Goal: Information Seeking & Learning: Learn about a topic

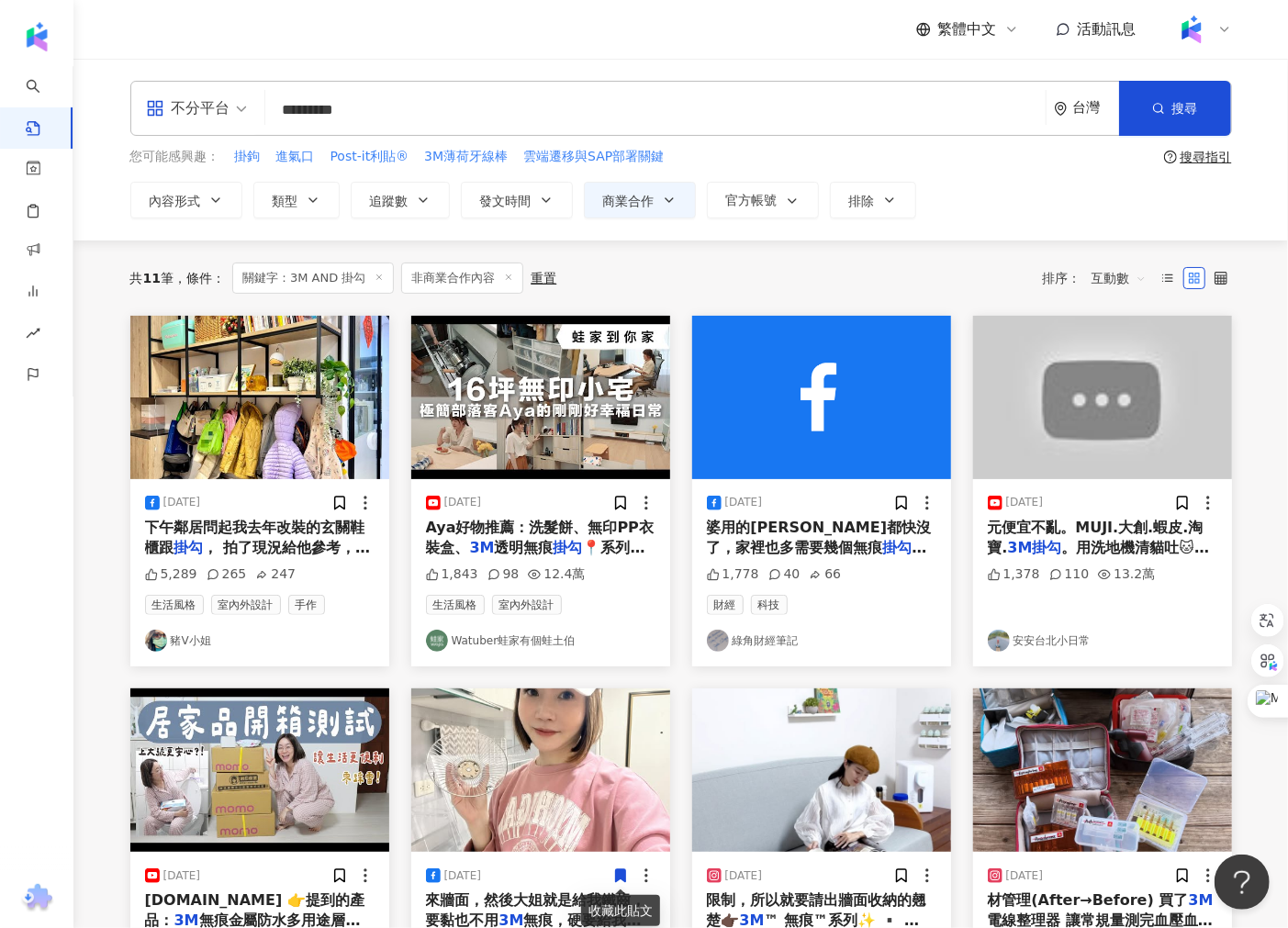
click at [365, 112] on input "*********" at bounding box center [655, 110] width 766 height 39
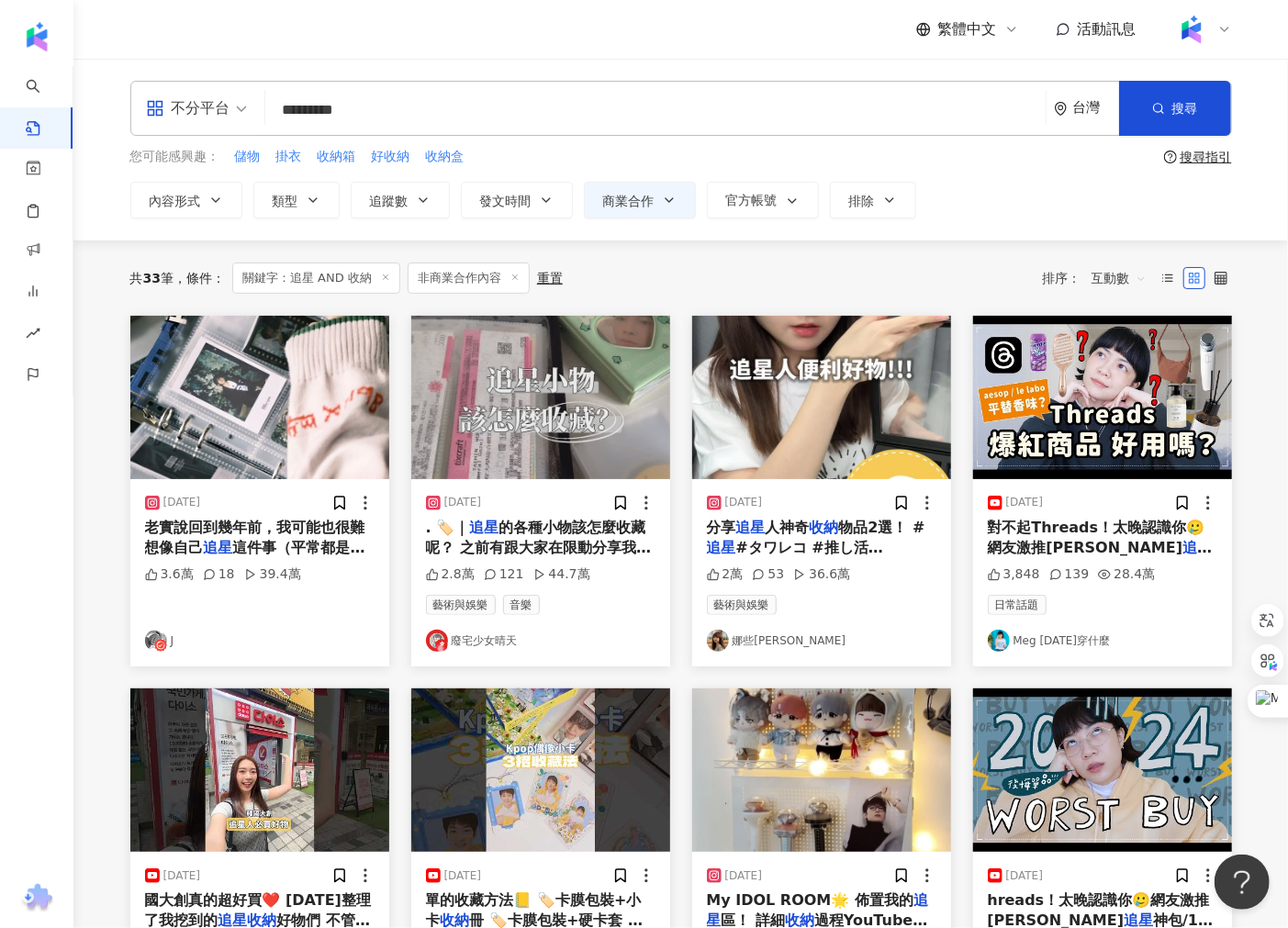
click at [510, 280] on icon at bounding box center [515, 277] width 9 height 9
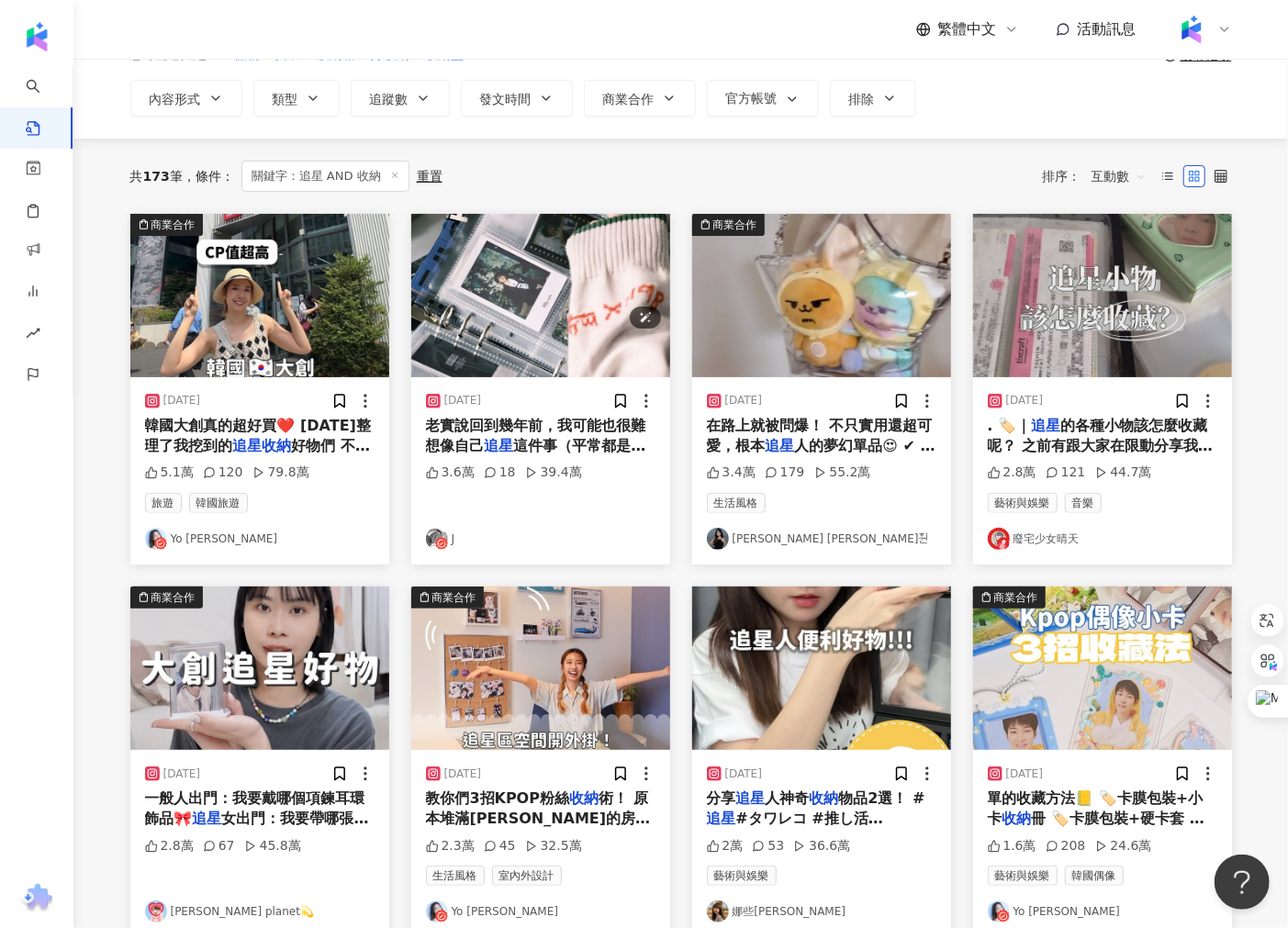
scroll to position [204, 0]
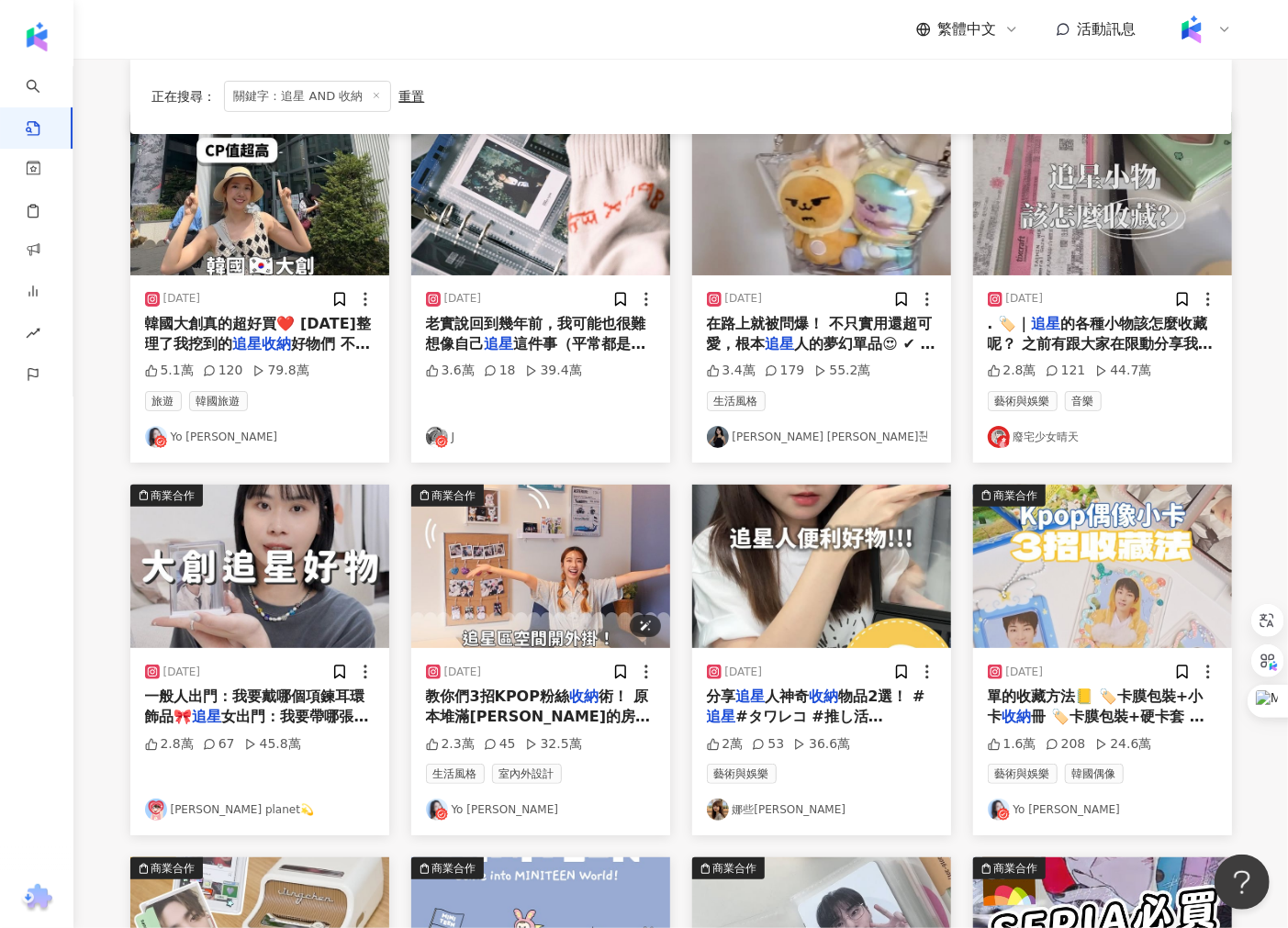
click at [574, 562] on img "button" at bounding box center [540, 566] width 258 height 163
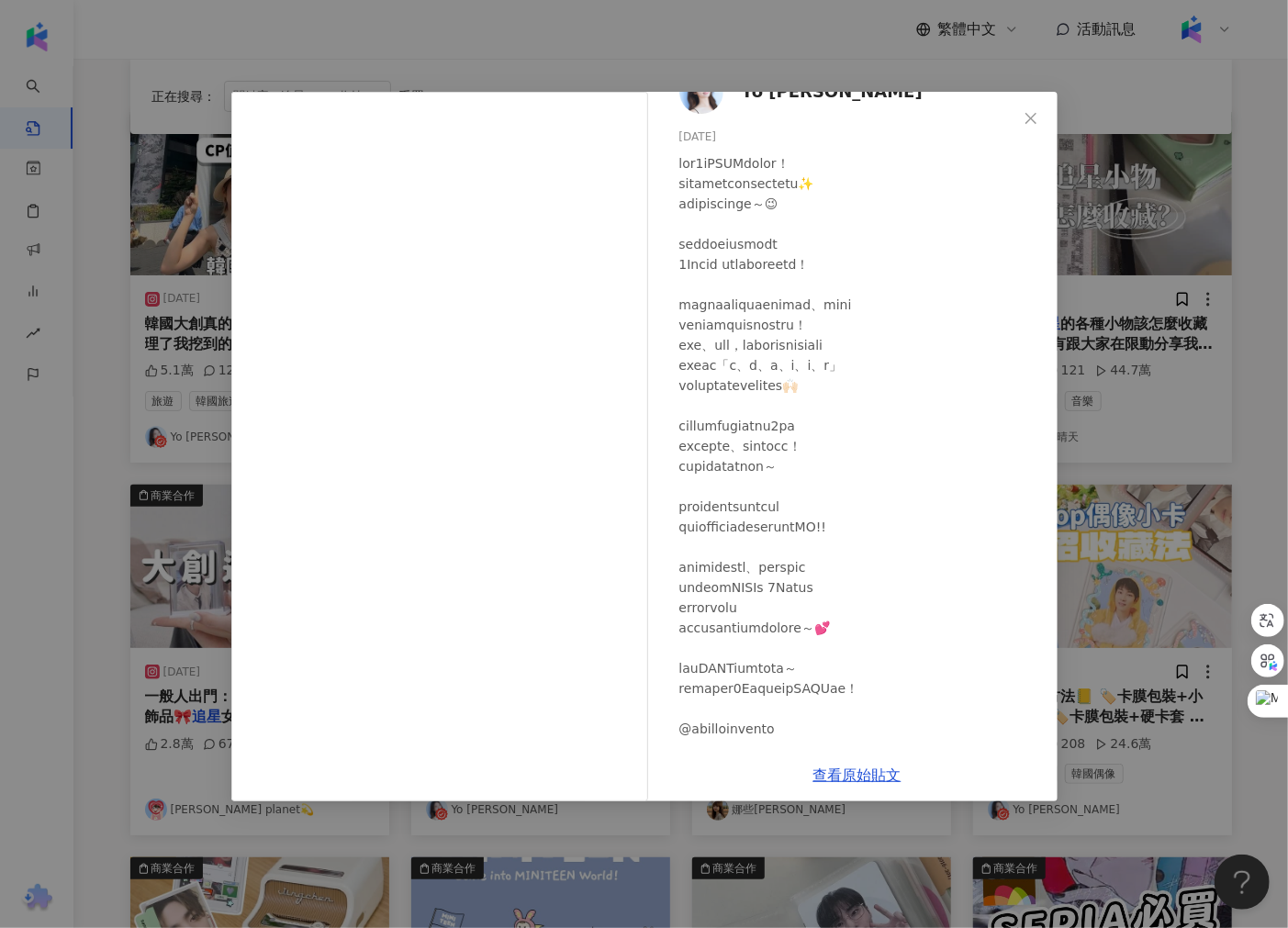
scroll to position [134, 0]
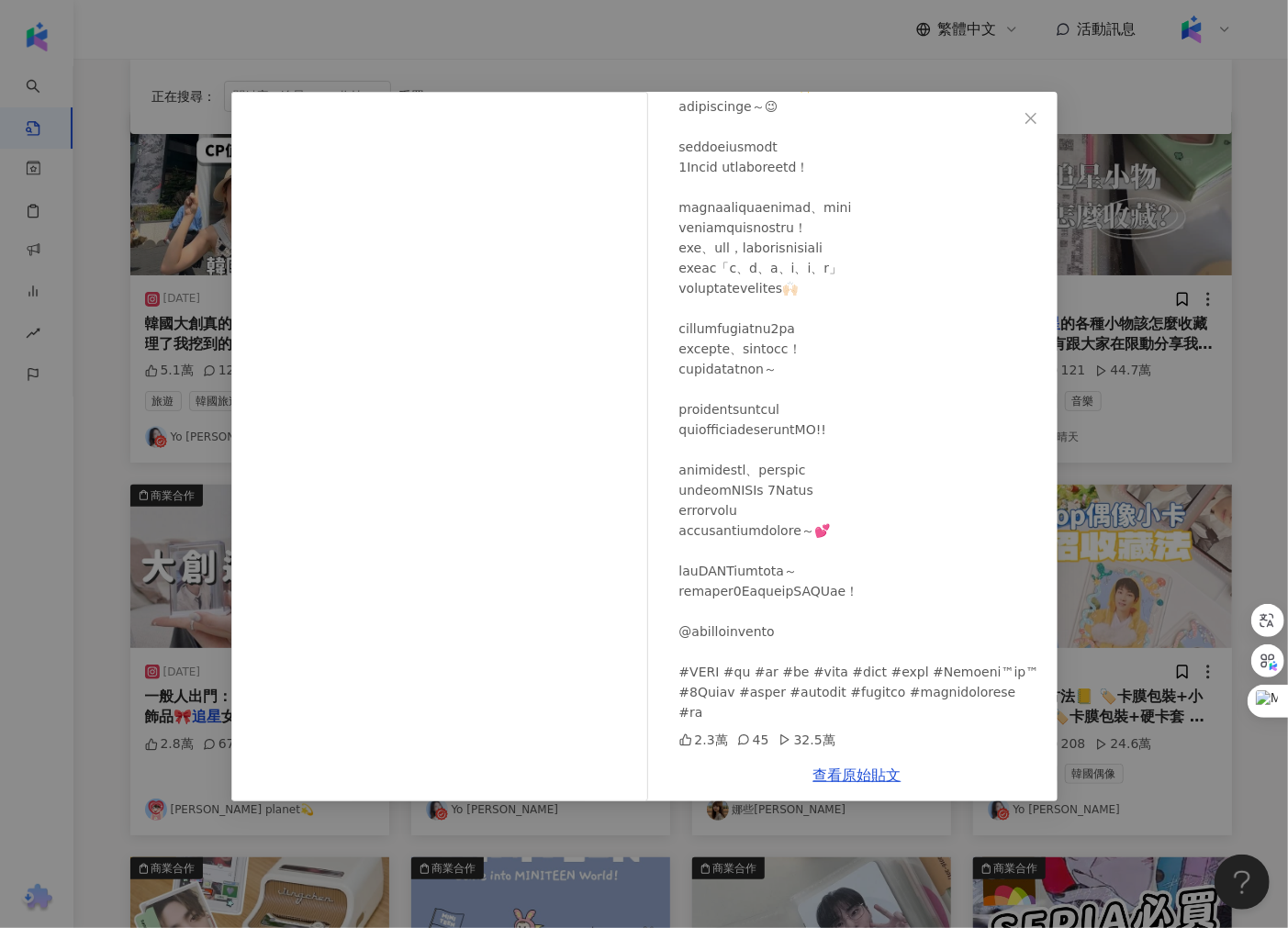
click at [1133, 519] on div "Yo [PERSON_NAME] [DATE] 2.3萬 45 32.5萬 查看原始貼文" at bounding box center [644, 464] width 1288 height 928
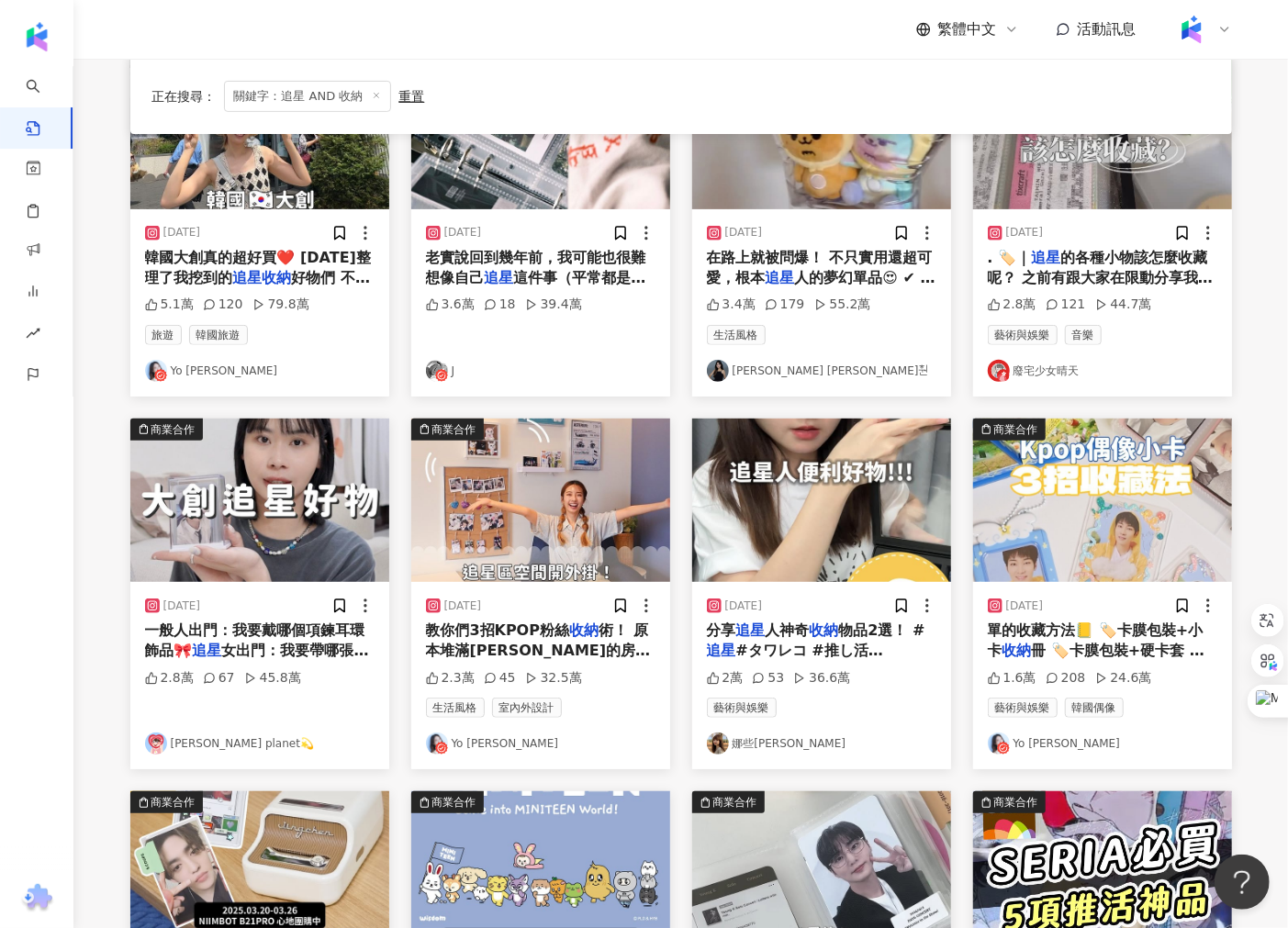
scroll to position [305, 0]
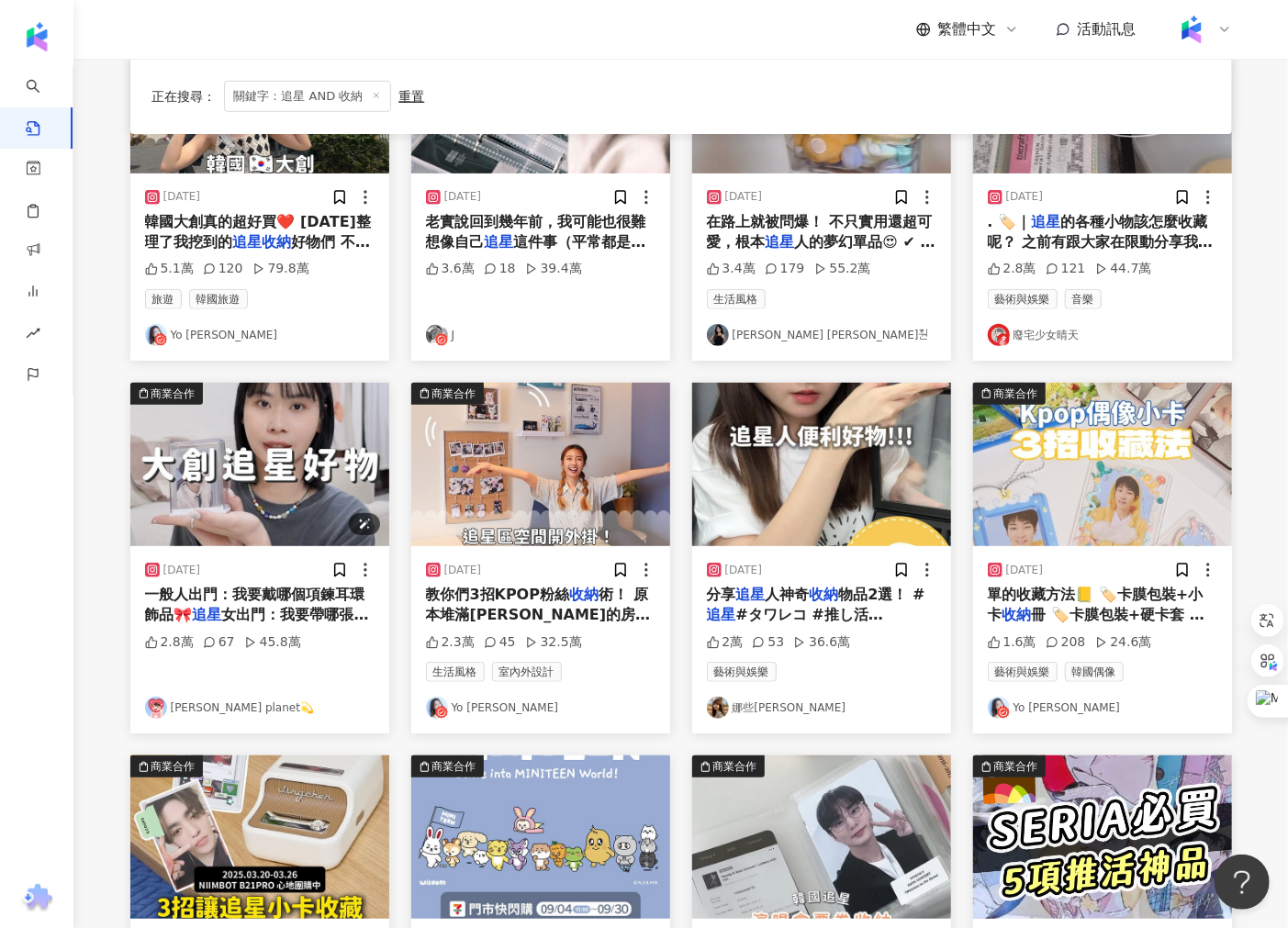
click at [300, 514] on img "button" at bounding box center [259, 464] width 258 height 163
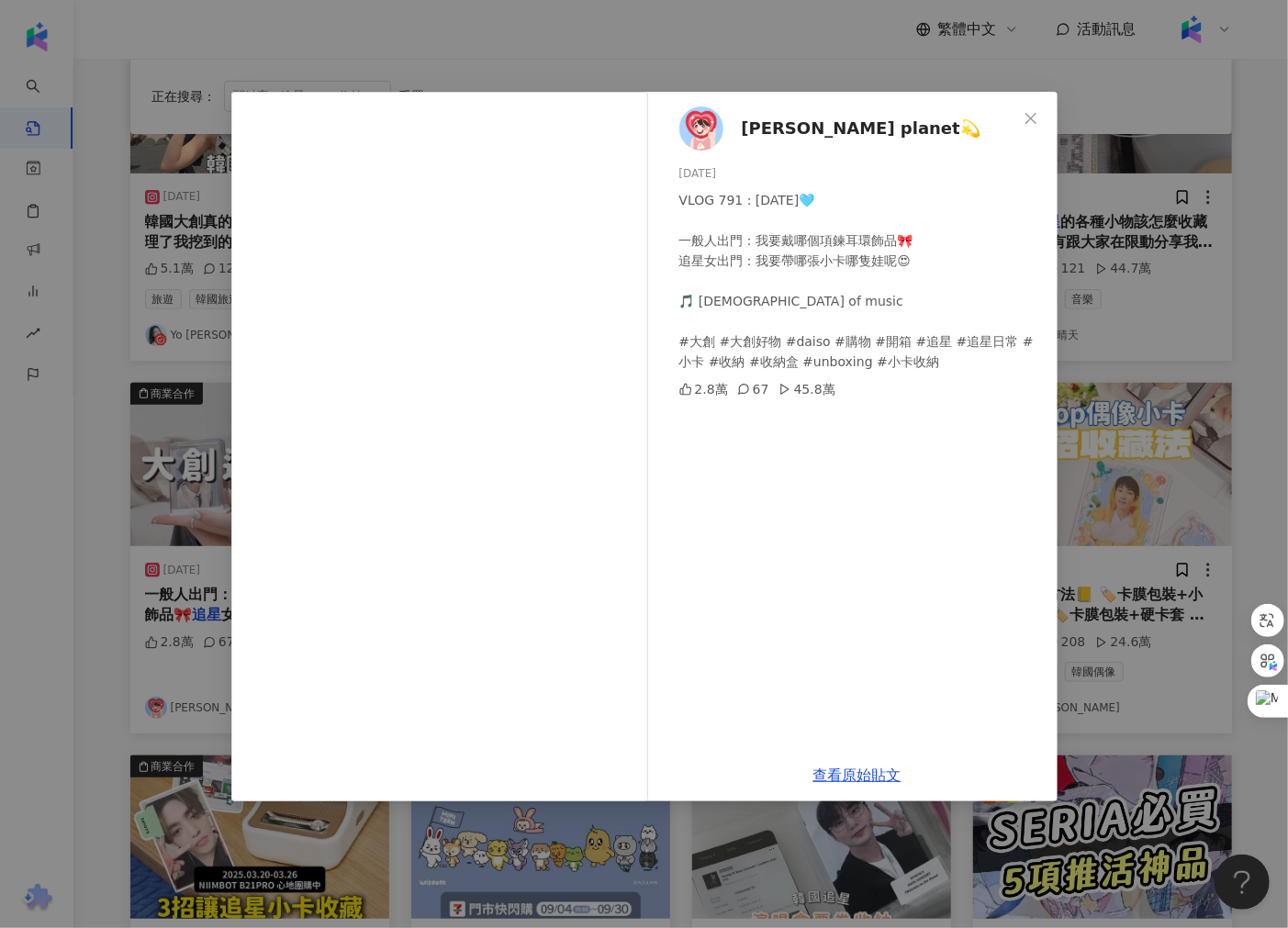
click at [1129, 468] on div "[PERSON_NAME] planet💫 [DATE] VLOG 791 : [DATE]🩵 一般人出門：我要戴哪個項鍊耳環飾品🎀 追星女出門：我要帶哪張小…" at bounding box center [644, 464] width 1288 height 928
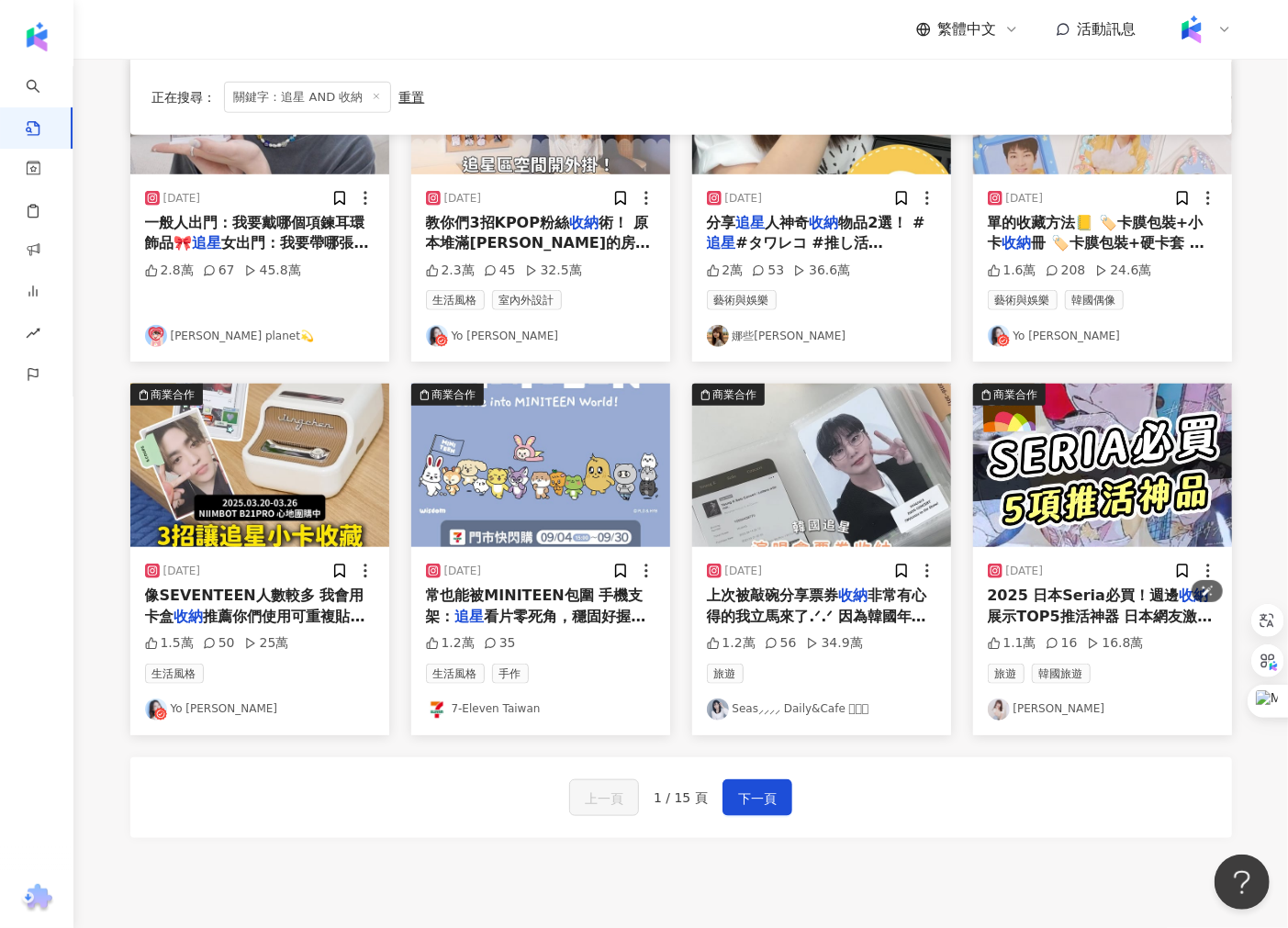
scroll to position [713, 0]
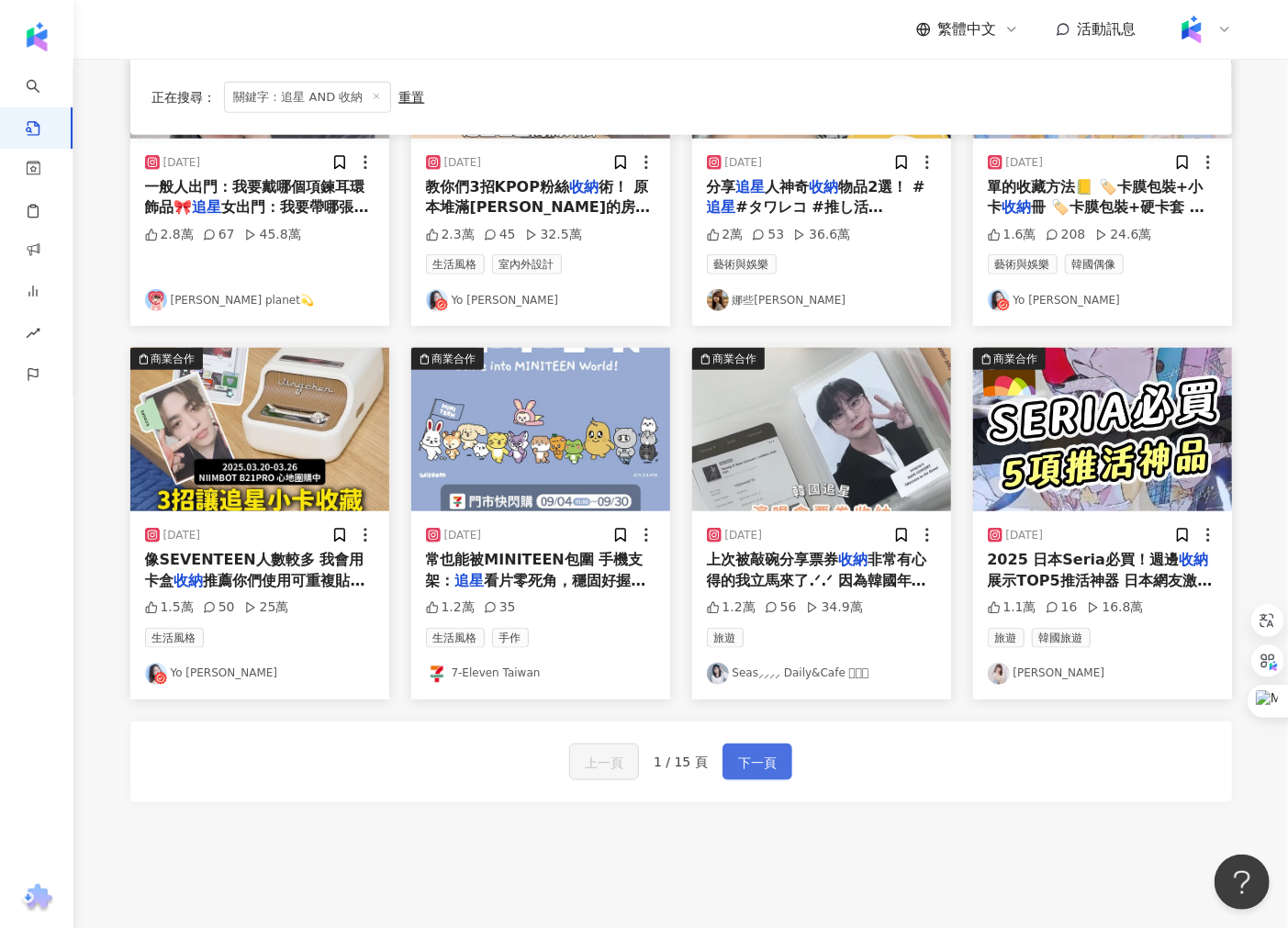
click at [739, 753] on span "下一頁" at bounding box center [756, 762] width 39 height 22
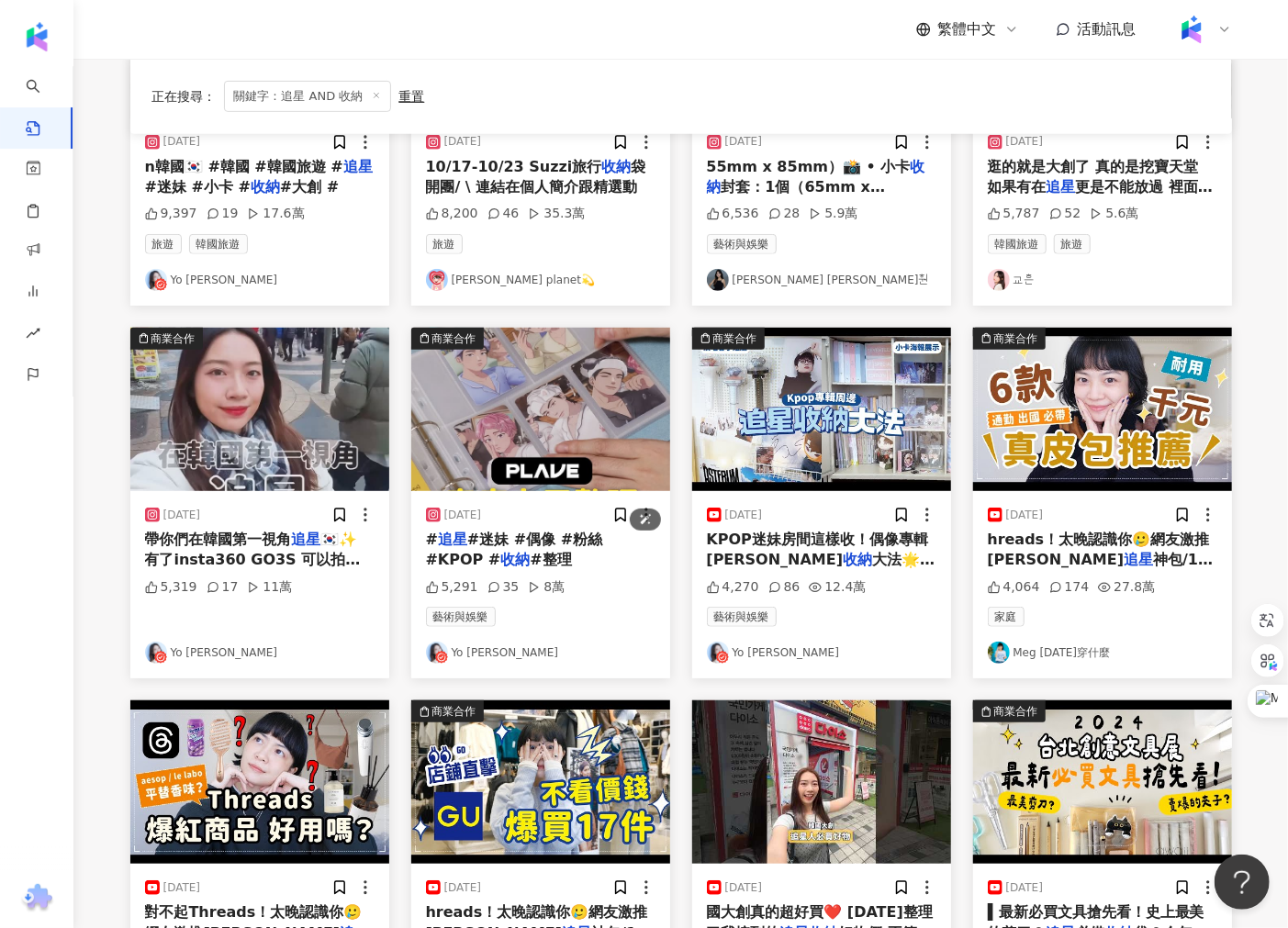
scroll to position [305, 0]
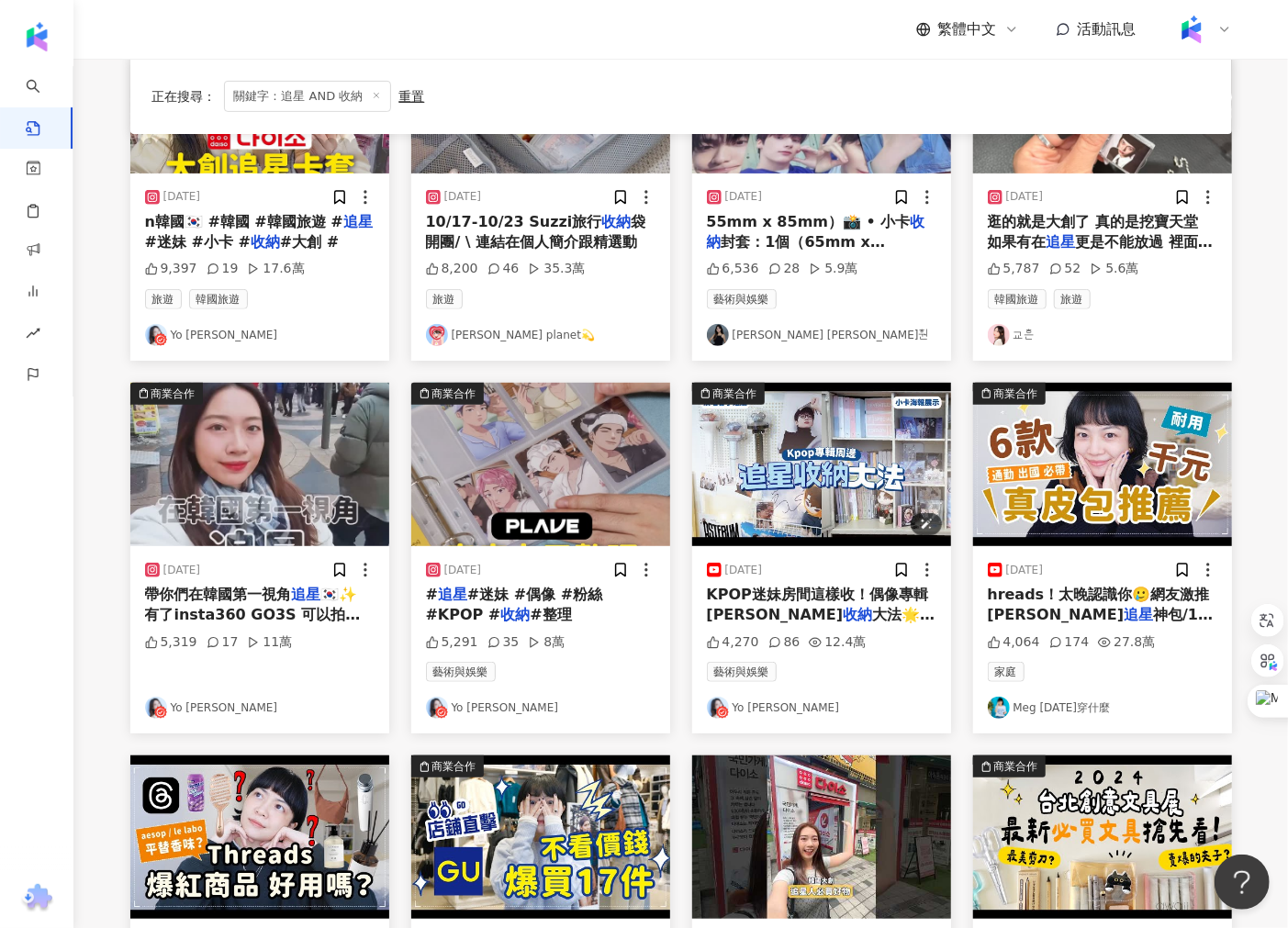
click at [774, 478] on img "button" at bounding box center [821, 464] width 258 height 163
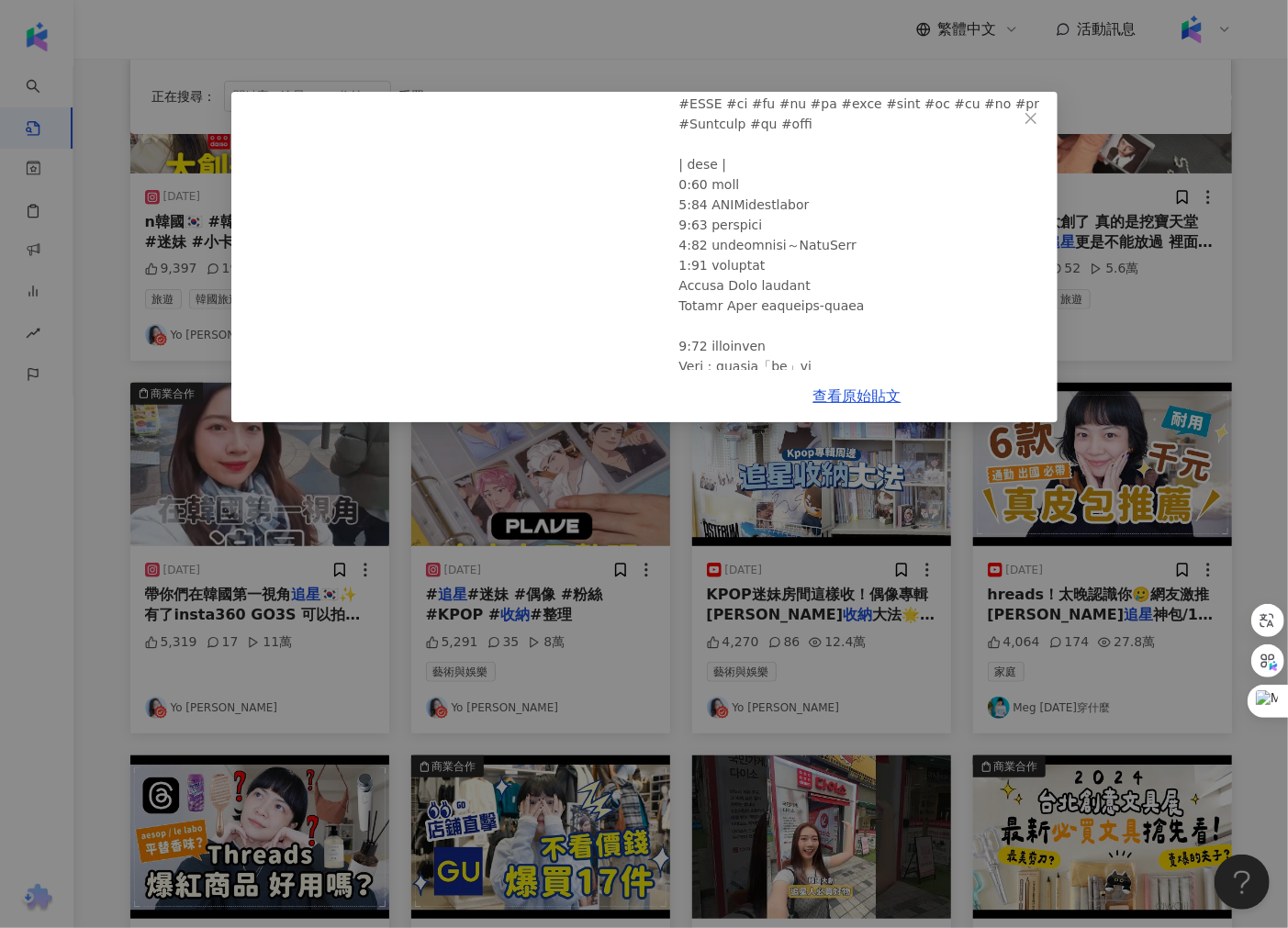
scroll to position [0, 0]
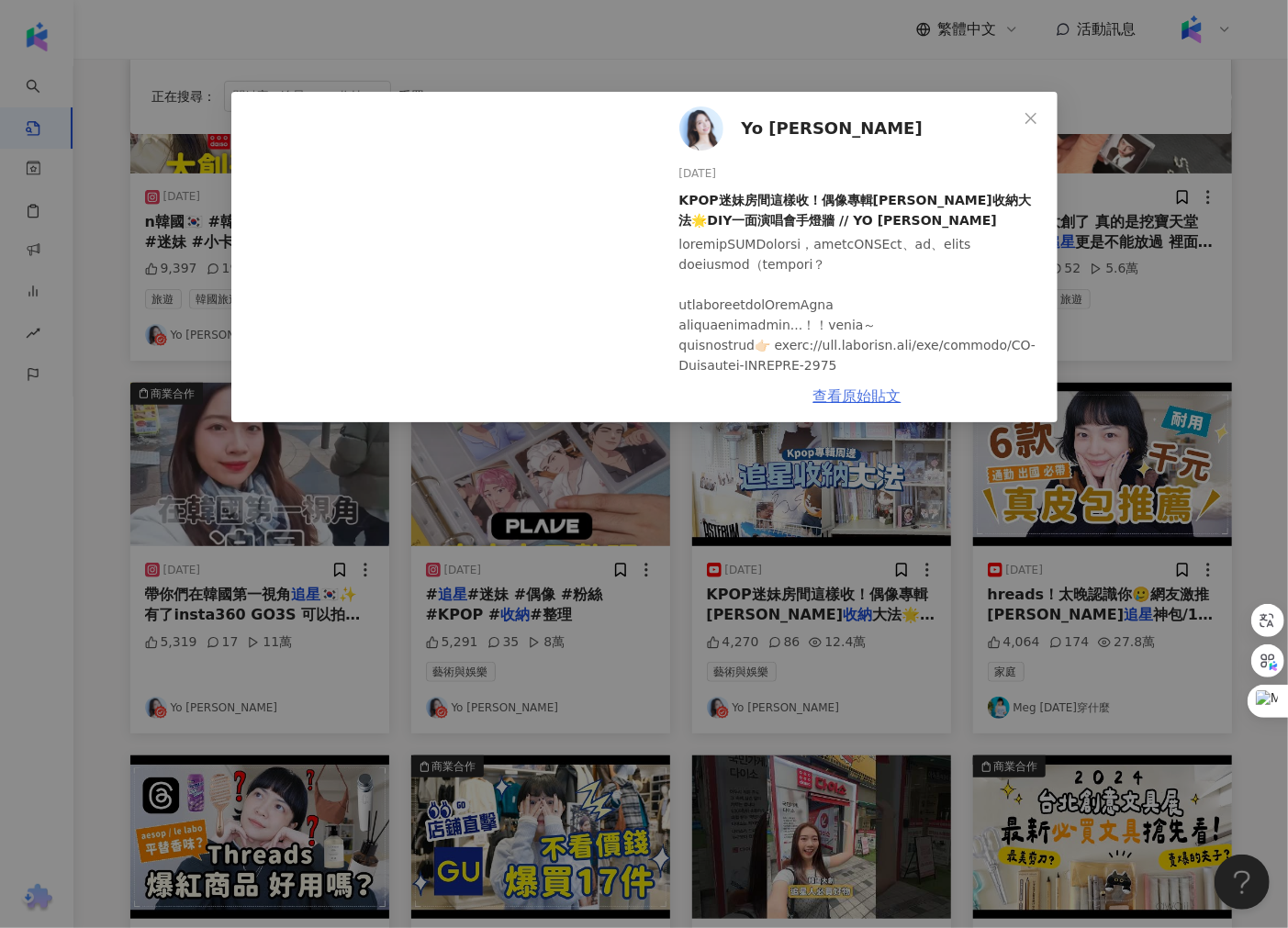
click at [847, 390] on link "查看原始貼文" at bounding box center [858, 395] width 88 height 18
click at [457, 47] on div "Yo [PERSON_NAME] [DATE] KPOP迷妹房間這樣收！偶像專輯[PERSON_NAME]收納大法🌟DIY一面演唱會手燈牆 // YO CIN…" at bounding box center [644, 464] width 1288 height 928
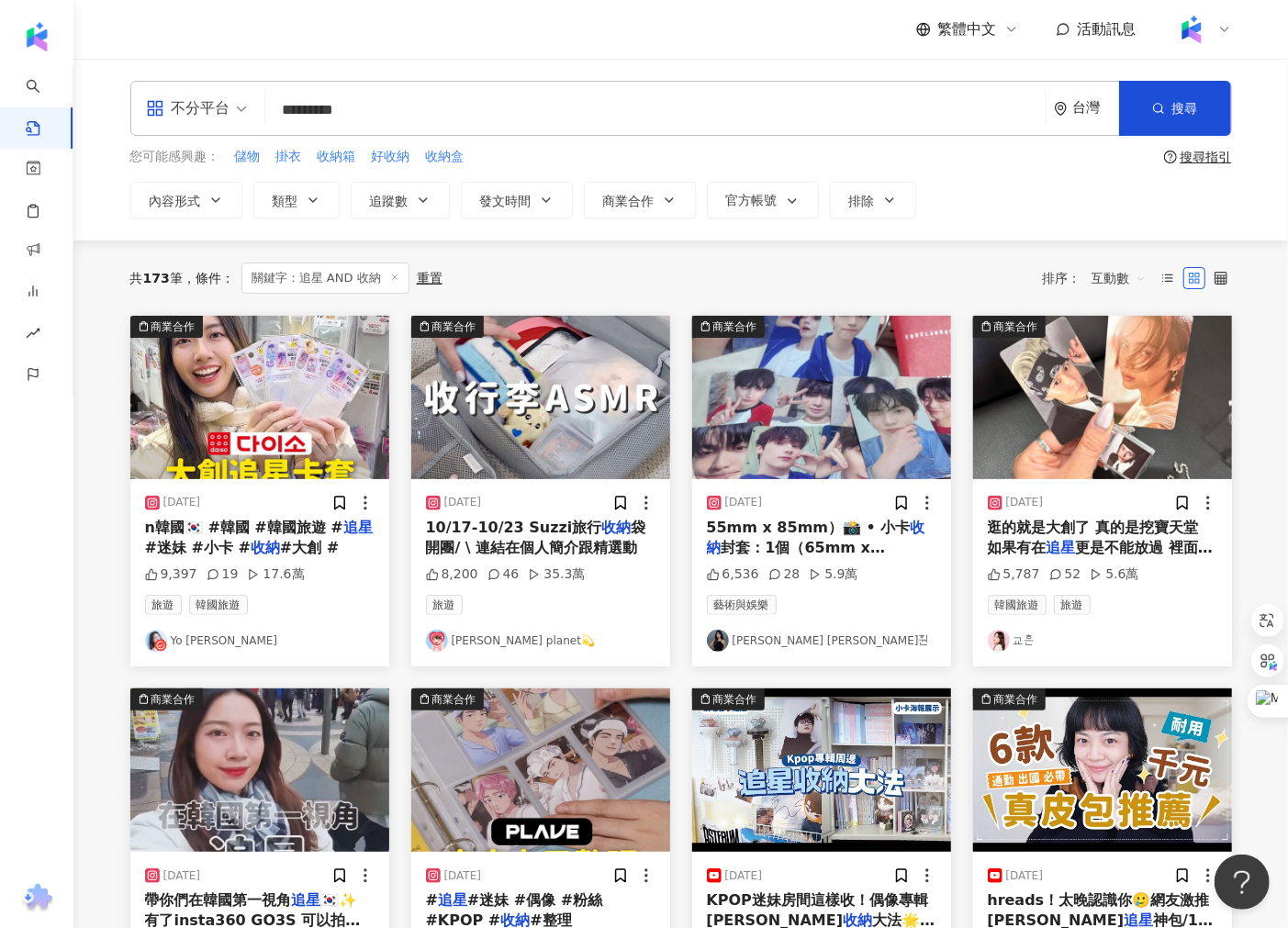
drag, startPoint x: 305, startPoint y: 114, endPoint x: 241, endPoint y: 113, distance: 64.0
click at [252, 120] on div "不分平台 追星 AND 收納 ********* 台灣 搜尋 searchOperator 插入語法 完全符合 "" 聯集 OR 交集 AND 排除 - 群組…" at bounding box center [681, 108] width 1101 height 55
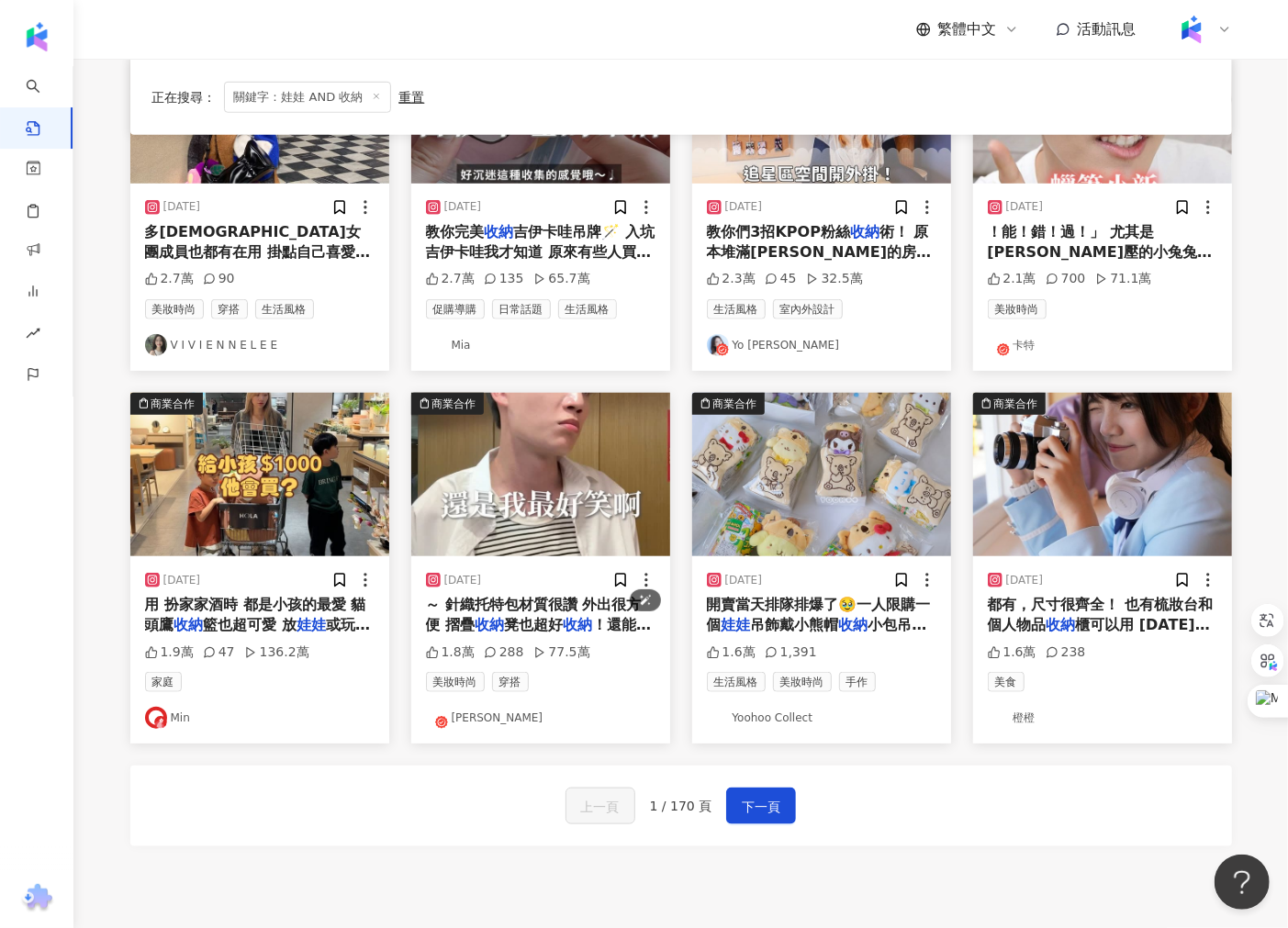
scroll to position [713, 0]
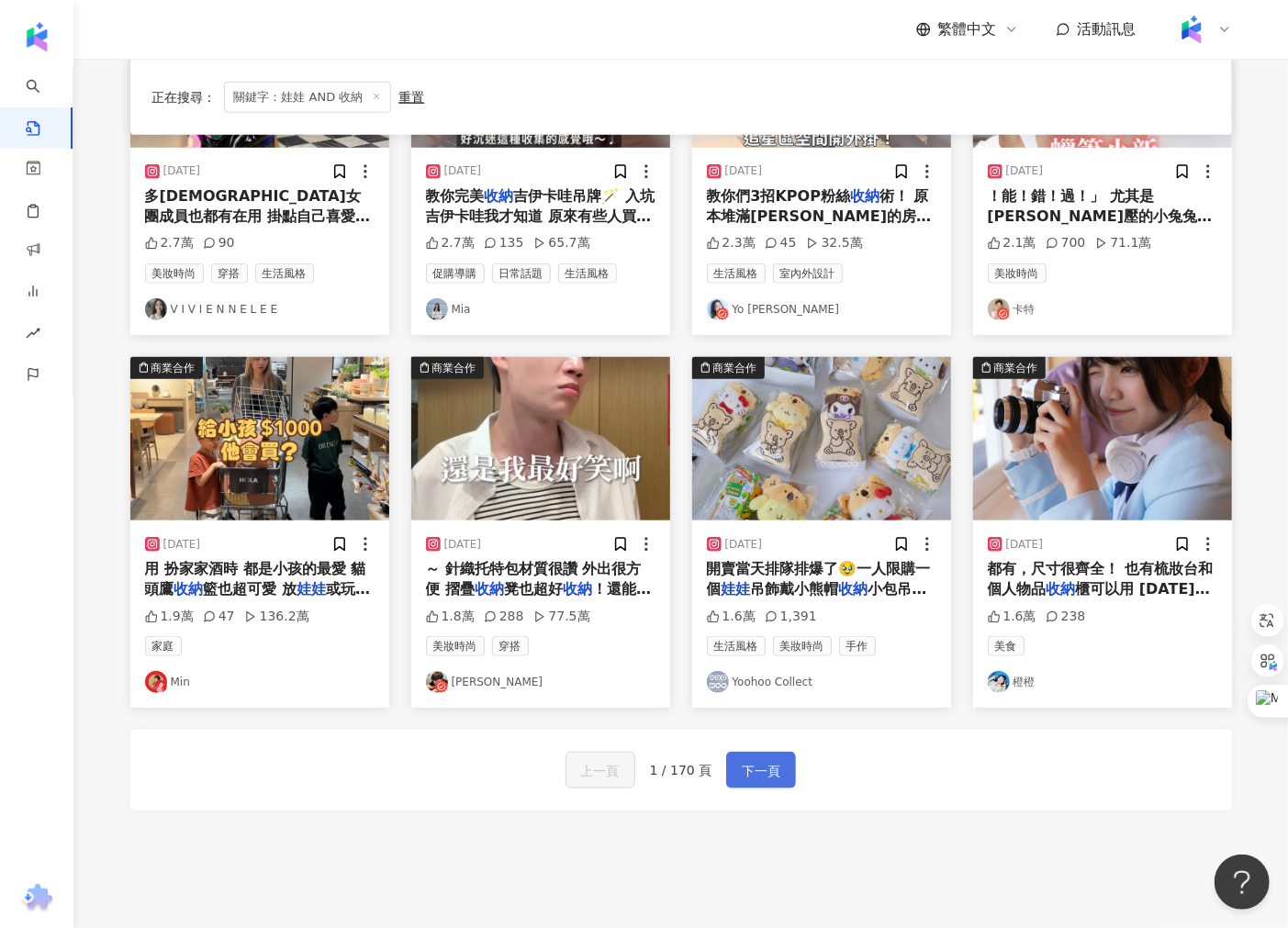
click at [756, 780] on span "下一頁" at bounding box center [760, 770] width 39 height 22
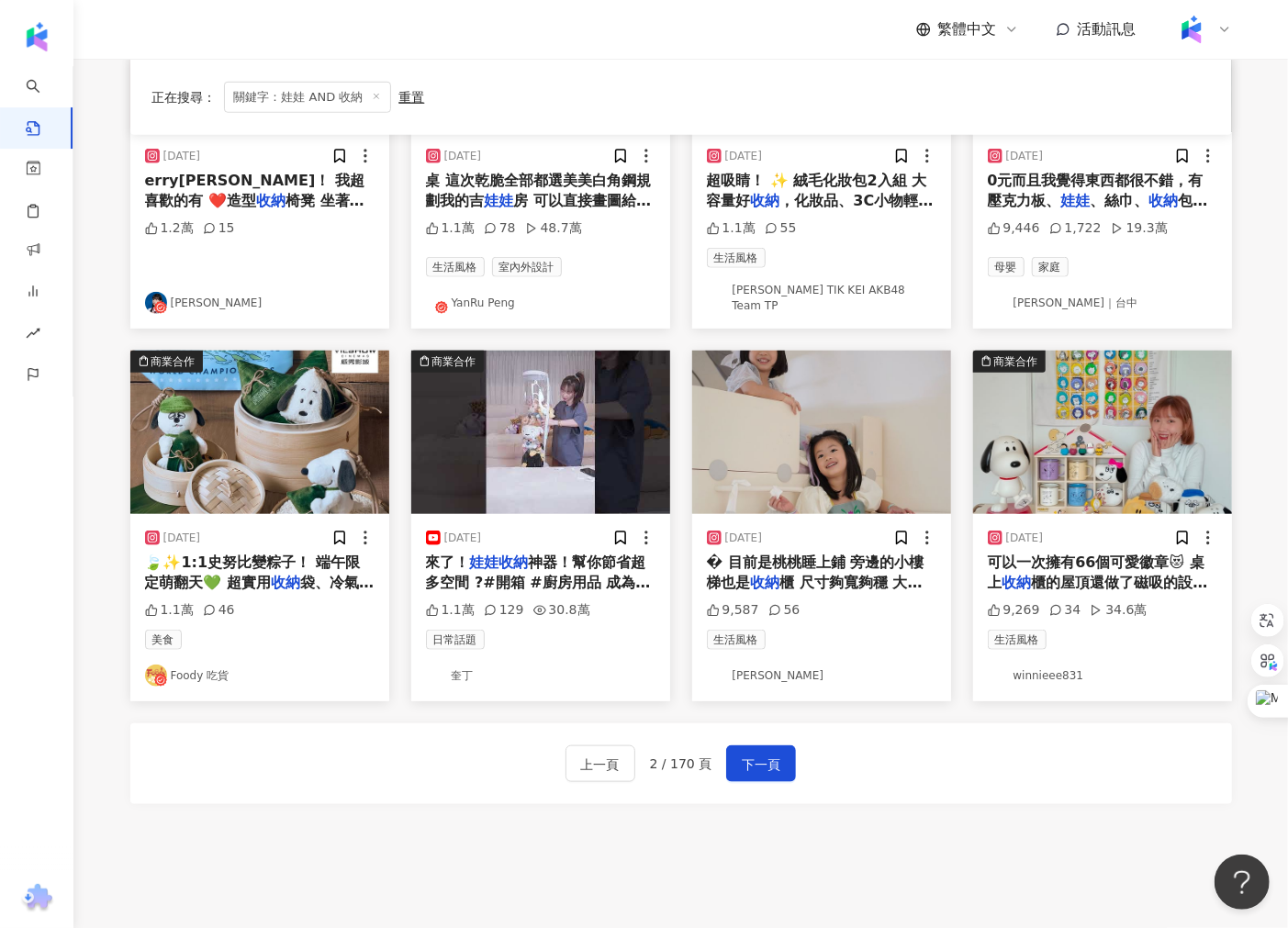
scroll to position [704, 0]
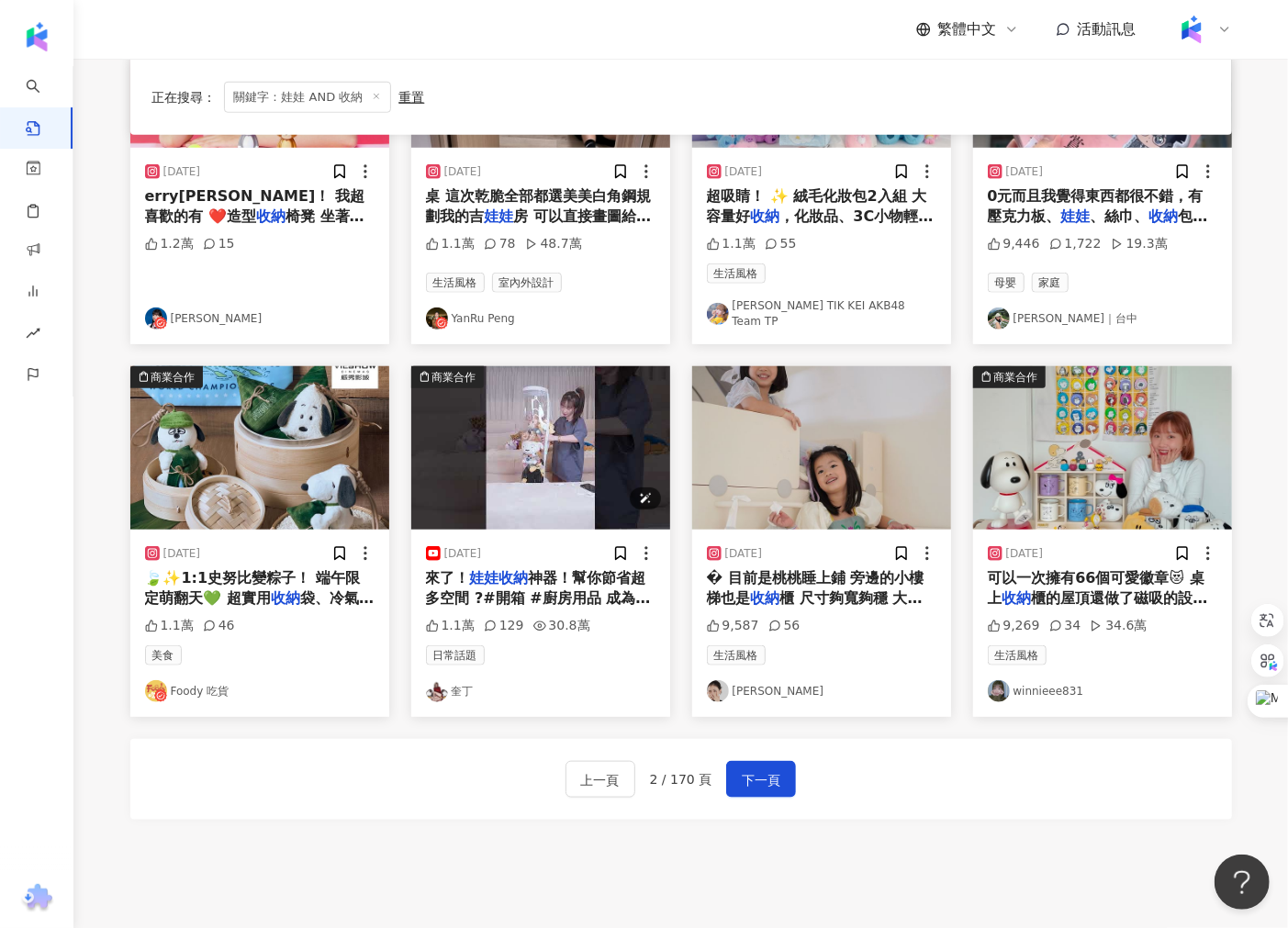
click at [483, 456] on img "button" at bounding box center [540, 448] width 258 height 163
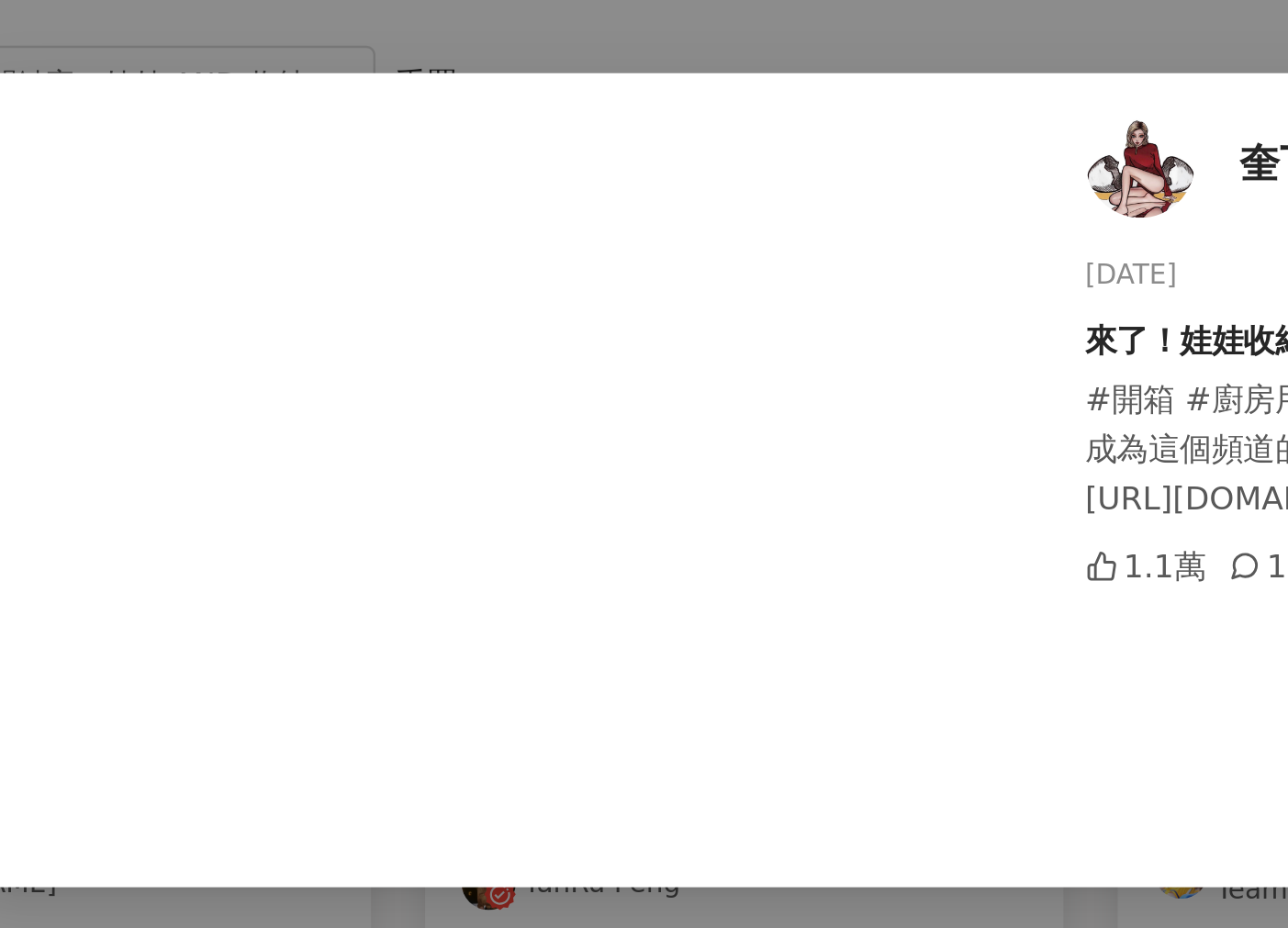
scroll to position [602, 0]
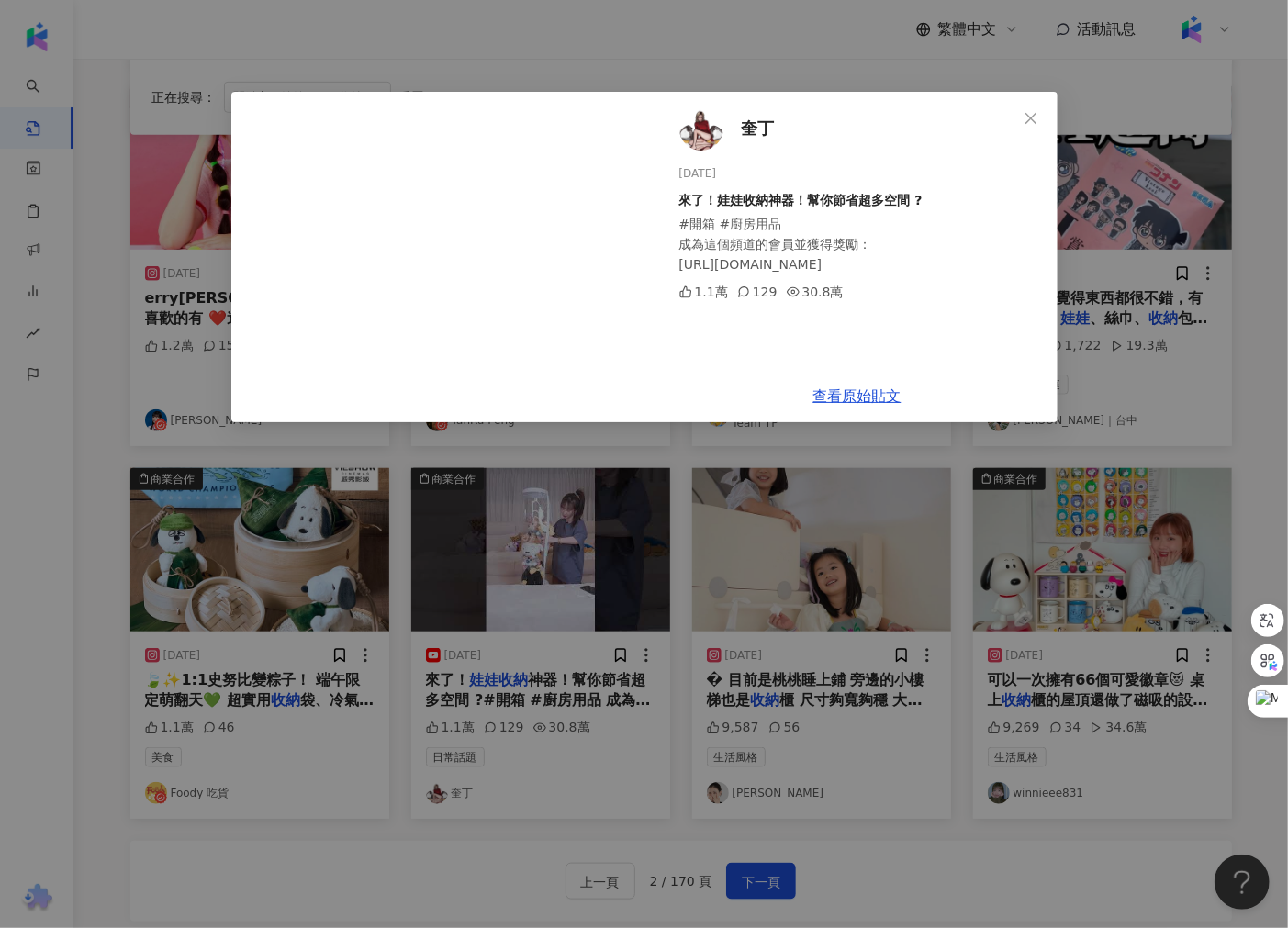
click at [684, 639] on div "奎丁 [DATE] 來了！娃娃收納神器！幫你節省超多空間 ? #開箱 #廚房用品 成為這個頻道的會員並獲得獎勵： [URL][DOMAIN_NAME] 1.1…" at bounding box center [644, 464] width 1288 height 928
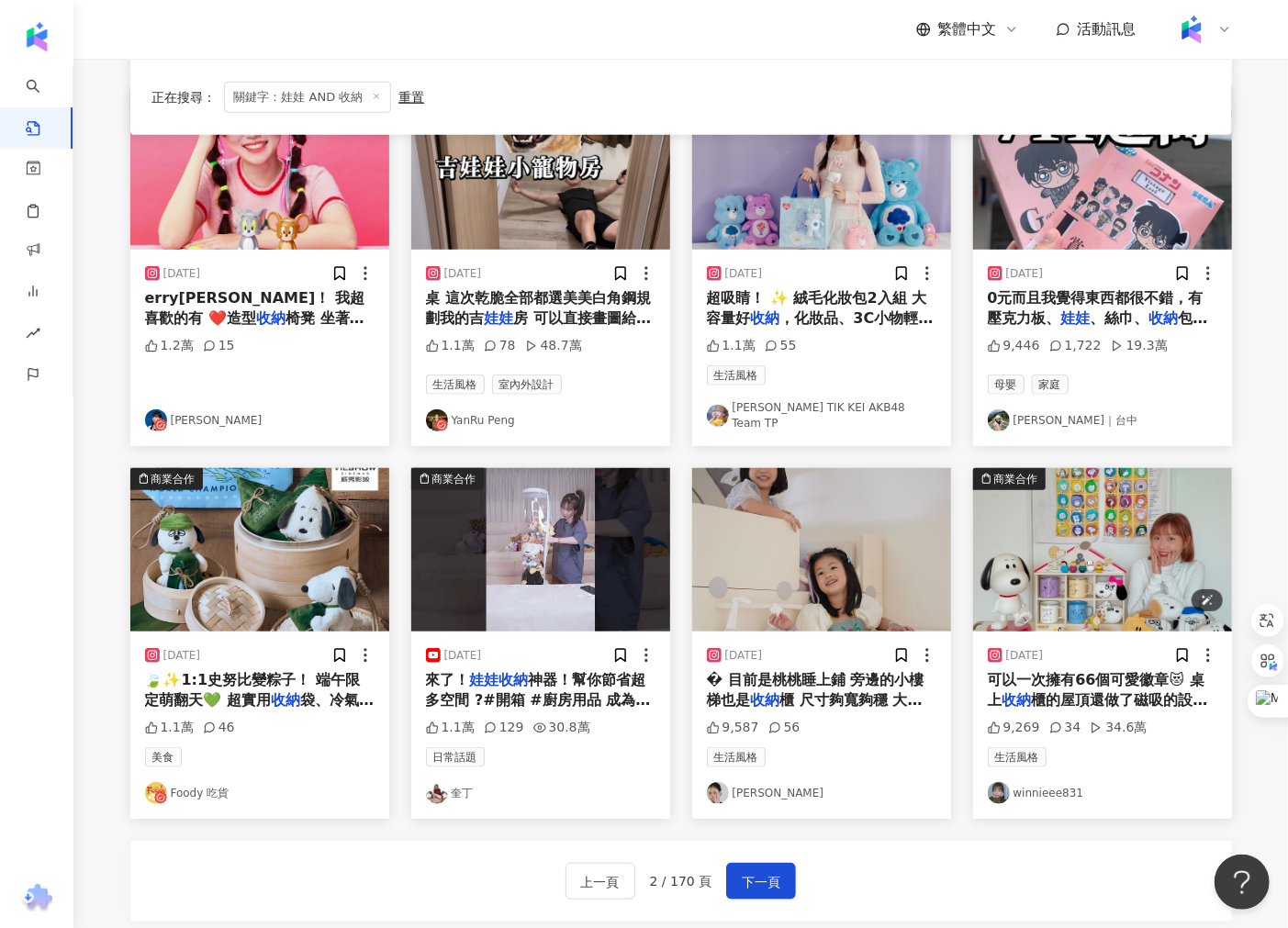
click at [1052, 565] on img "button" at bounding box center [1102, 549] width 258 height 163
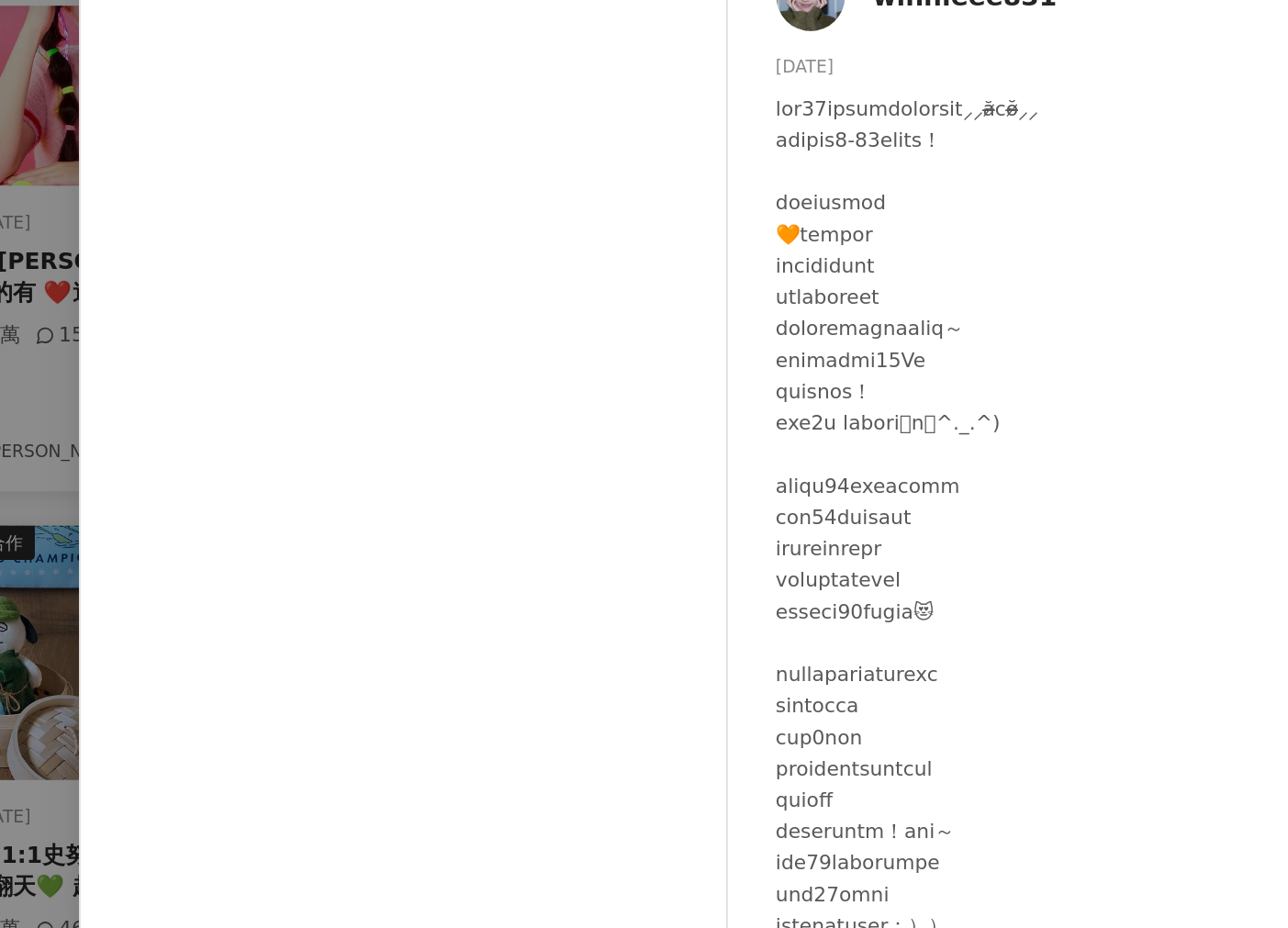
click at [209, 319] on div "winnieee831 [DATE] 9,269 34 34.6萬 查看原始貼文" at bounding box center [644, 464] width 1288 height 928
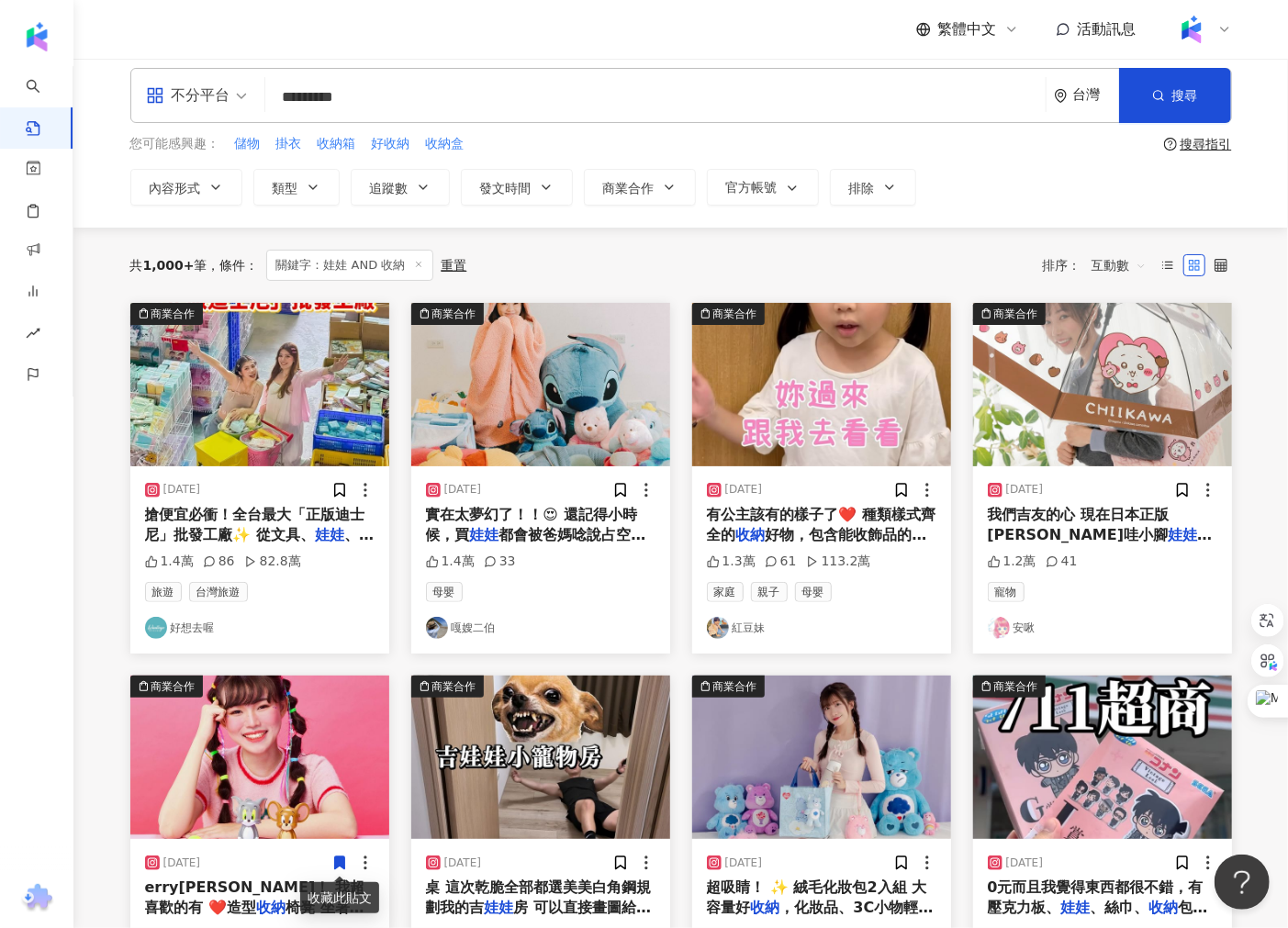
scroll to position [0, 0]
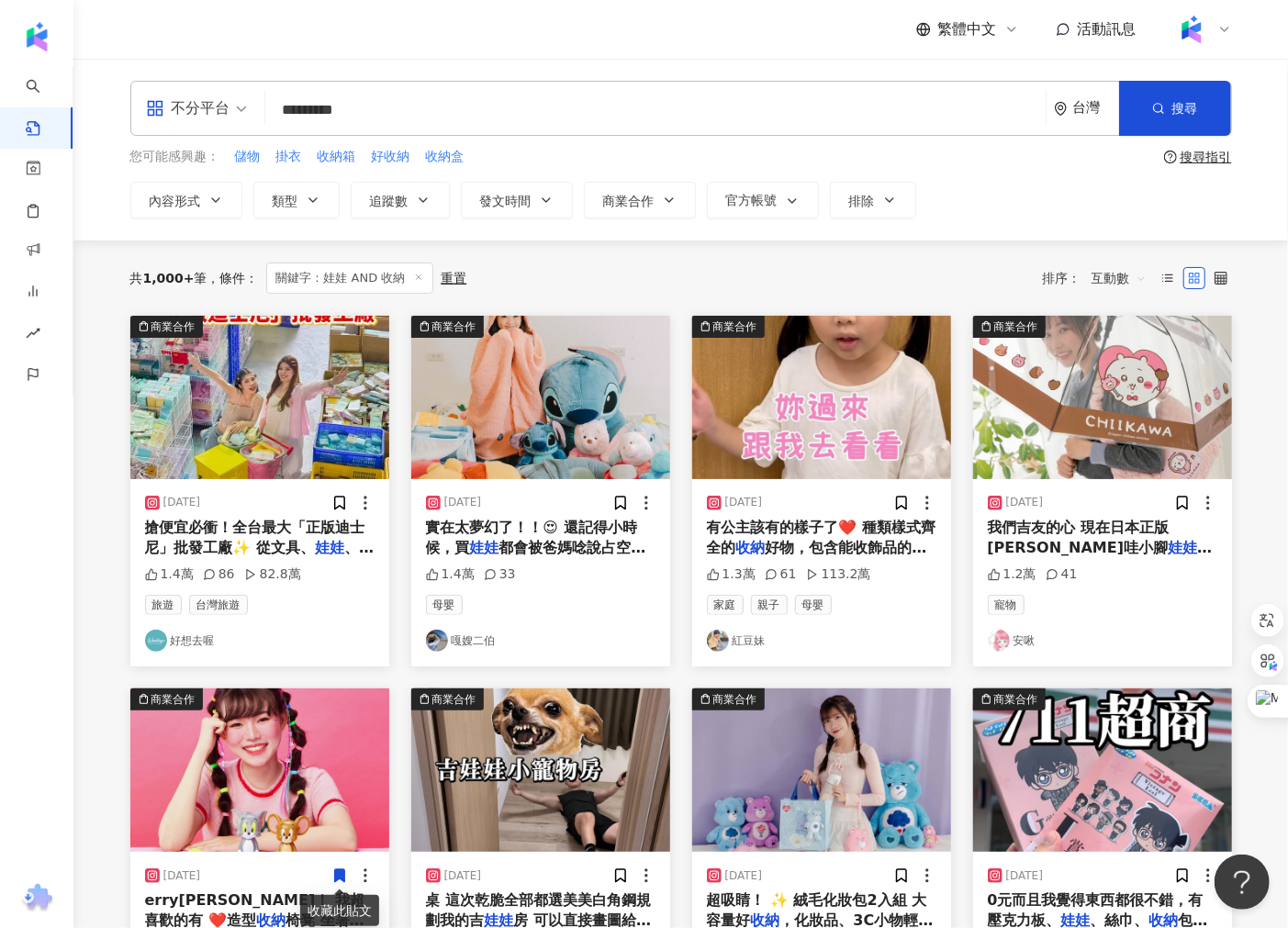
drag, startPoint x: 306, startPoint y: 115, endPoint x: 232, endPoint y: 120, distance: 74.2
click at [232, 120] on div "不分平台 娃娃 AND 收納 ********* 台灣 搜尋 searchOperator 插入語法 完全符合 "" 聯集 OR 交集 AND 排除 - 群組…" at bounding box center [681, 108] width 1101 height 55
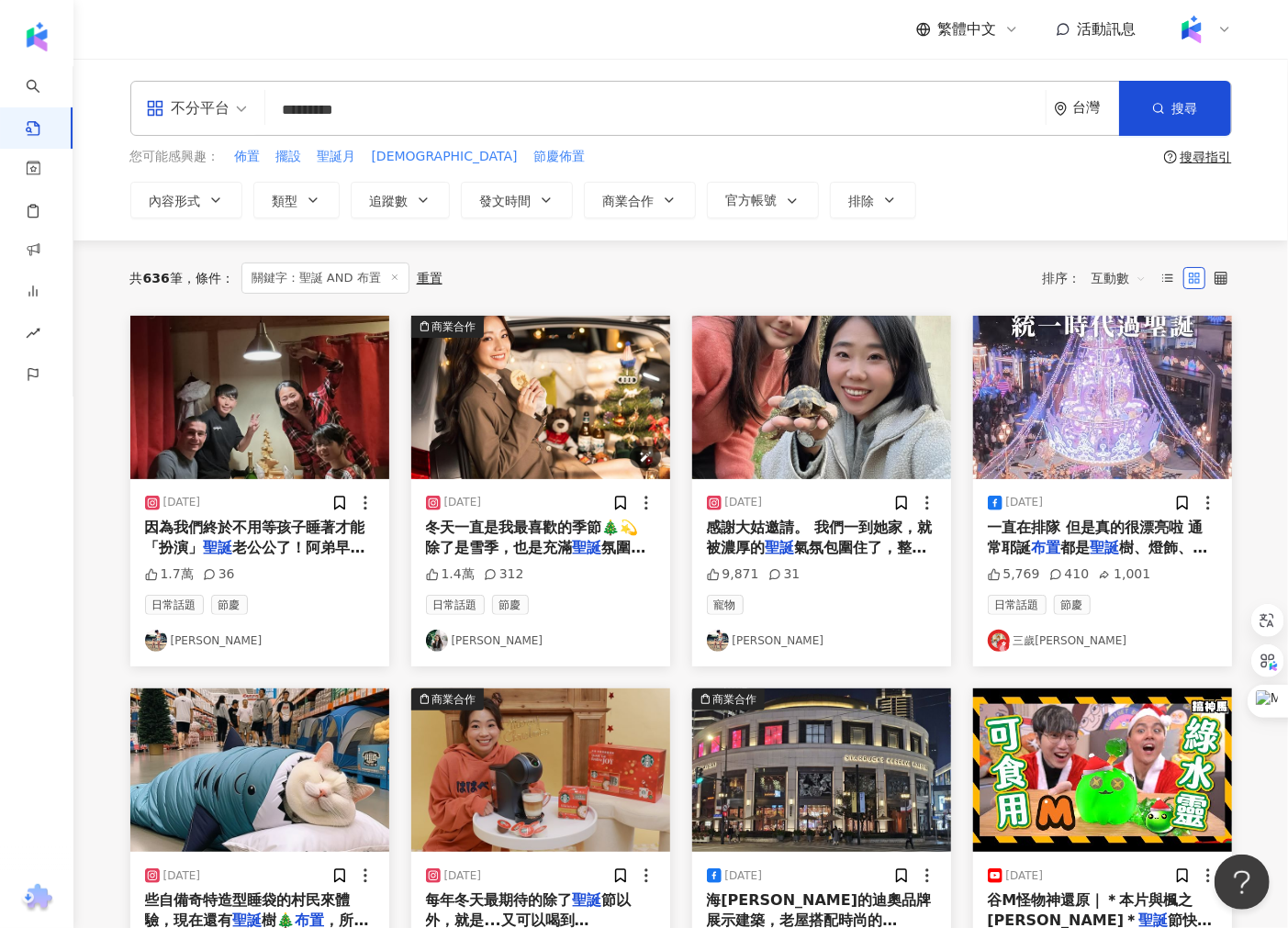
click at [499, 407] on img "button" at bounding box center [540, 397] width 258 height 163
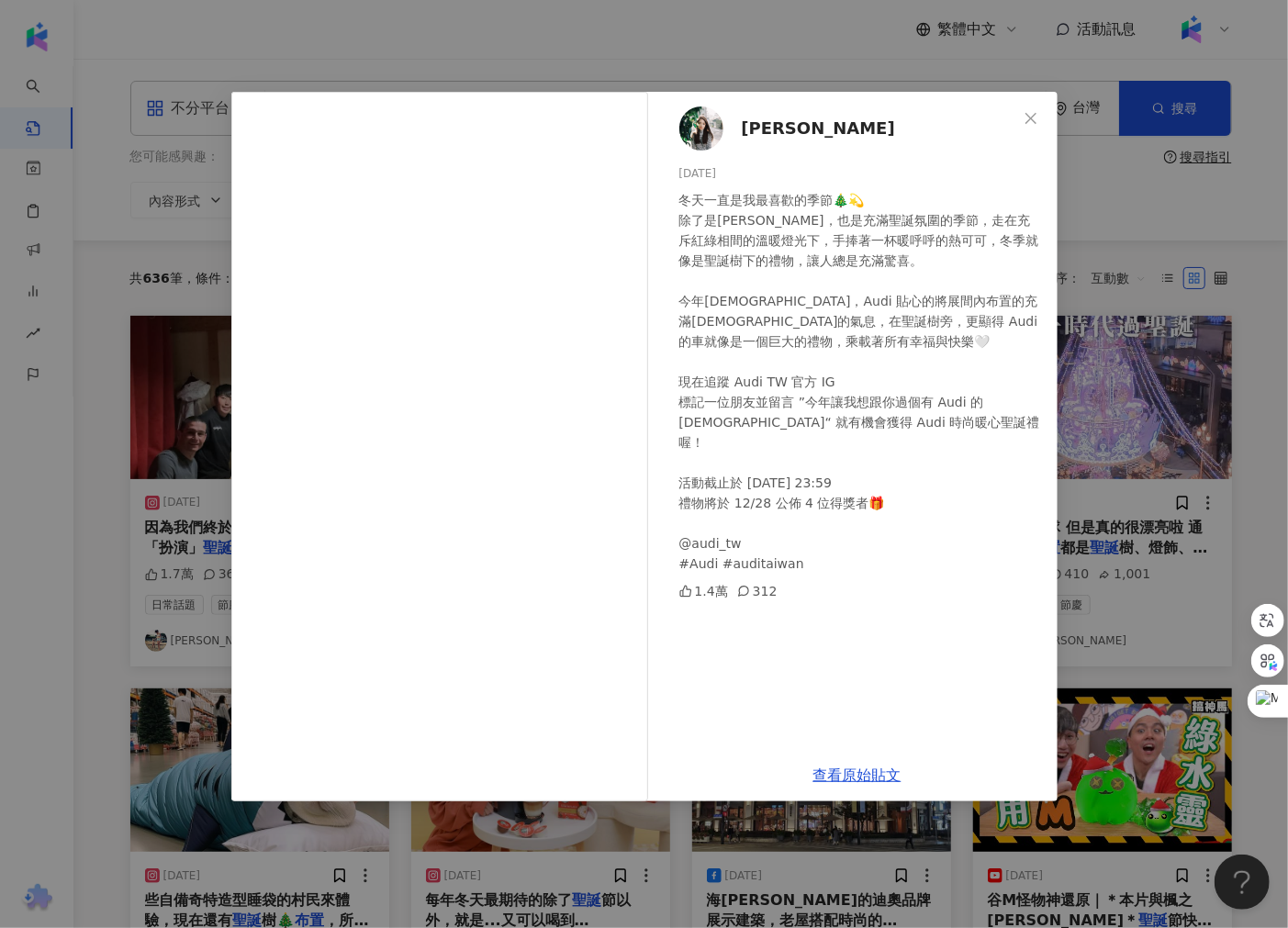
click at [1172, 392] on div "[PERSON_NAME] [DATE] 冬天一直是我最喜歡的季節🎄💫 除了是[PERSON_NAME]，也是充滿聖誕氛圍的季節，走在充斥紅綠相間的溫暖燈光下…" at bounding box center [644, 464] width 1288 height 928
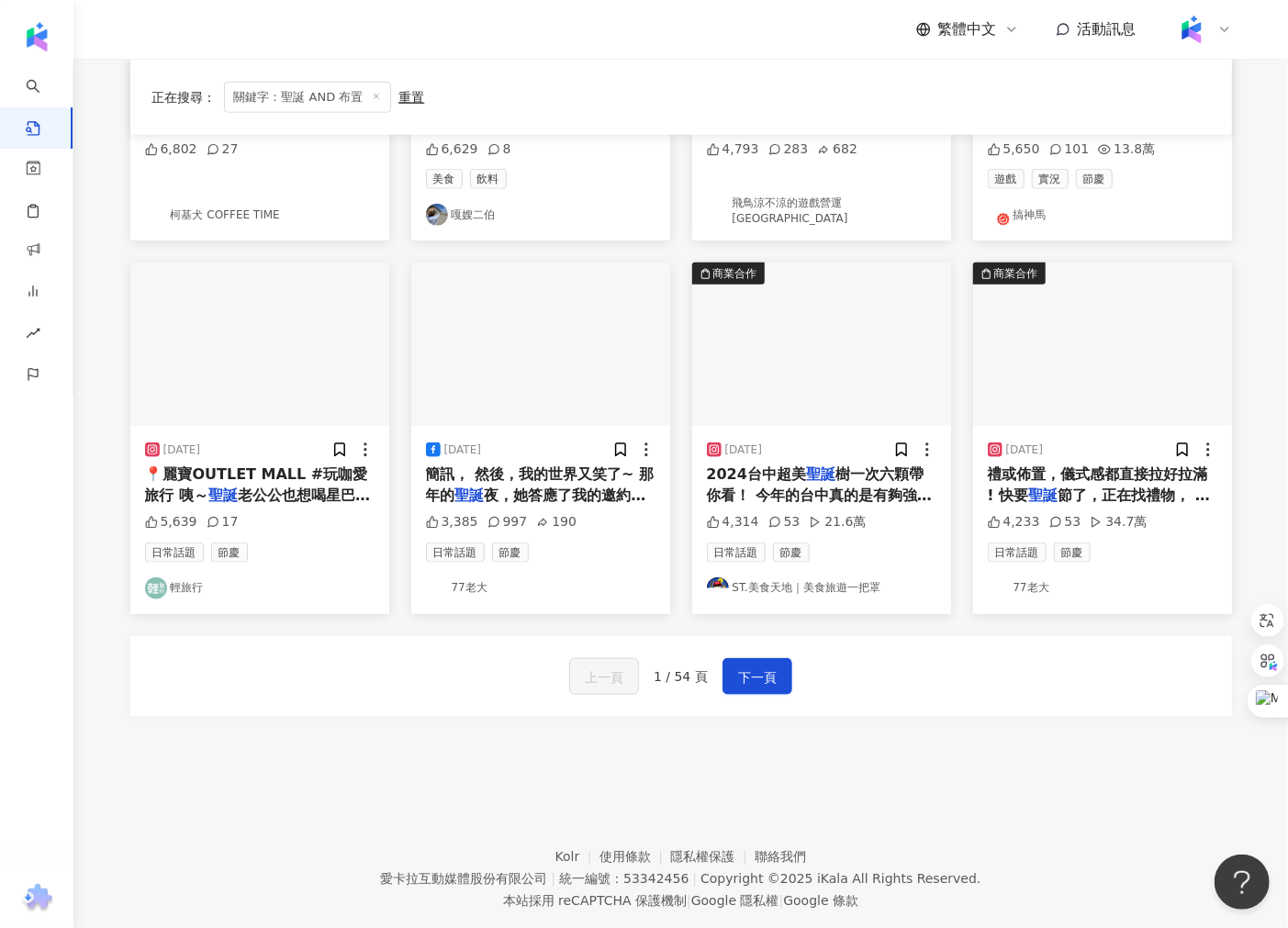
scroll to position [814, 0]
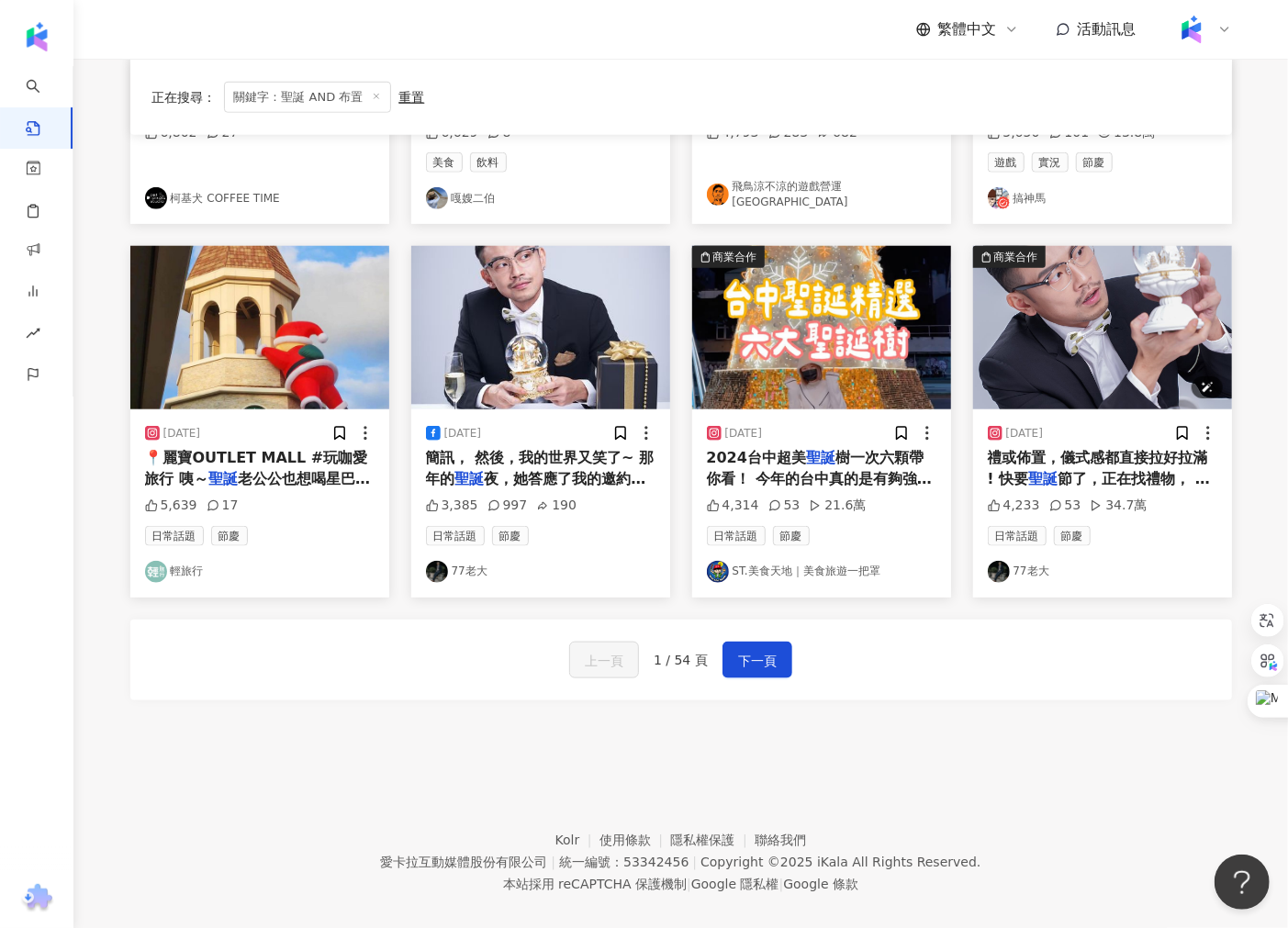
click at [1084, 332] on img "button" at bounding box center [1102, 328] width 258 height 163
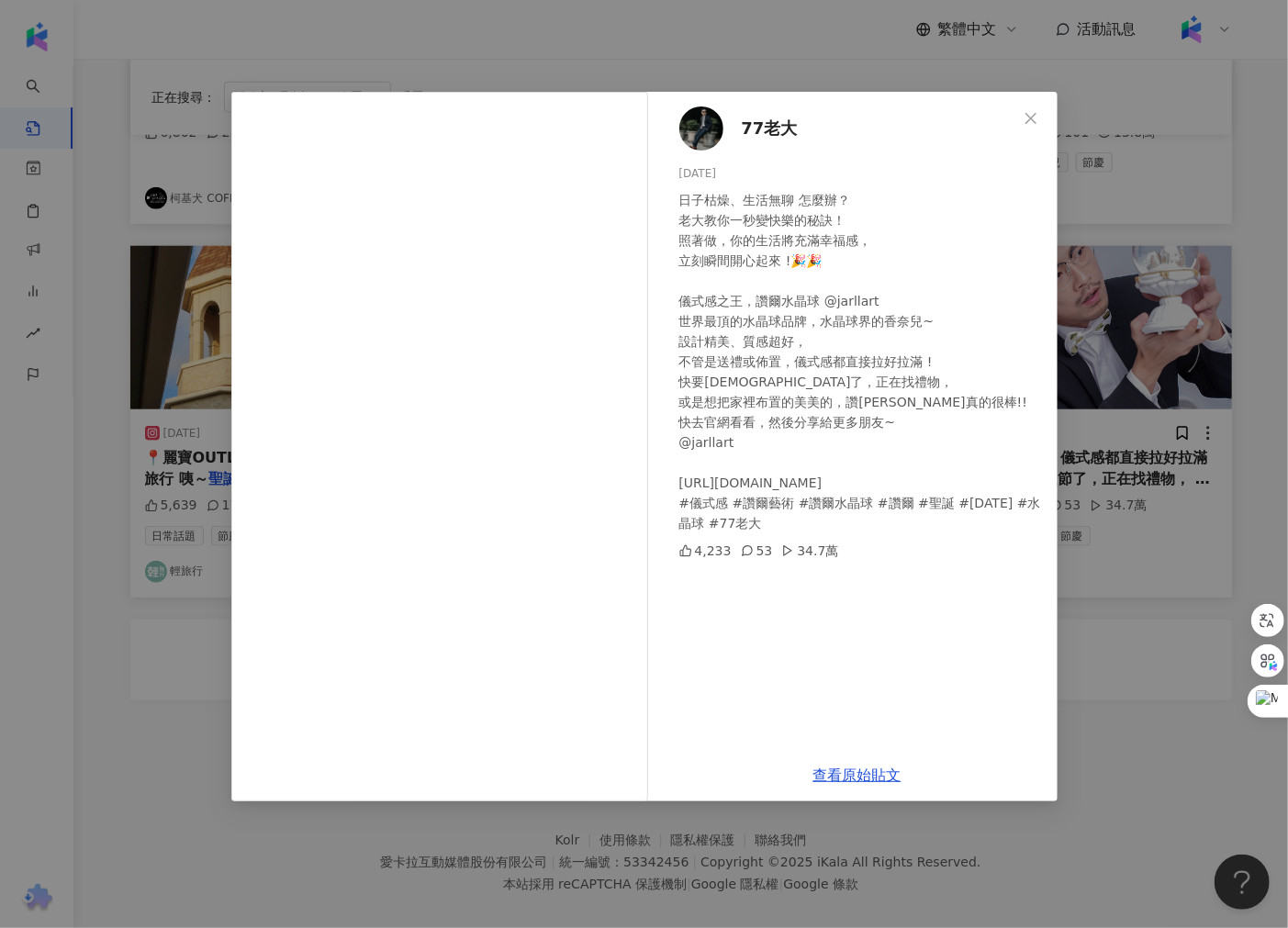
click at [1070, 595] on div "77老大 [DATE] 日子枯燥、生活無聊 怎麼辦？ 老大教你一秒變快樂的秘訣！ 照著做，你的生活將充滿幸福感， 立刻瞬間開心起來 !🎉🎉 儀式感之王，讚爾水…" at bounding box center [644, 464] width 1288 height 928
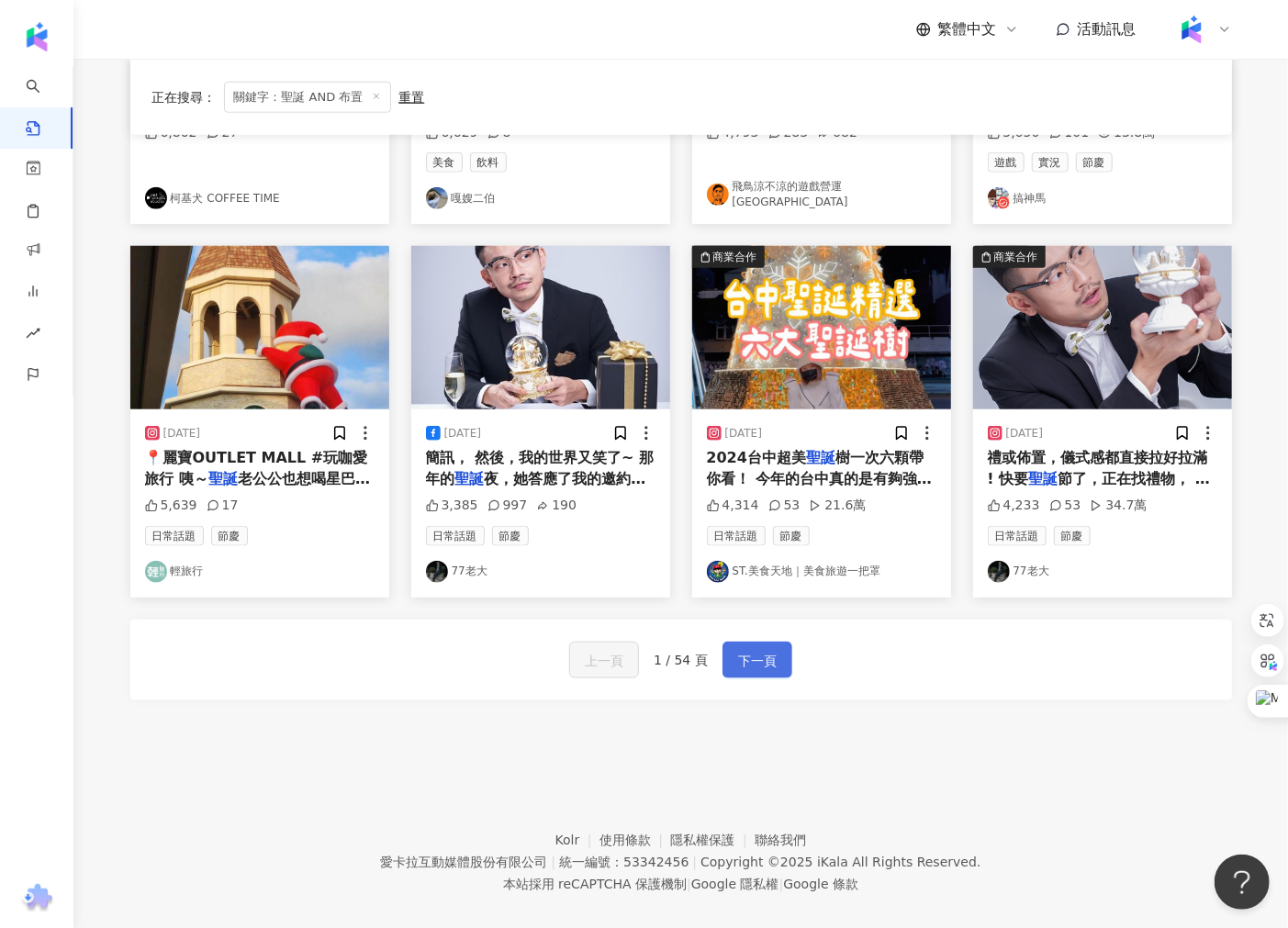
click at [740, 652] on span "下一頁" at bounding box center [756, 660] width 39 height 22
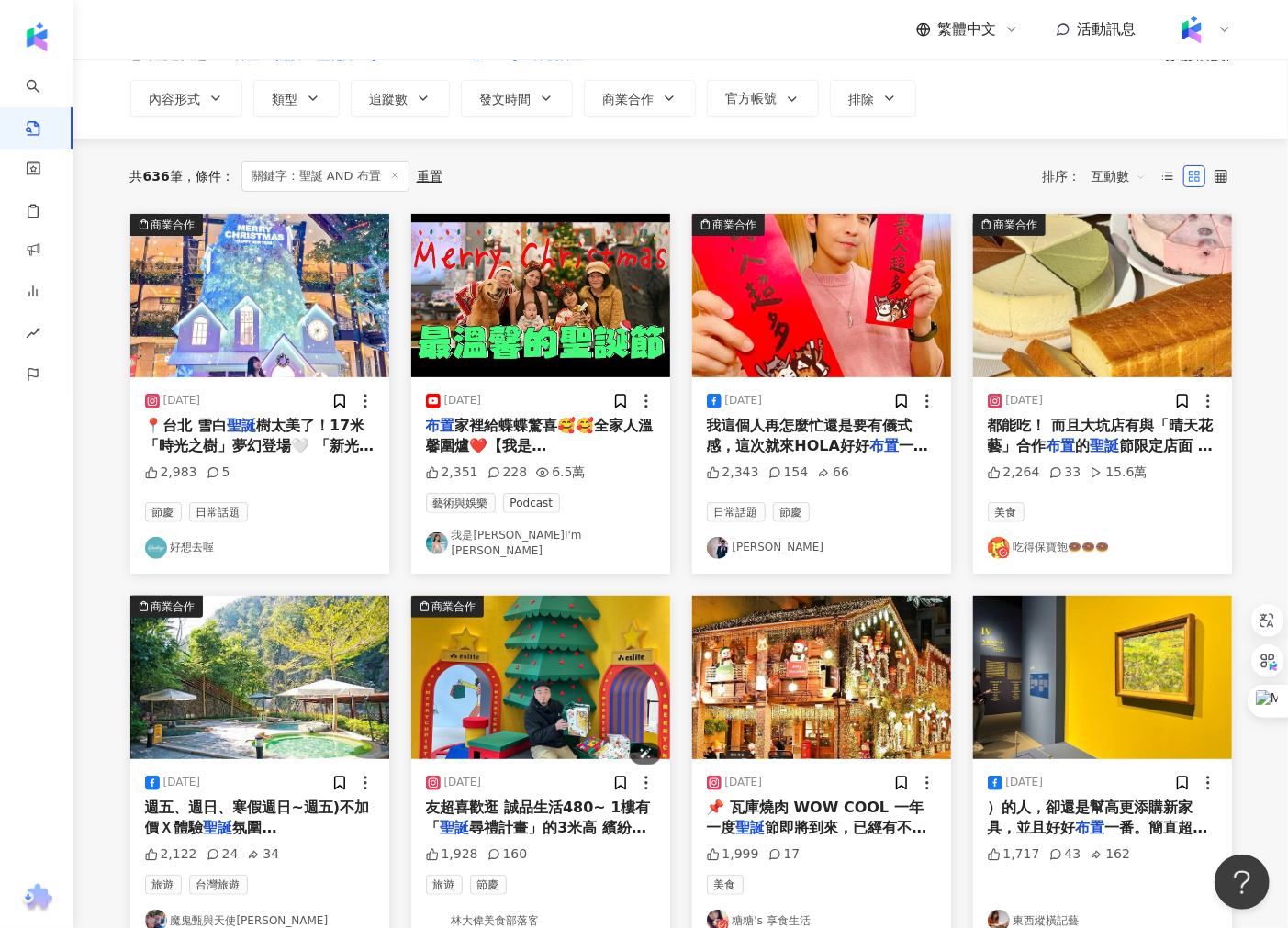
scroll to position [0, 0]
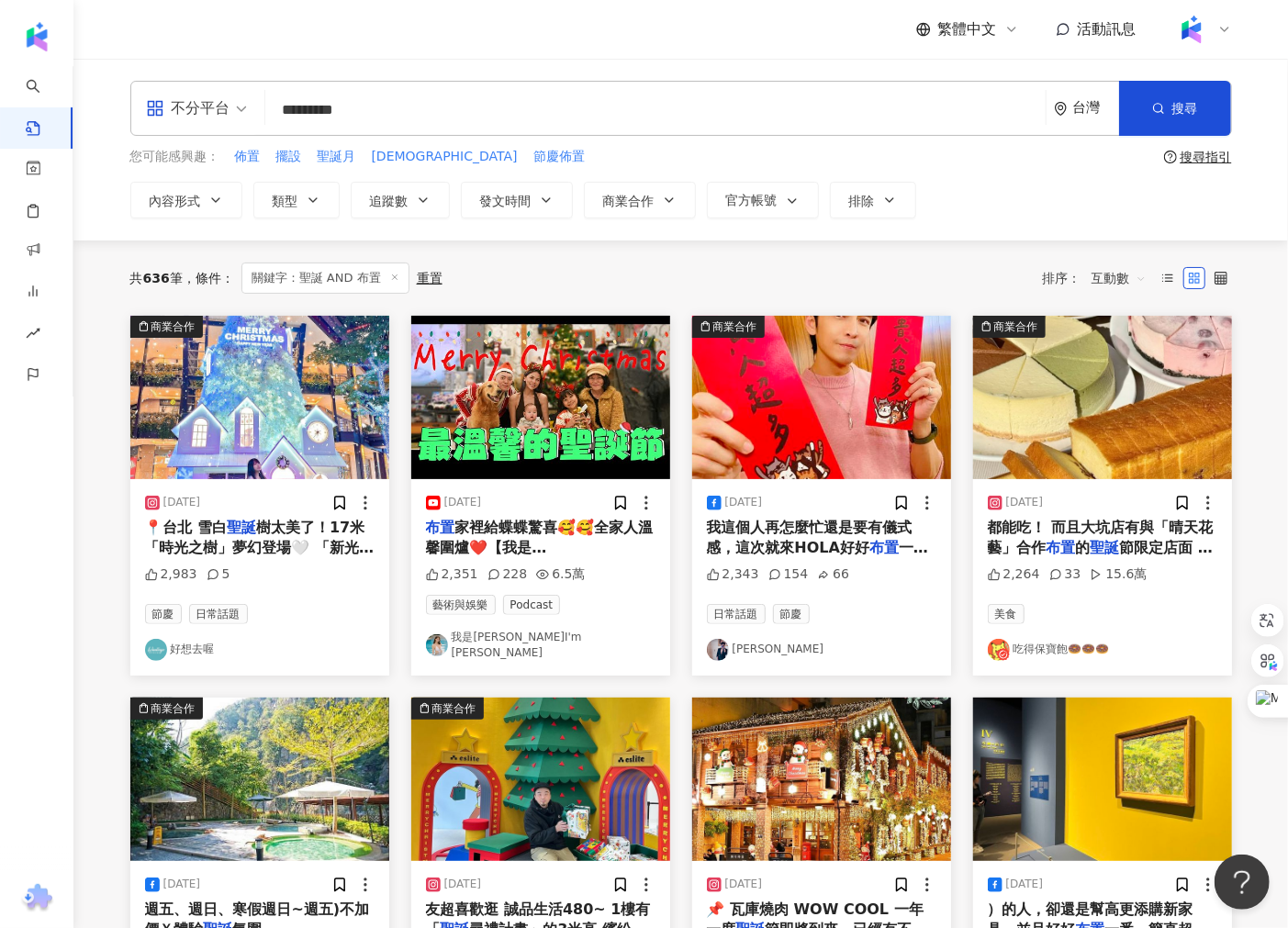
click at [355, 117] on input "*********" at bounding box center [655, 110] width 766 height 39
click at [349, 113] on input "*********" at bounding box center [655, 110] width 766 height 39
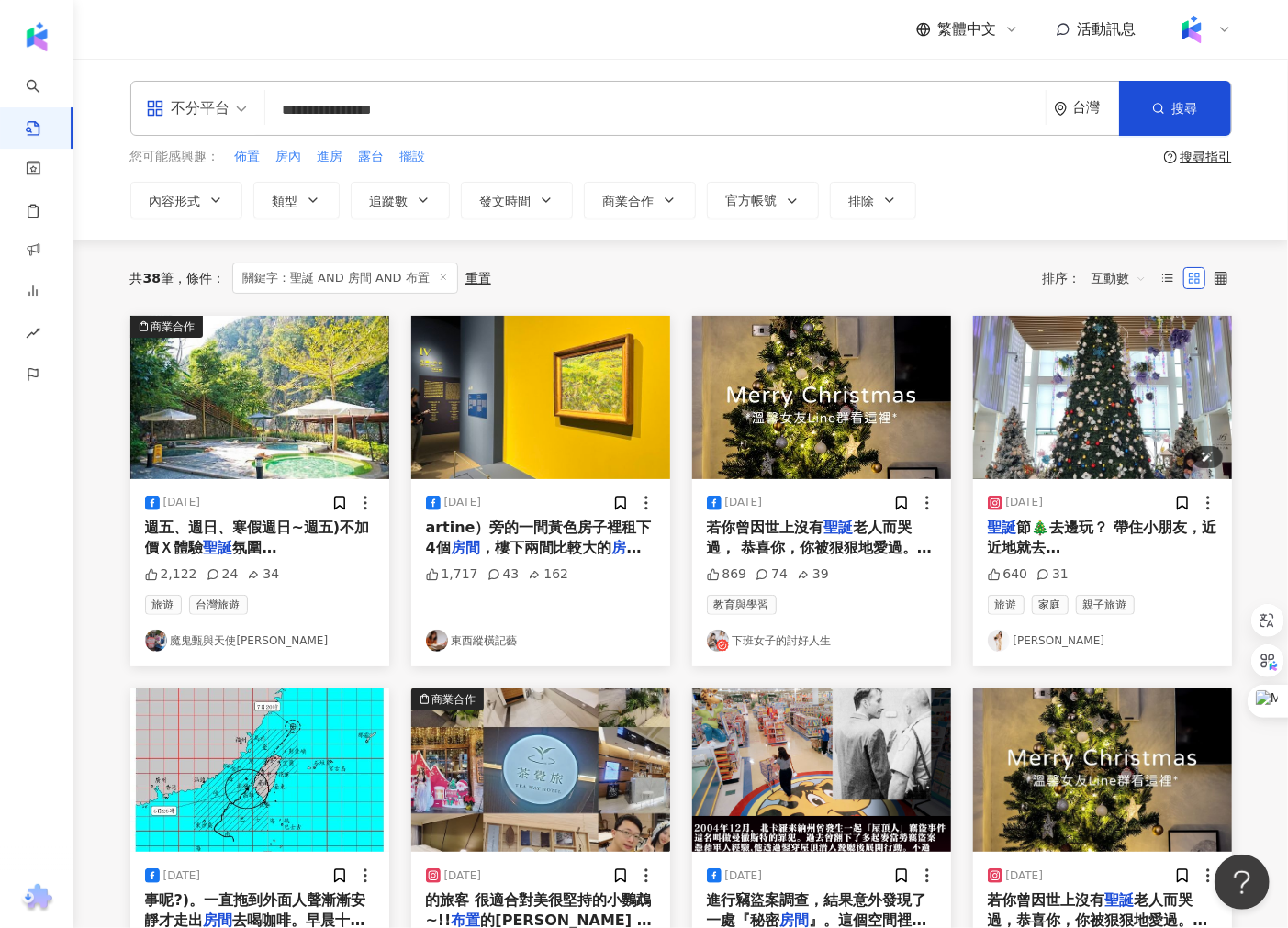
click at [1037, 399] on img "button" at bounding box center [1102, 397] width 258 height 163
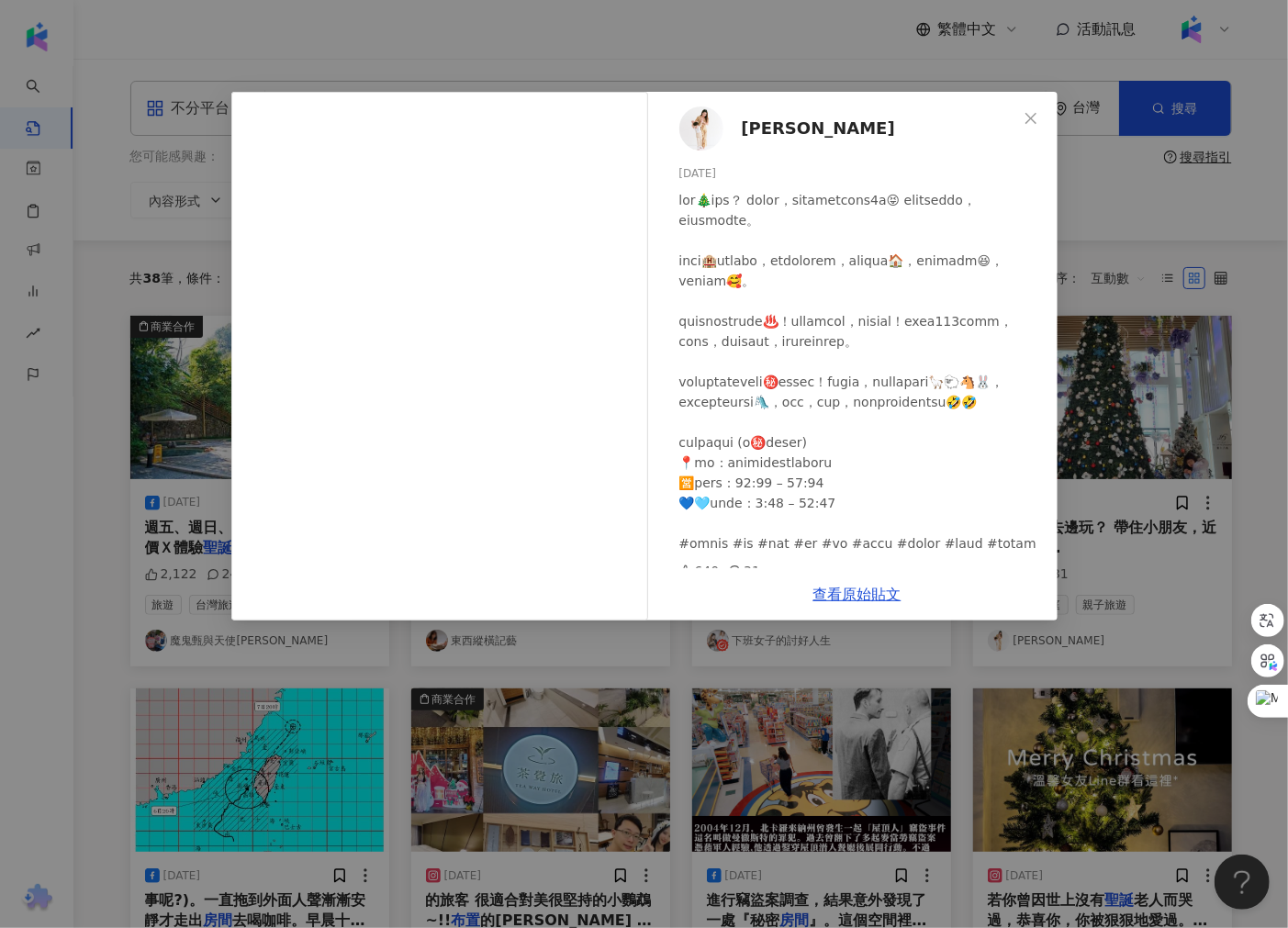
click at [473, 672] on div "[PERSON_NAME] [DATE] 640 31 查看原始貼文" at bounding box center [644, 464] width 1288 height 928
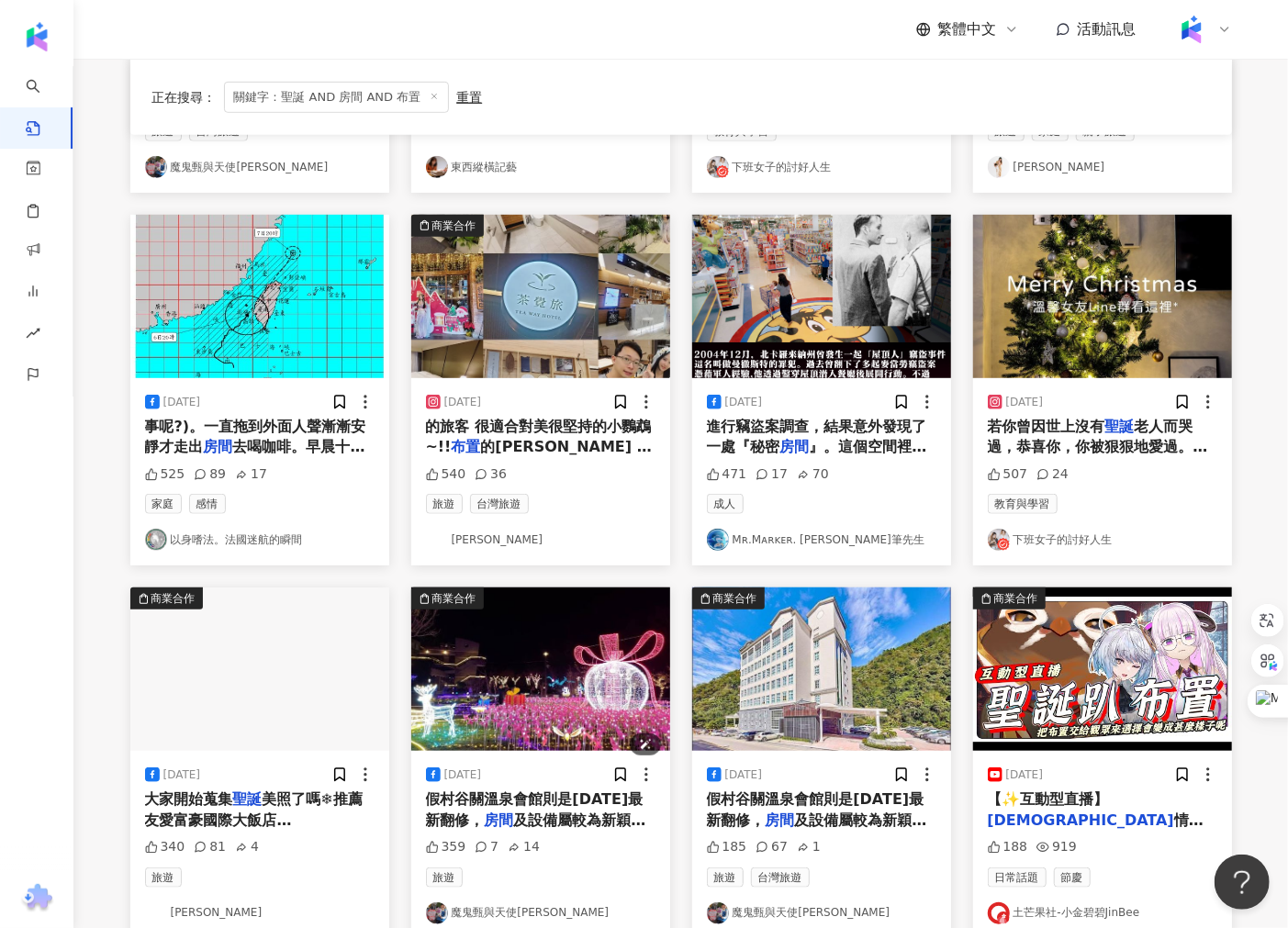
scroll to position [509, 0]
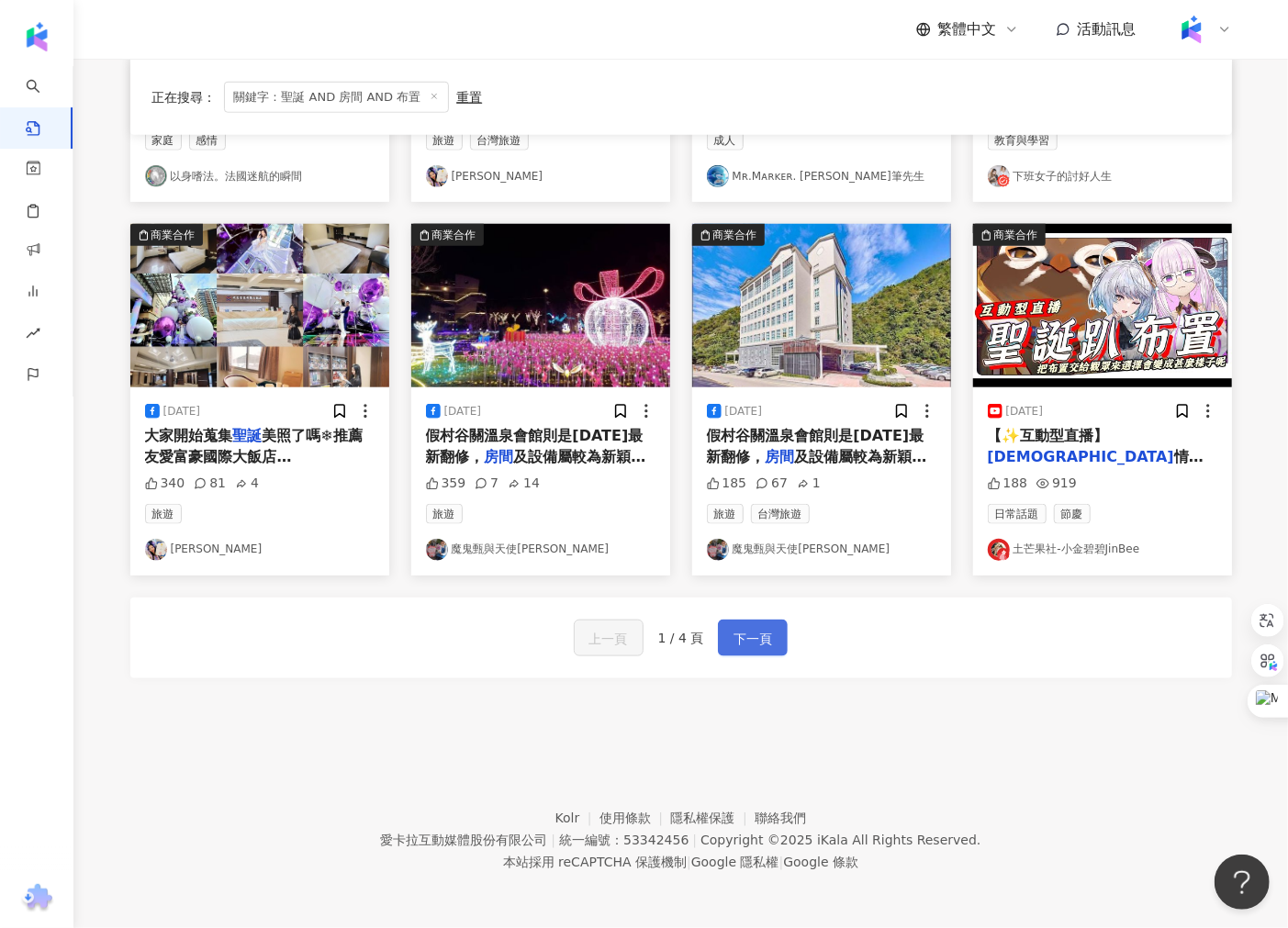
click at [723, 646] on button "下一頁" at bounding box center [753, 637] width 70 height 37
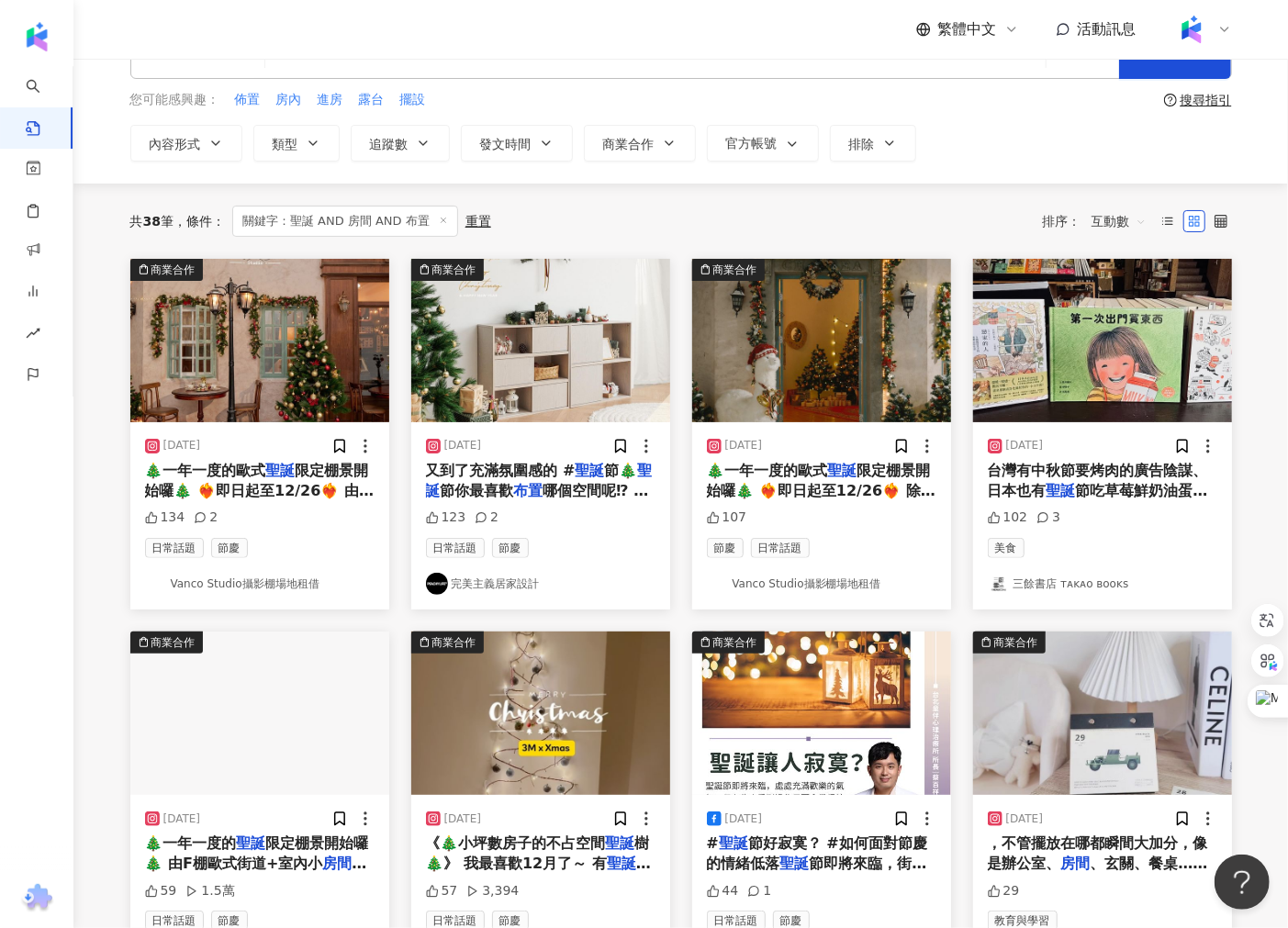
scroll to position [21, 0]
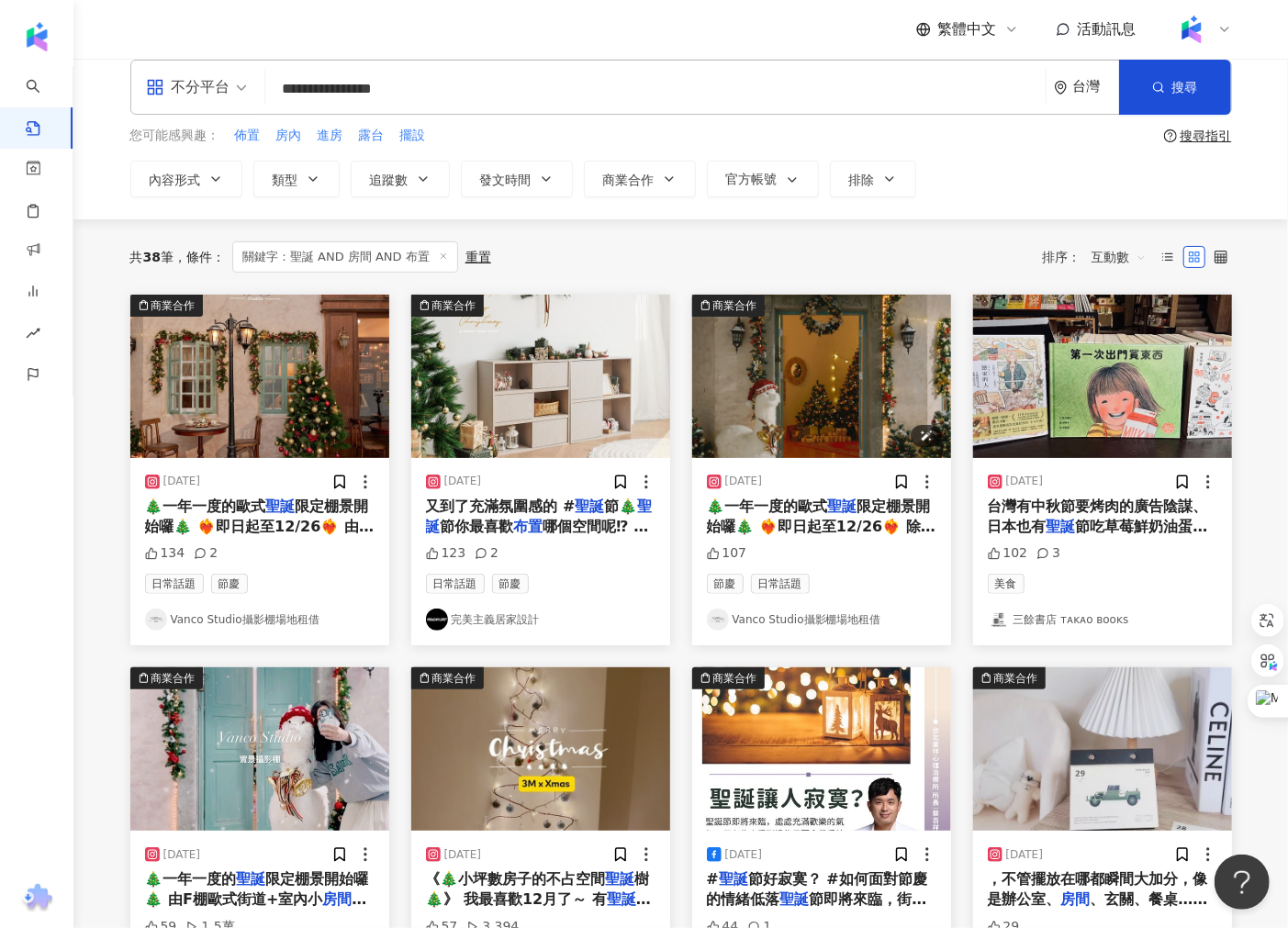
click at [736, 402] on img "button" at bounding box center [821, 377] width 258 height 163
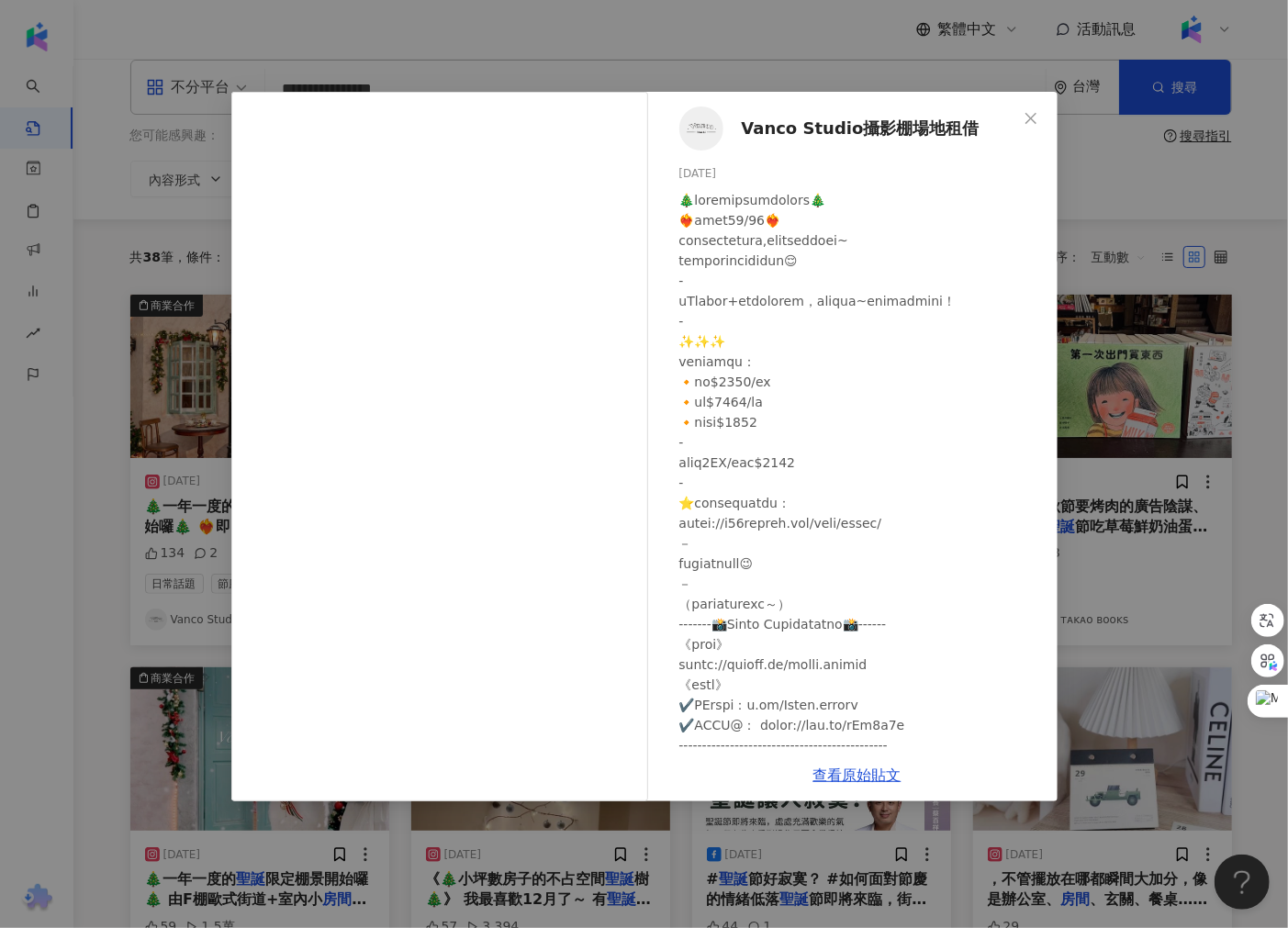
click at [194, 415] on div "Vanco Studio攝影棚場地租借 [DATE] 107 查看原始貼文" at bounding box center [644, 464] width 1288 height 928
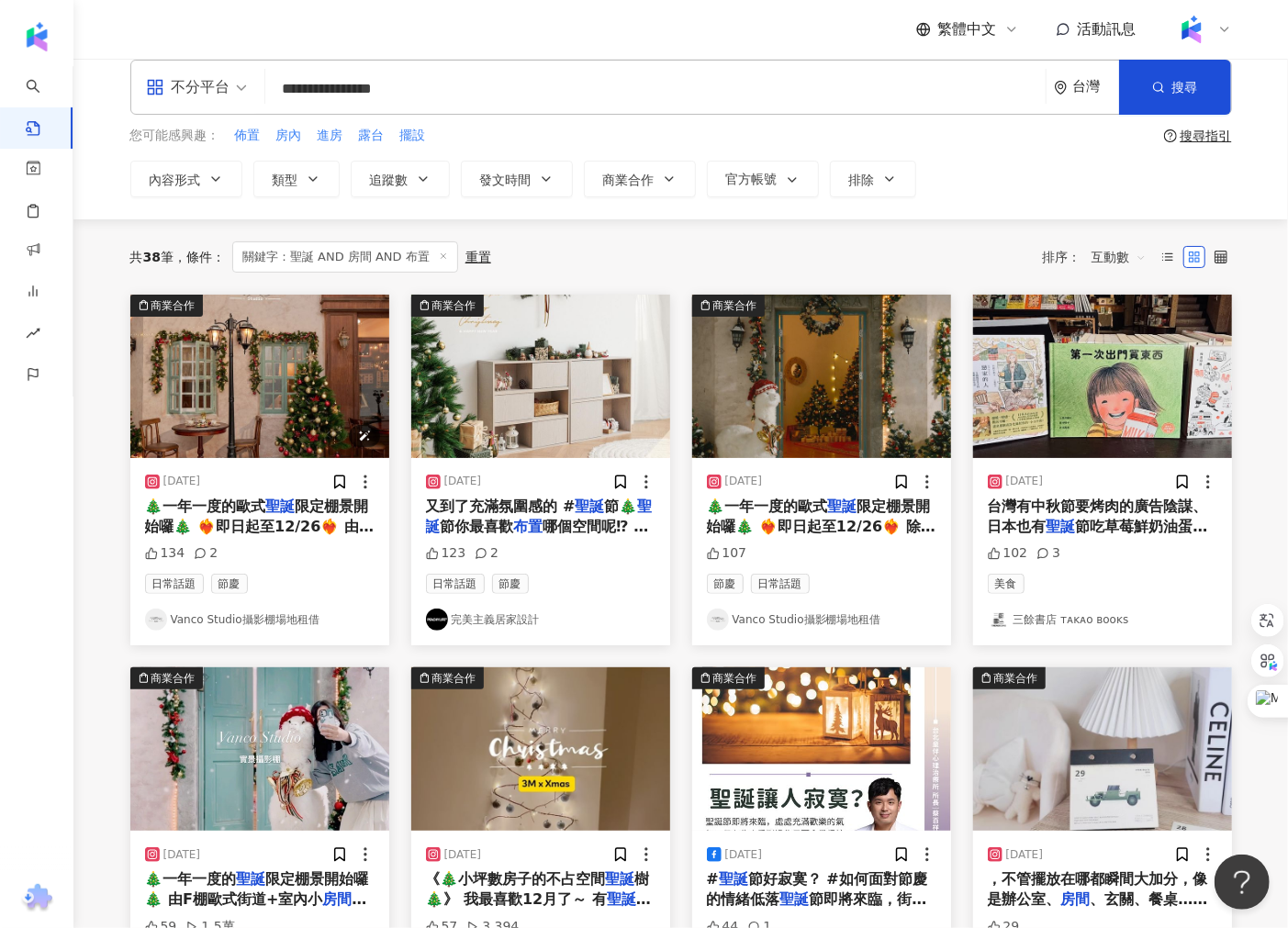
click at [242, 399] on img "button" at bounding box center [259, 377] width 258 height 163
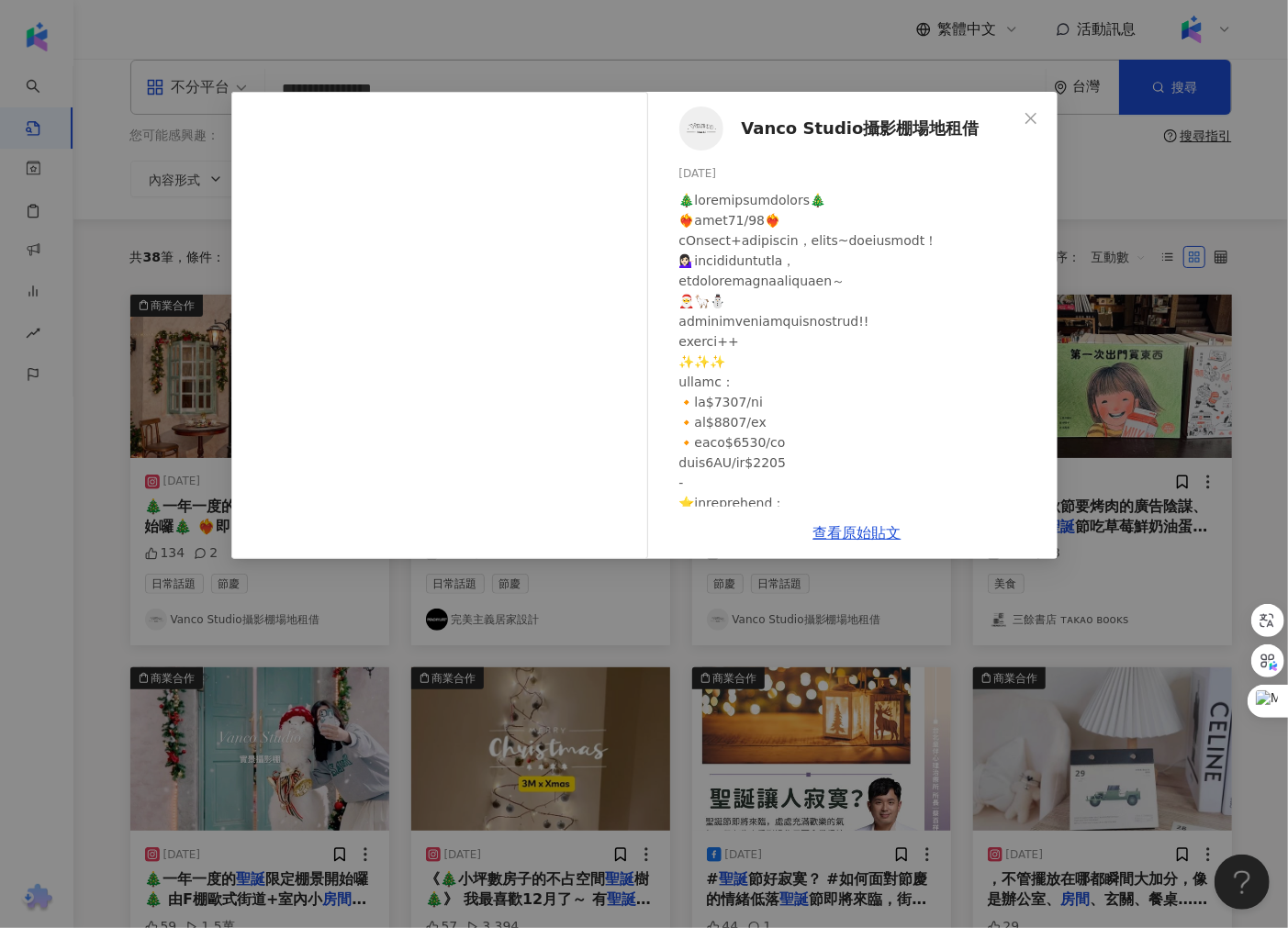
click at [635, 662] on div "Vanco Studio攝影棚場地租借 [DATE] 134 2 查看原始貼文" at bounding box center [644, 464] width 1288 height 928
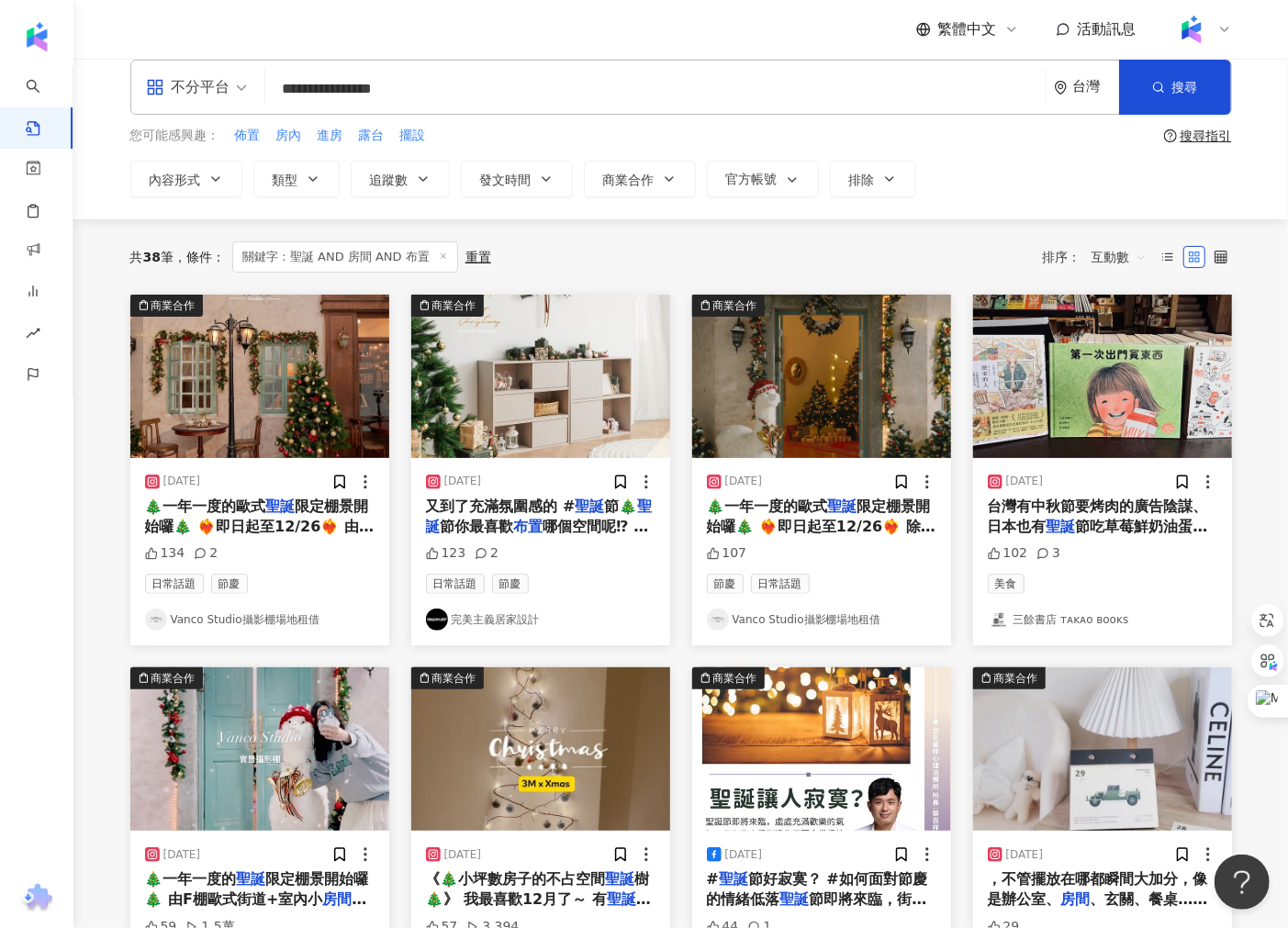
scroll to position [123, 0]
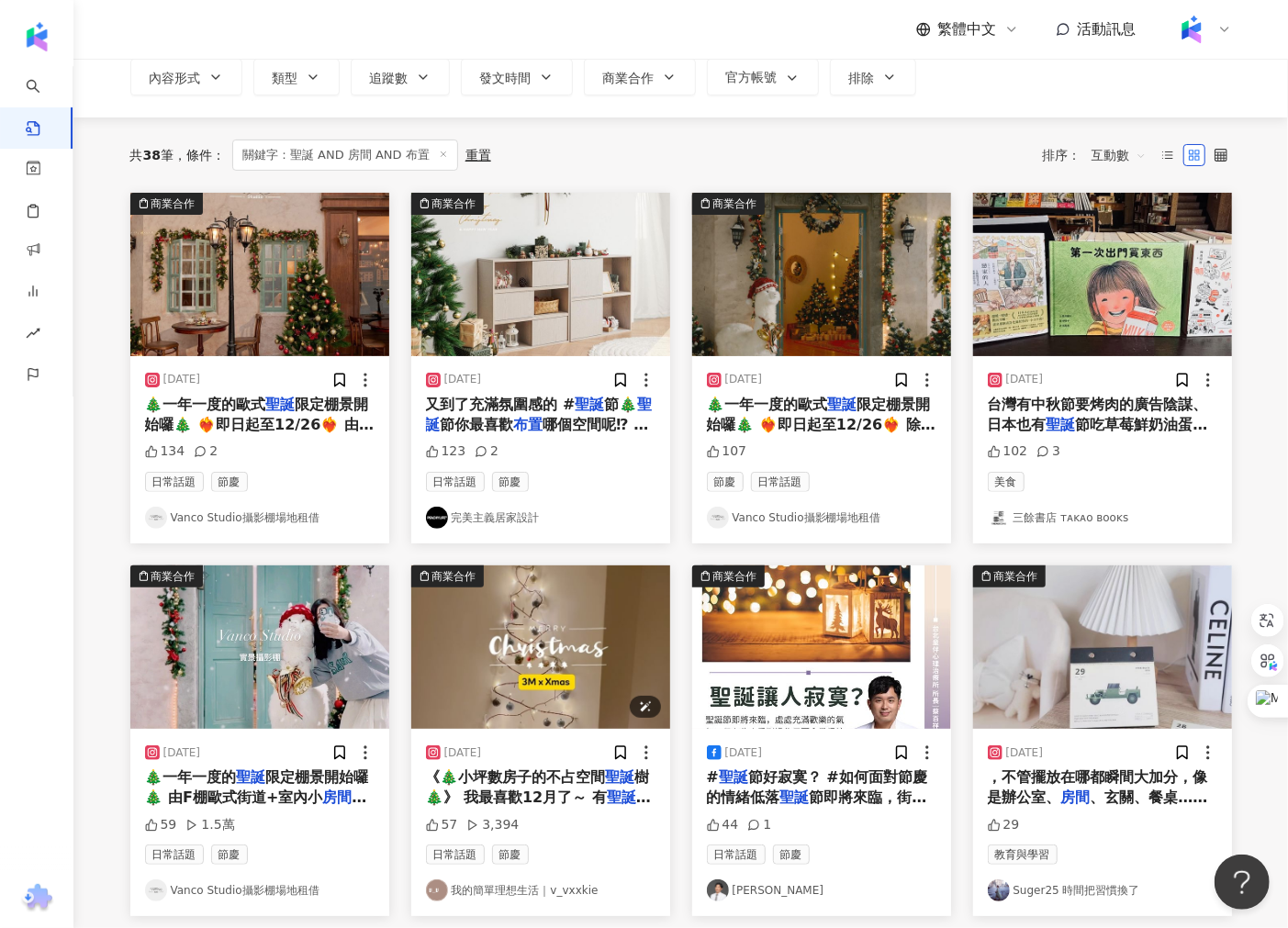
click at [581, 624] on img "button" at bounding box center [540, 647] width 258 height 163
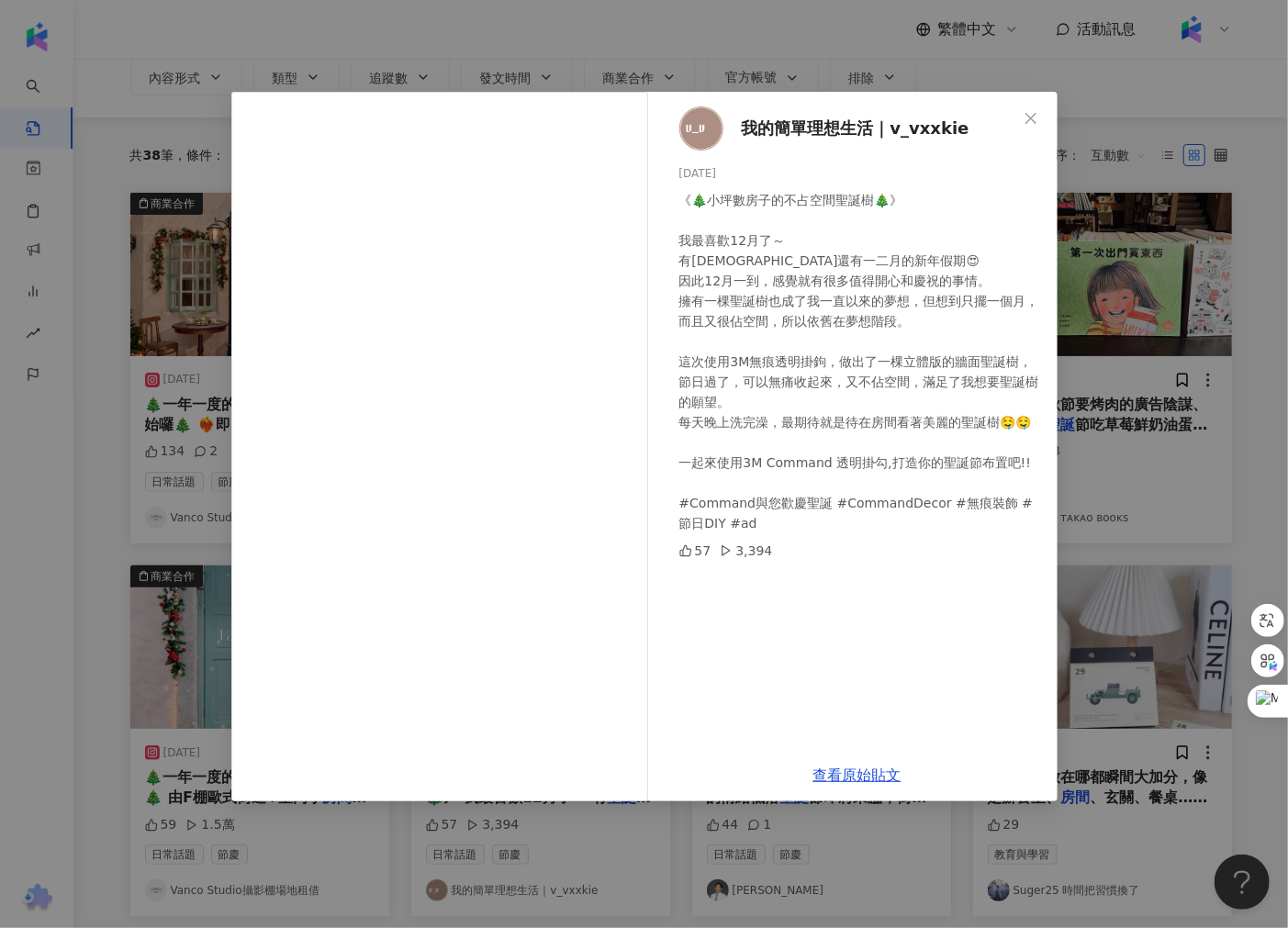
click at [1138, 427] on div "我的簡單理想生活｜v_vxxkie [DATE] 《🎄小坪數房子的不占空間聖誕樹🎄》 我最喜歡12月了～ 有[DEMOGRAPHIC_DATA]還有一二月的新…" at bounding box center [644, 464] width 1288 height 928
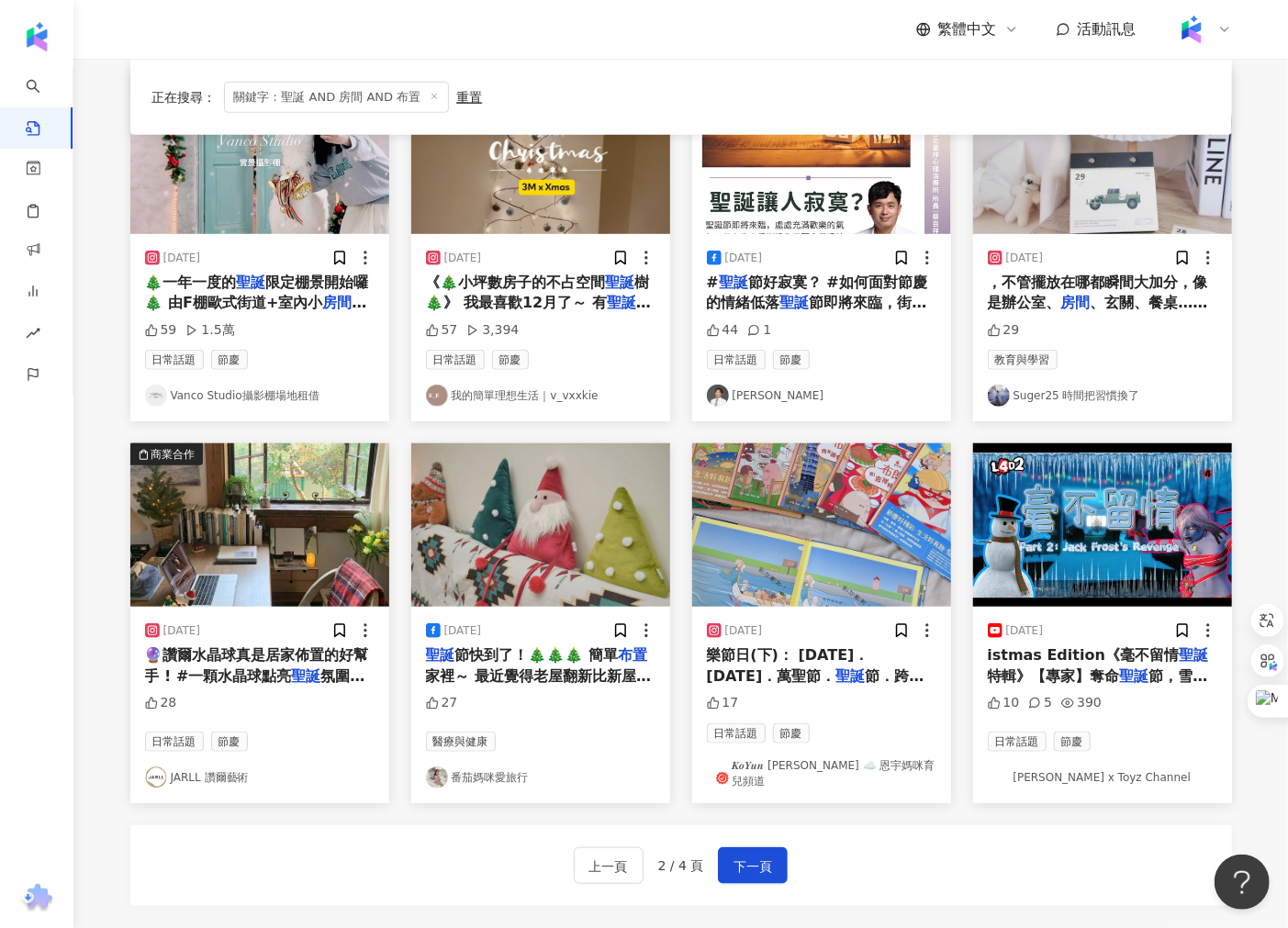
scroll to position [633, 0]
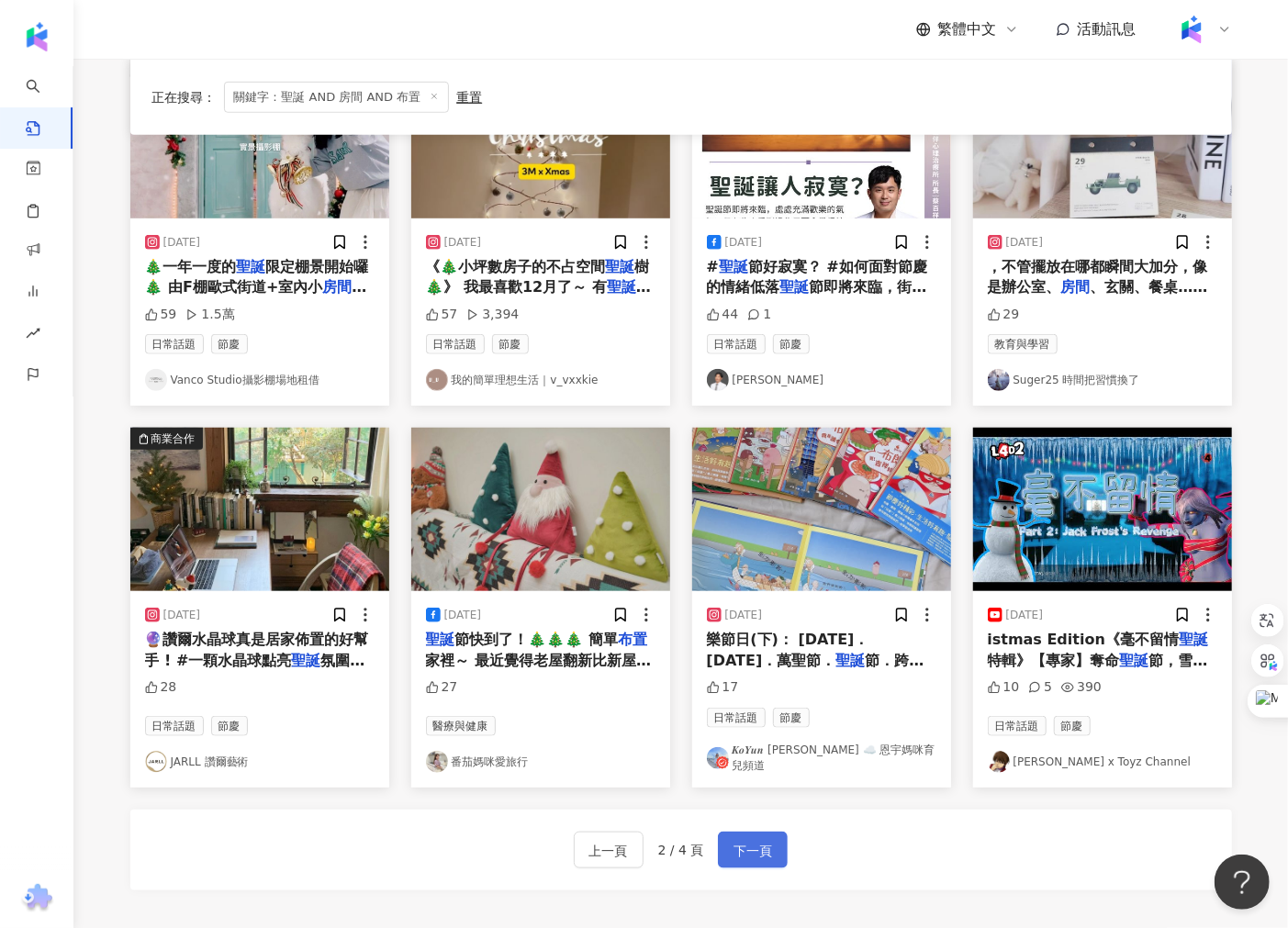
click at [737, 847] on span "下一頁" at bounding box center [753, 850] width 39 height 22
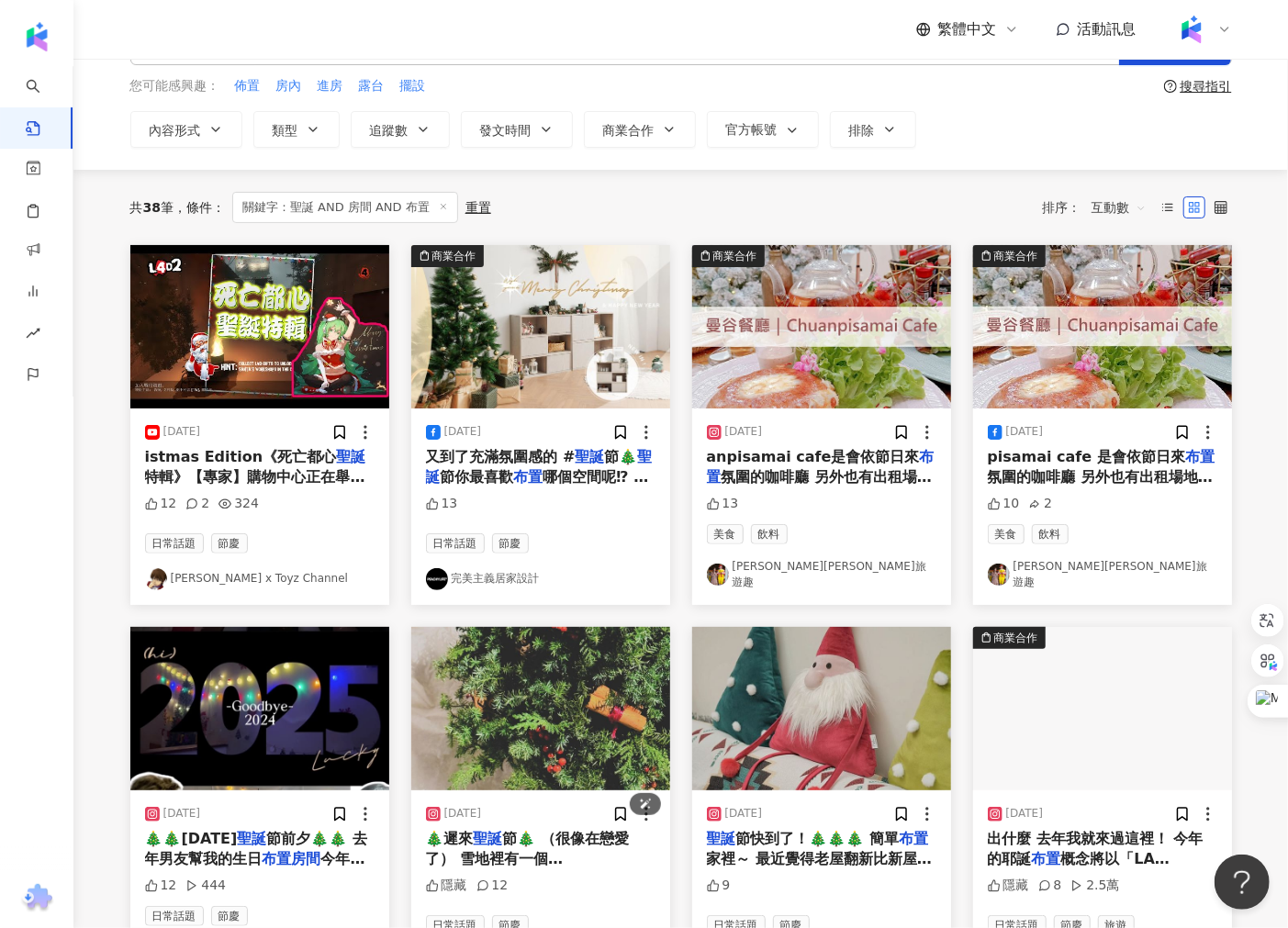
scroll to position [21, 0]
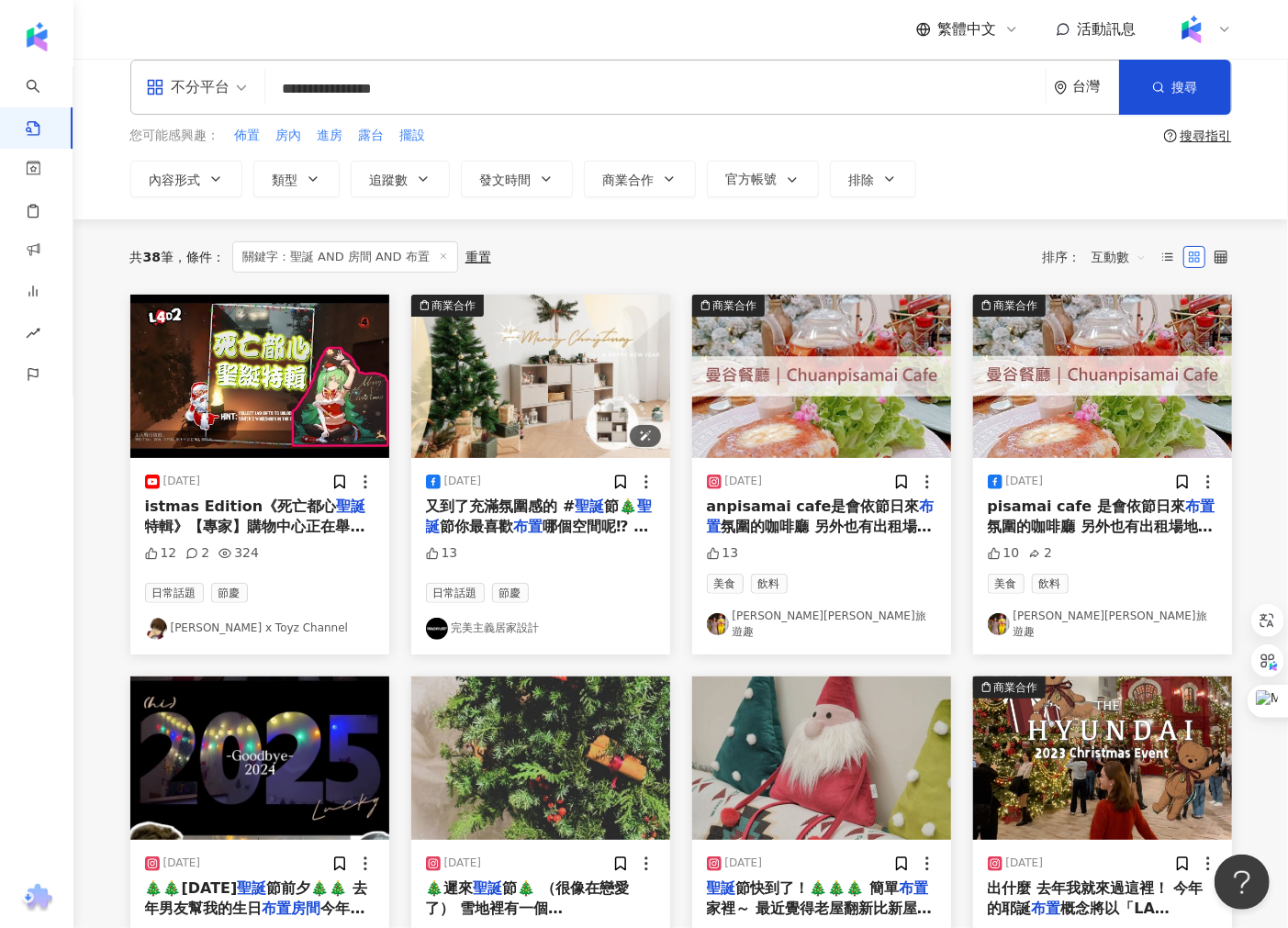
click at [499, 414] on img "button" at bounding box center [540, 377] width 258 height 163
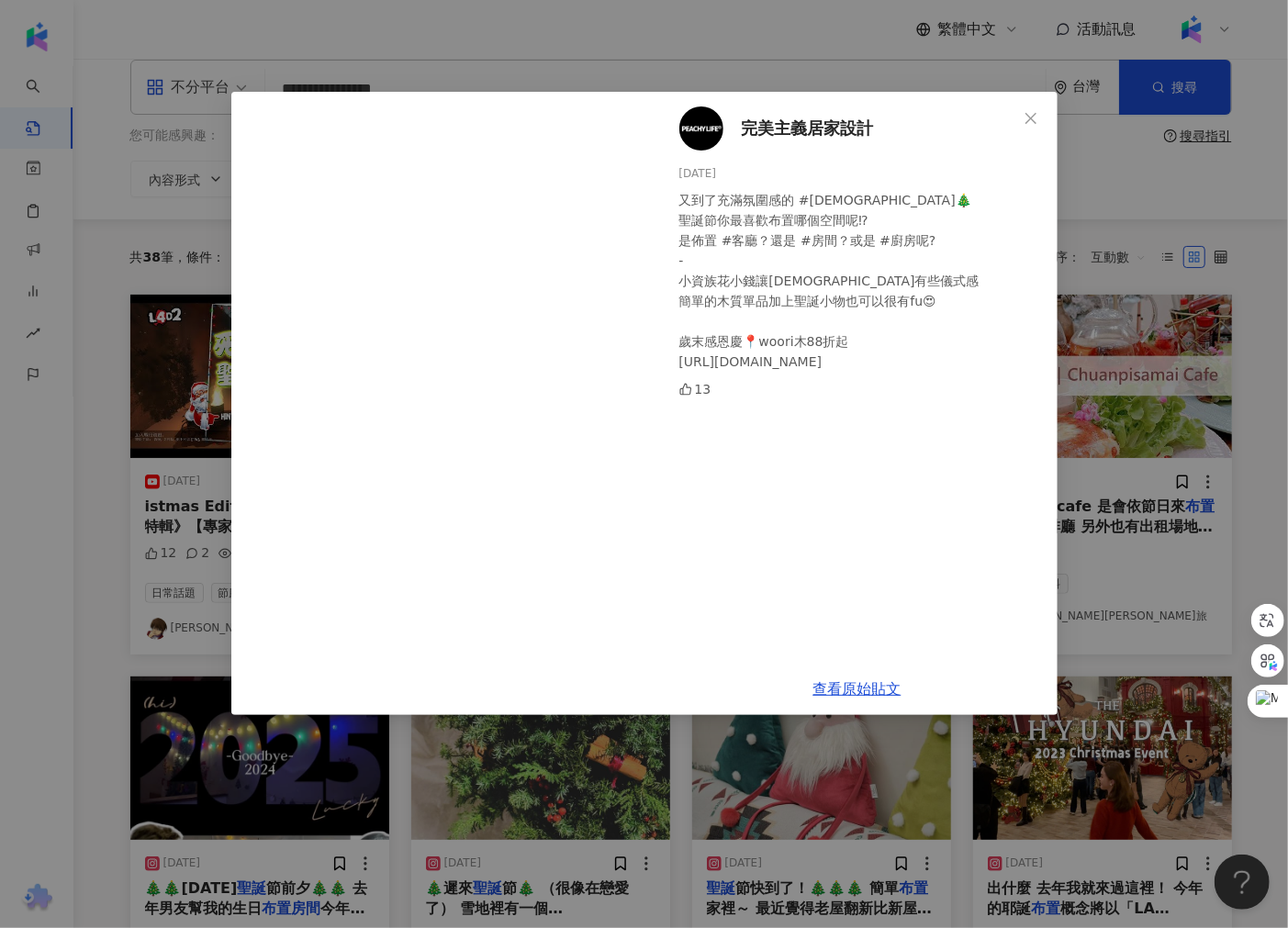
click at [653, 66] on div "完美主義居家設計 [DATE] 又到了充滿氛圍感的 #[DATE]🎄 聖誕節你最喜歡布置哪個空間呢⁉ 是佈置 #客廳？還是 #房間？或是 #廚房呢? - 小資…" at bounding box center [644, 464] width 1288 height 928
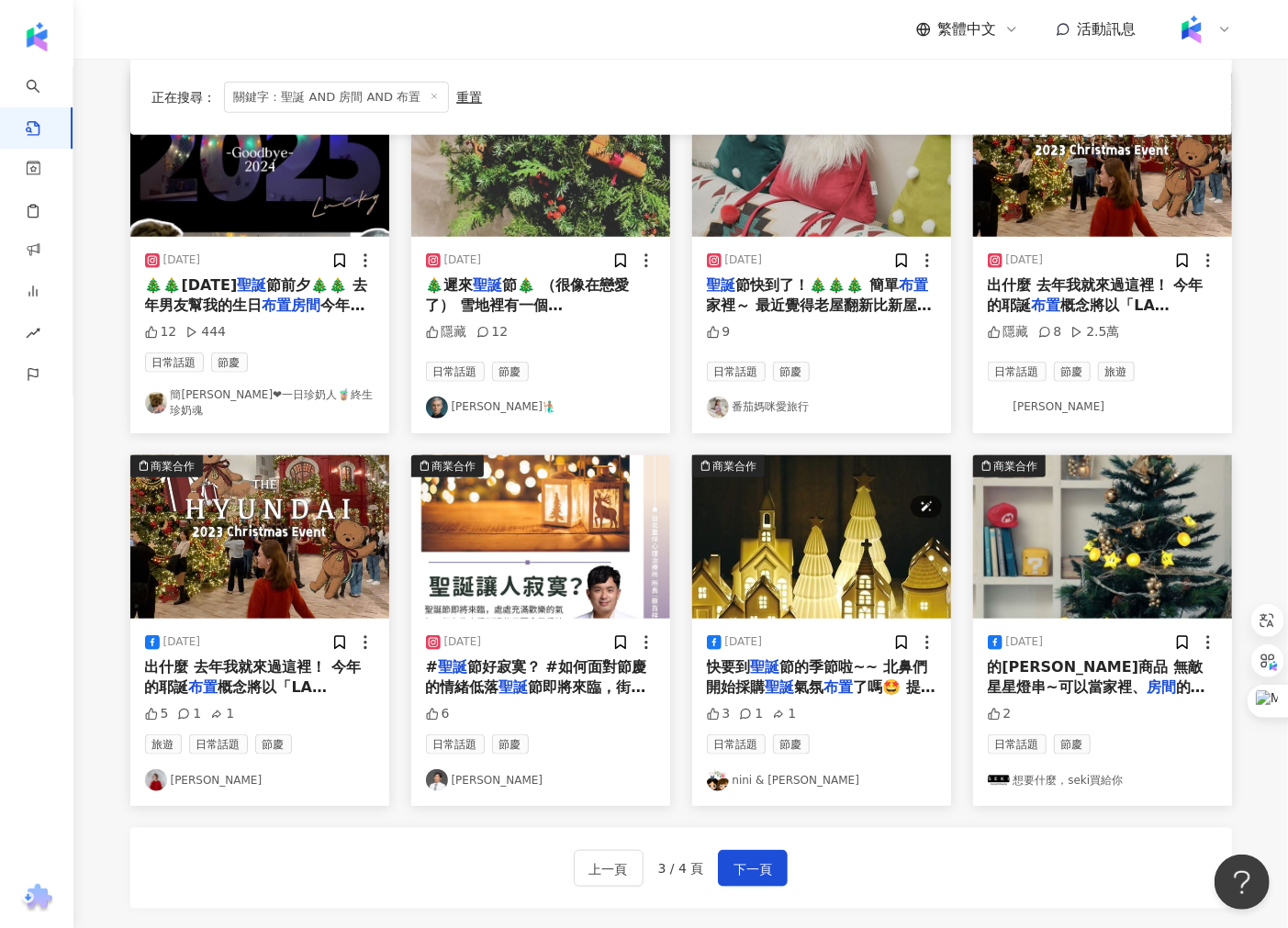
scroll to position [837, 0]
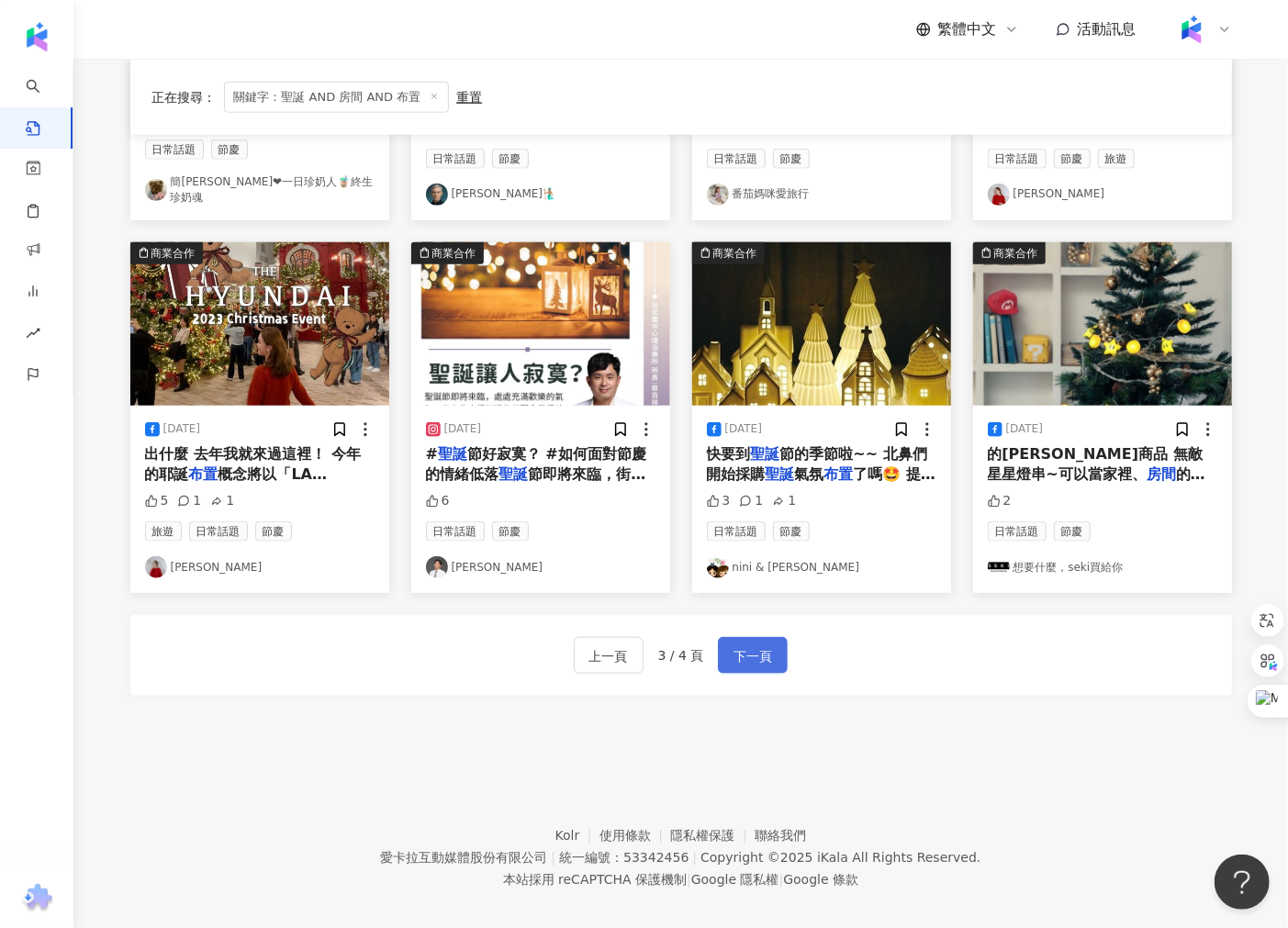
click at [737, 645] on span "下一頁" at bounding box center [753, 656] width 39 height 22
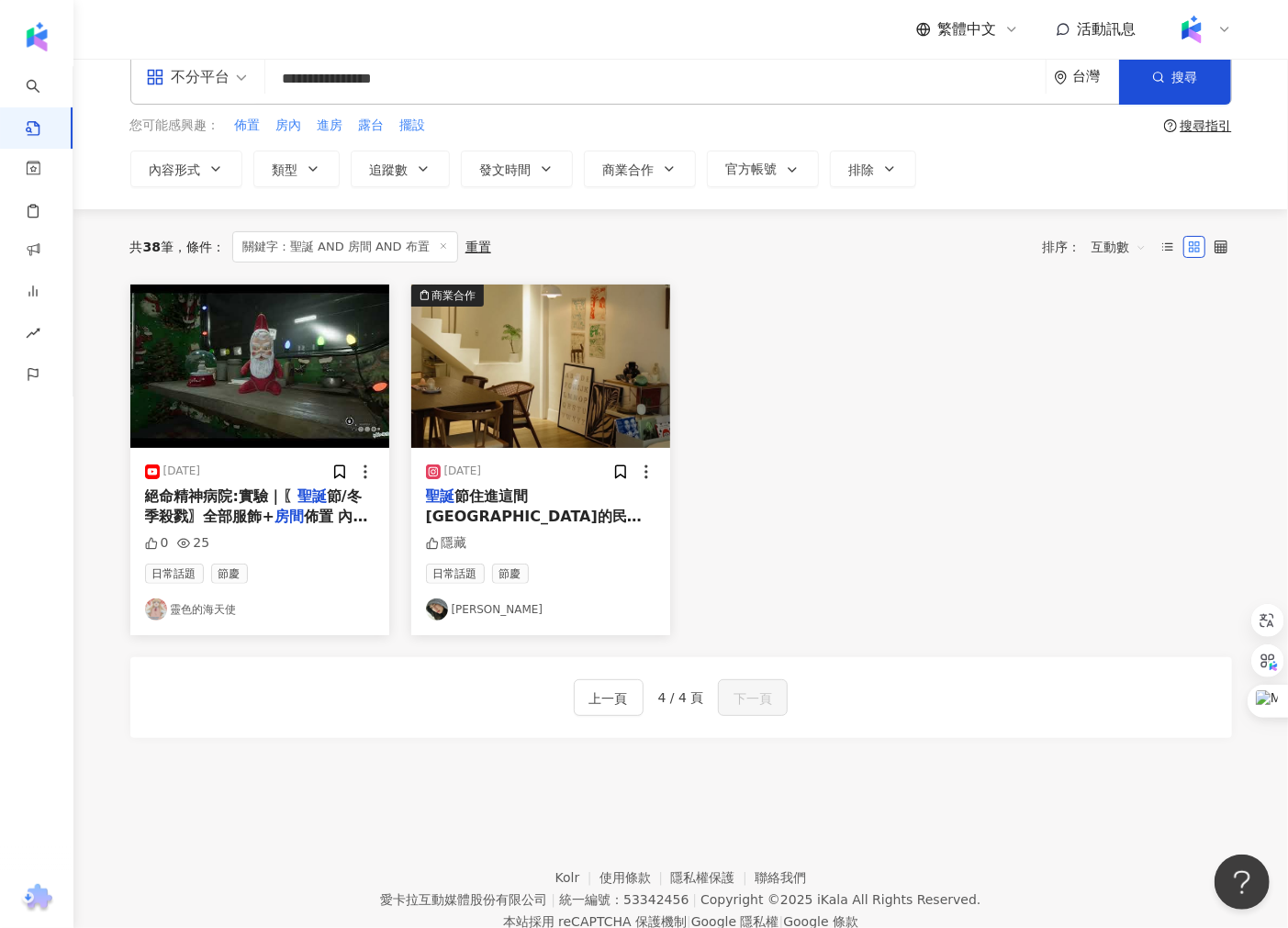
scroll to position [0, 0]
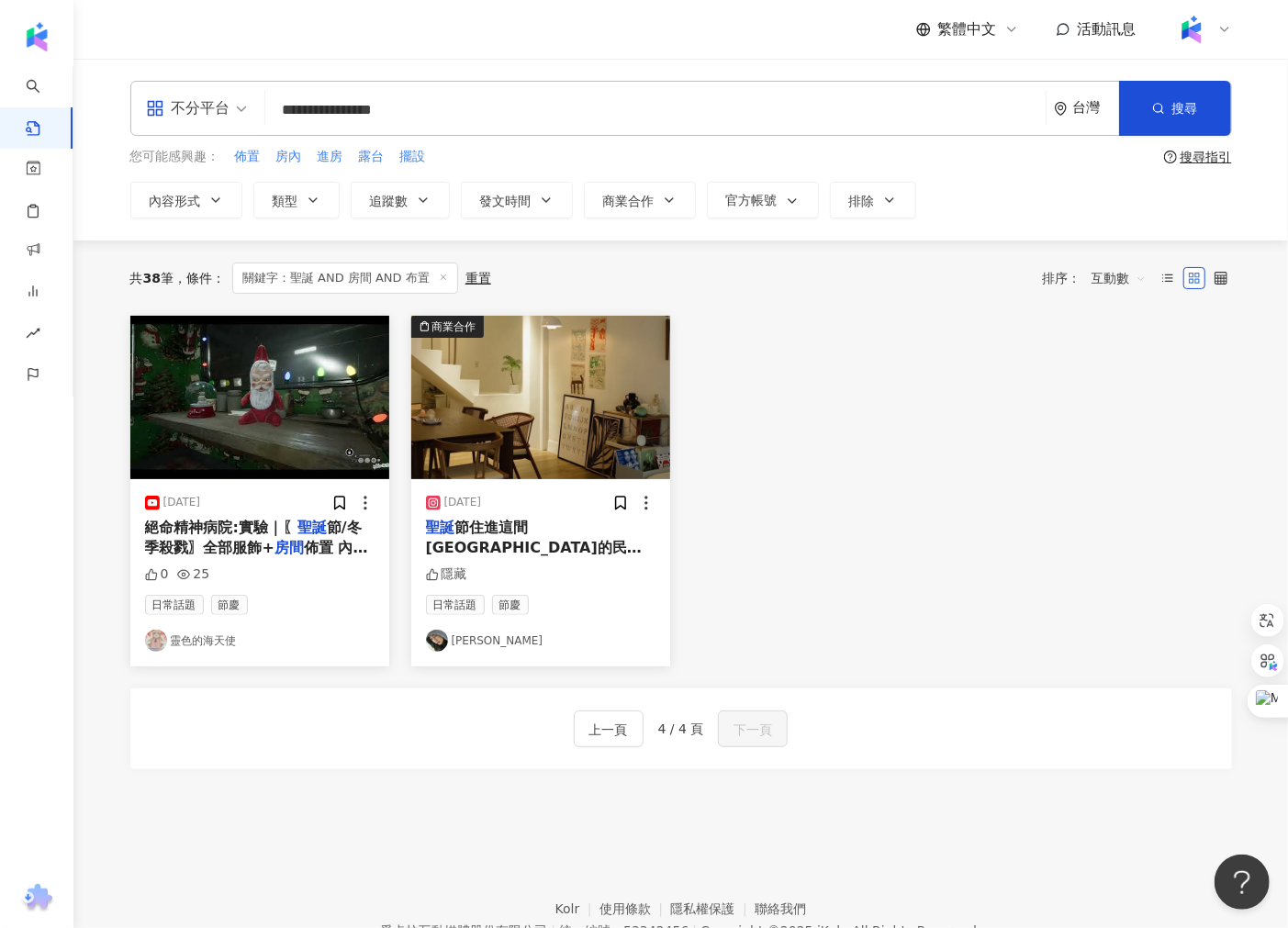
drag, startPoint x: 308, startPoint y: 104, endPoint x: 204, endPoint y: 108, distance: 104.1
click at [204, 108] on div "**********" at bounding box center [681, 108] width 1101 height 55
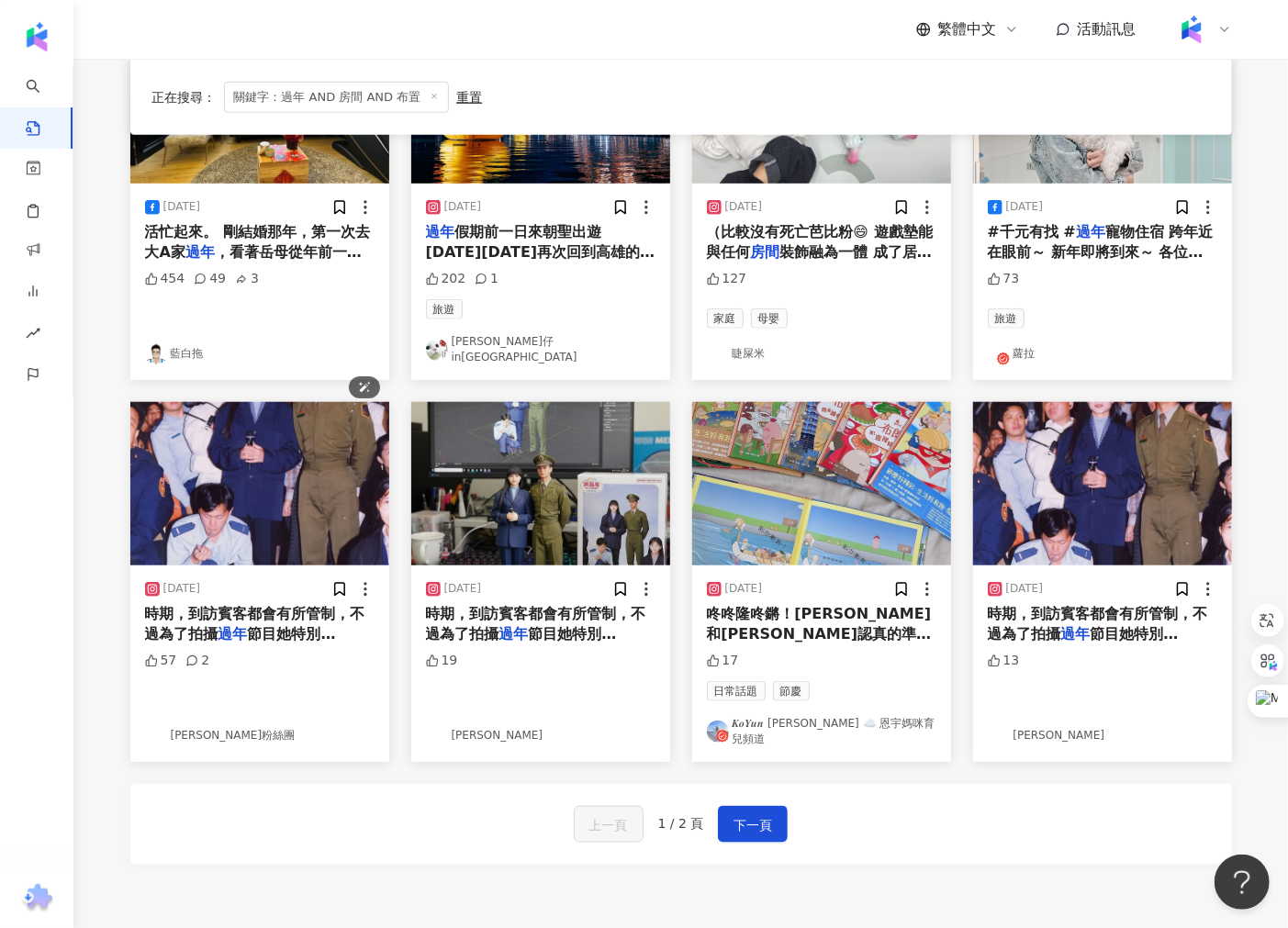
scroll to position [837, 0]
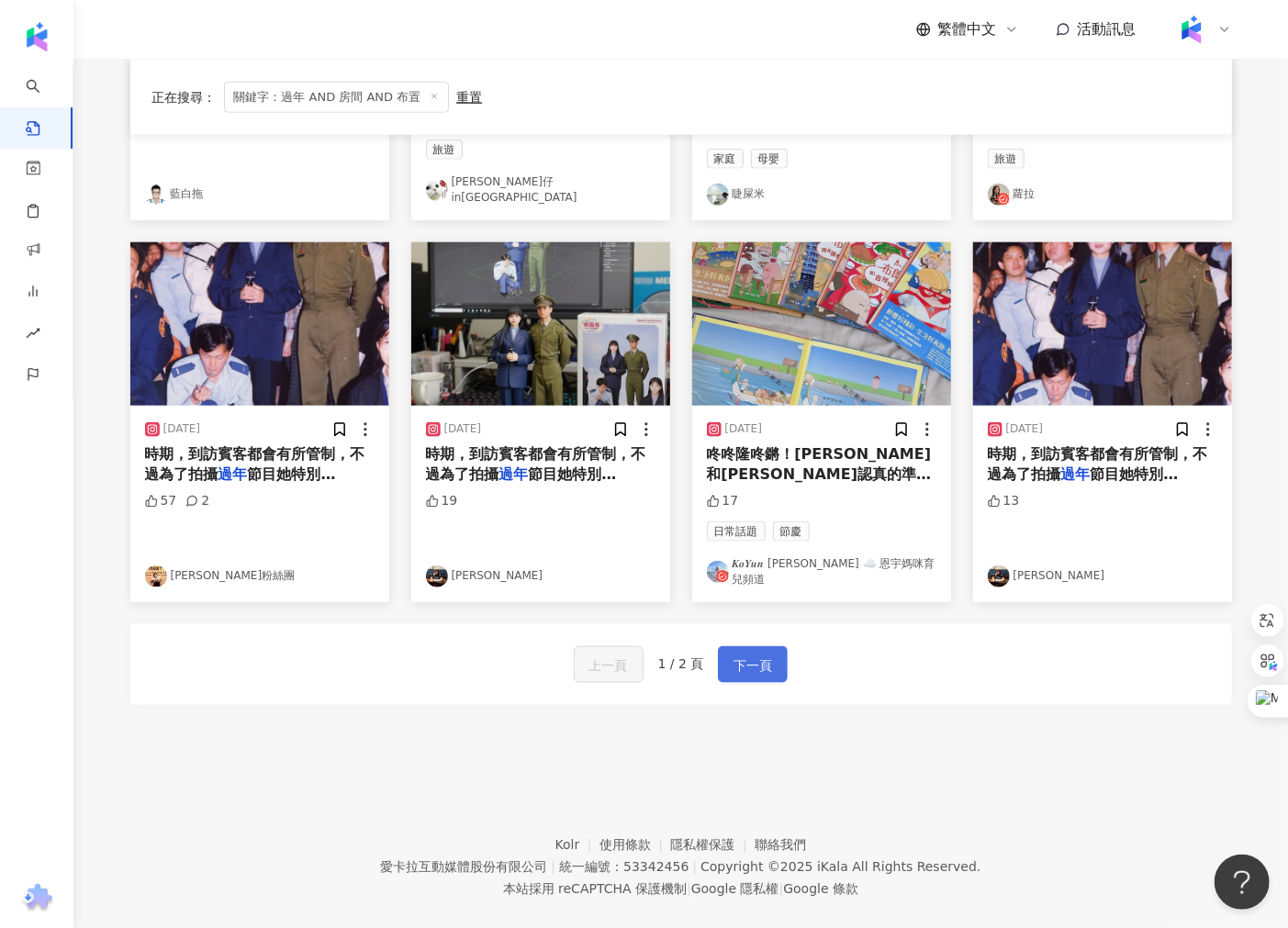
click at [736, 655] on span "下一頁" at bounding box center [753, 665] width 39 height 22
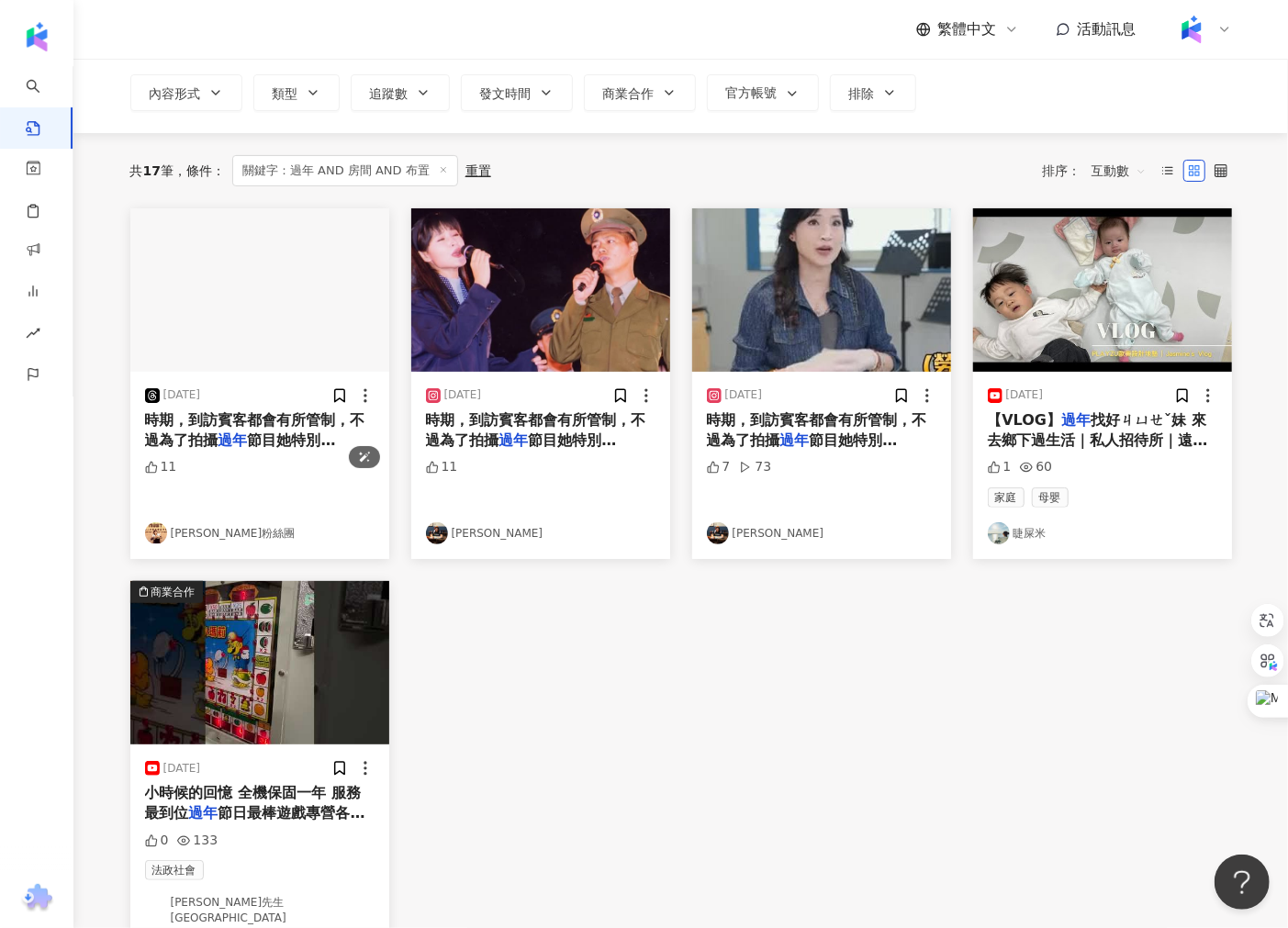
scroll to position [0, 0]
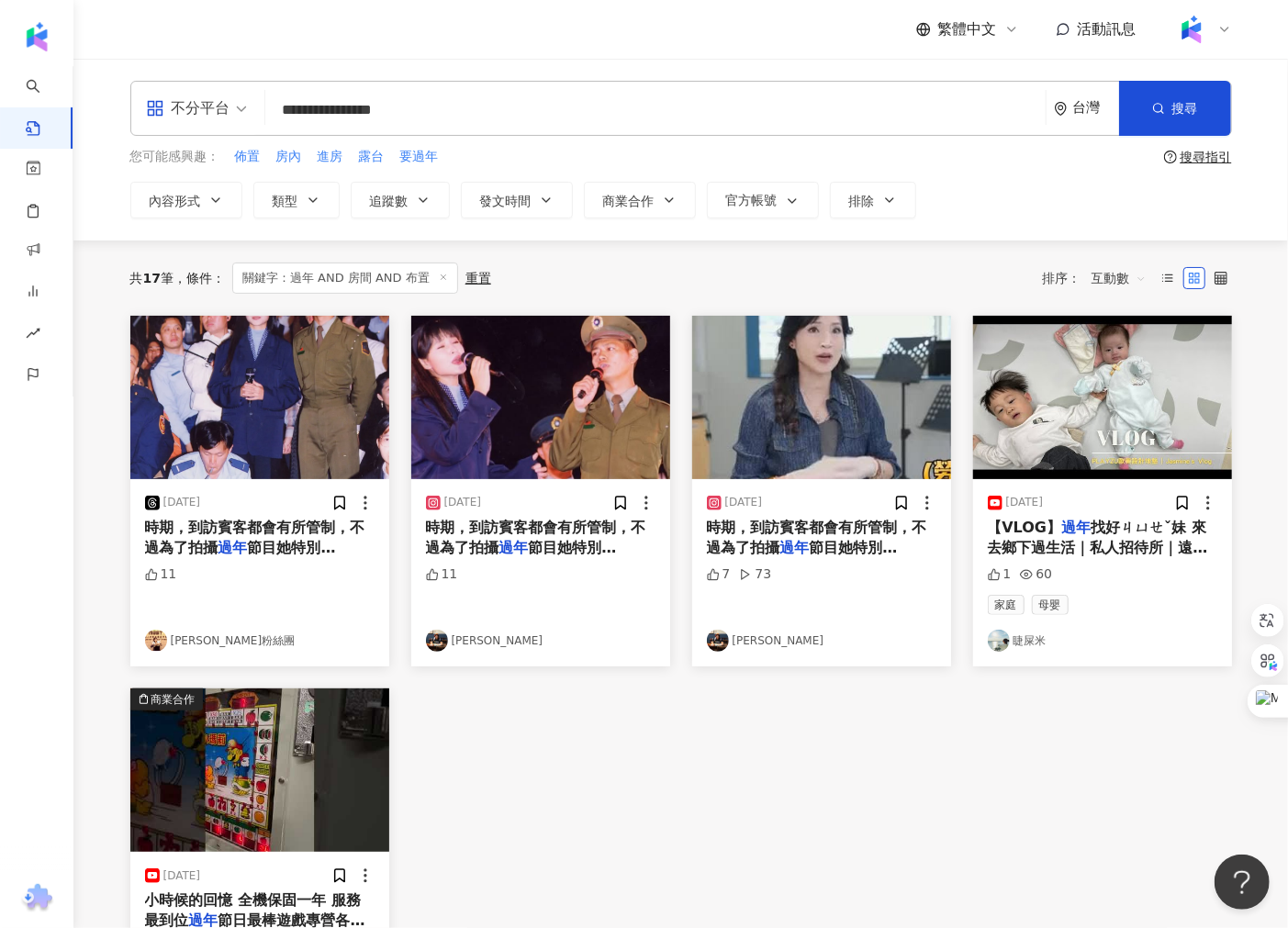
drag, startPoint x: 318, startPoint y: 117, endPoint x: 378, endPoint y: 116, distance: 60.0
click at [378, 116] on input "**********" at bounding box center [655, 110] width 766 height 39
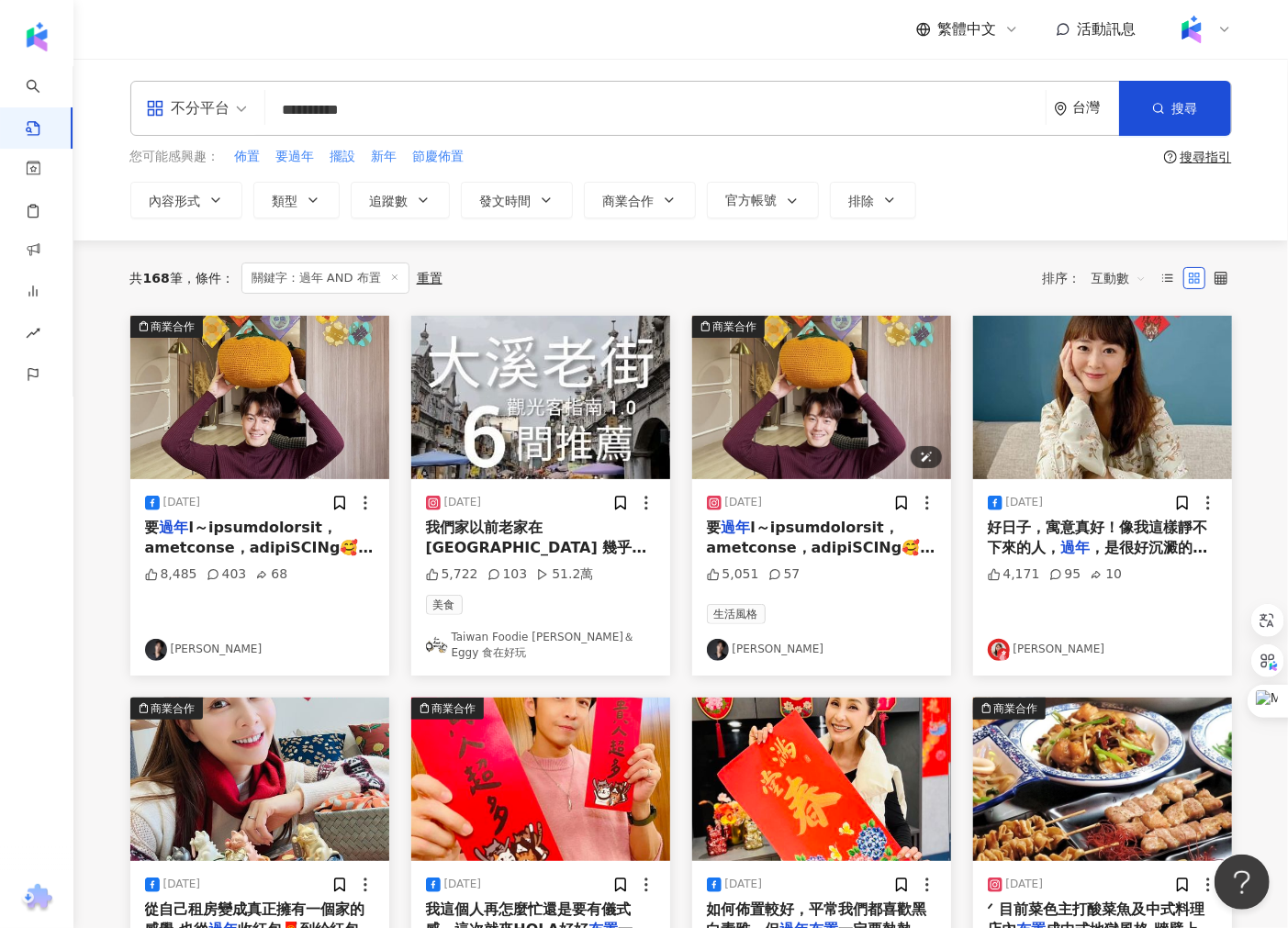
click at [802, 383] on img "button" at bounding box center [821, 397] width 258 height 163
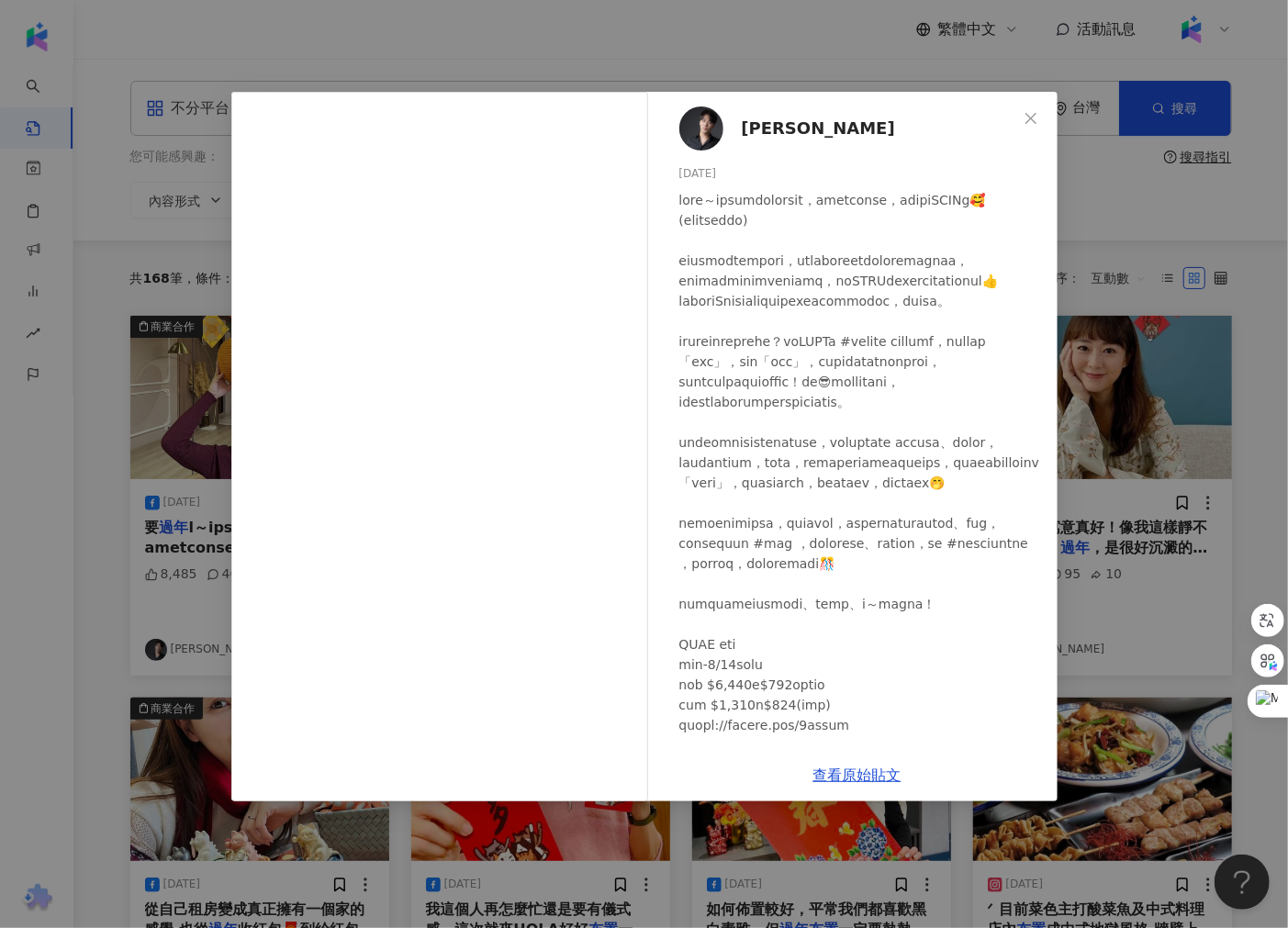
click at [1114, 354] on div "[PERSON_NAME][DATE] 5,051 57 查看原始貼文" at bounding box center [644, 464] width 1288 height 928
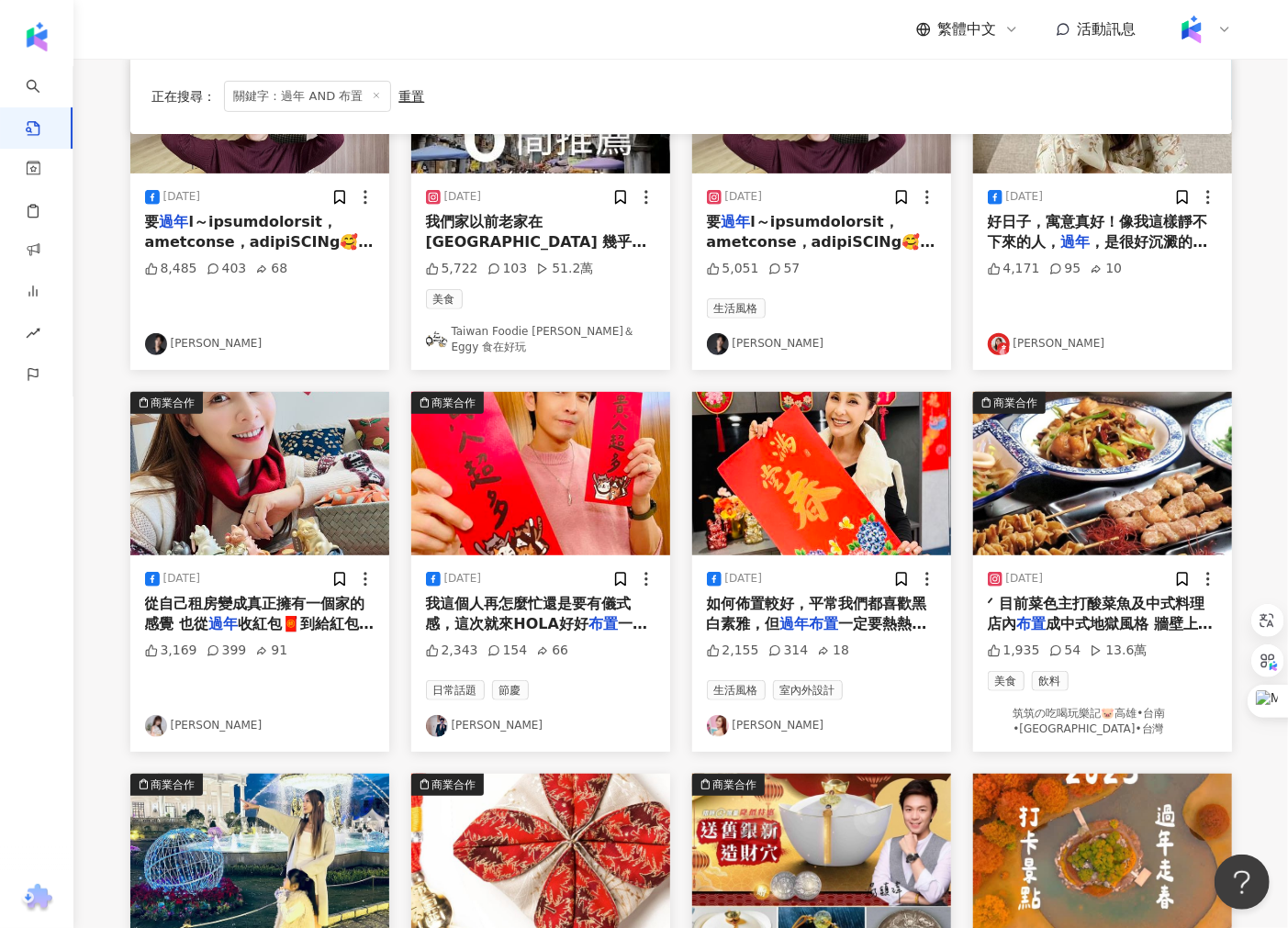
scroll to position [408, 0]
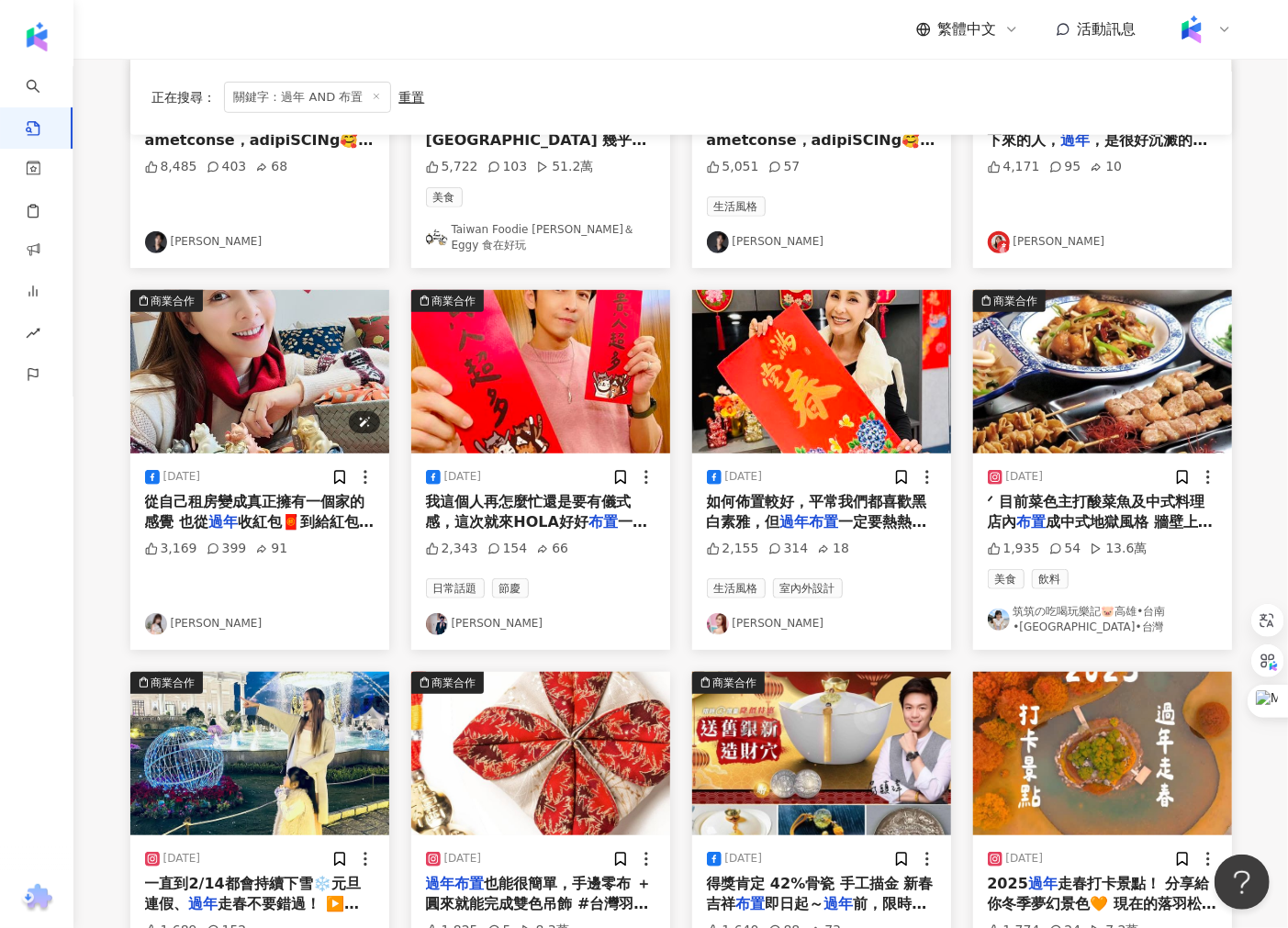
click at [269, 410] on img "button" at bounding box center [259, 372] width 258 height 163
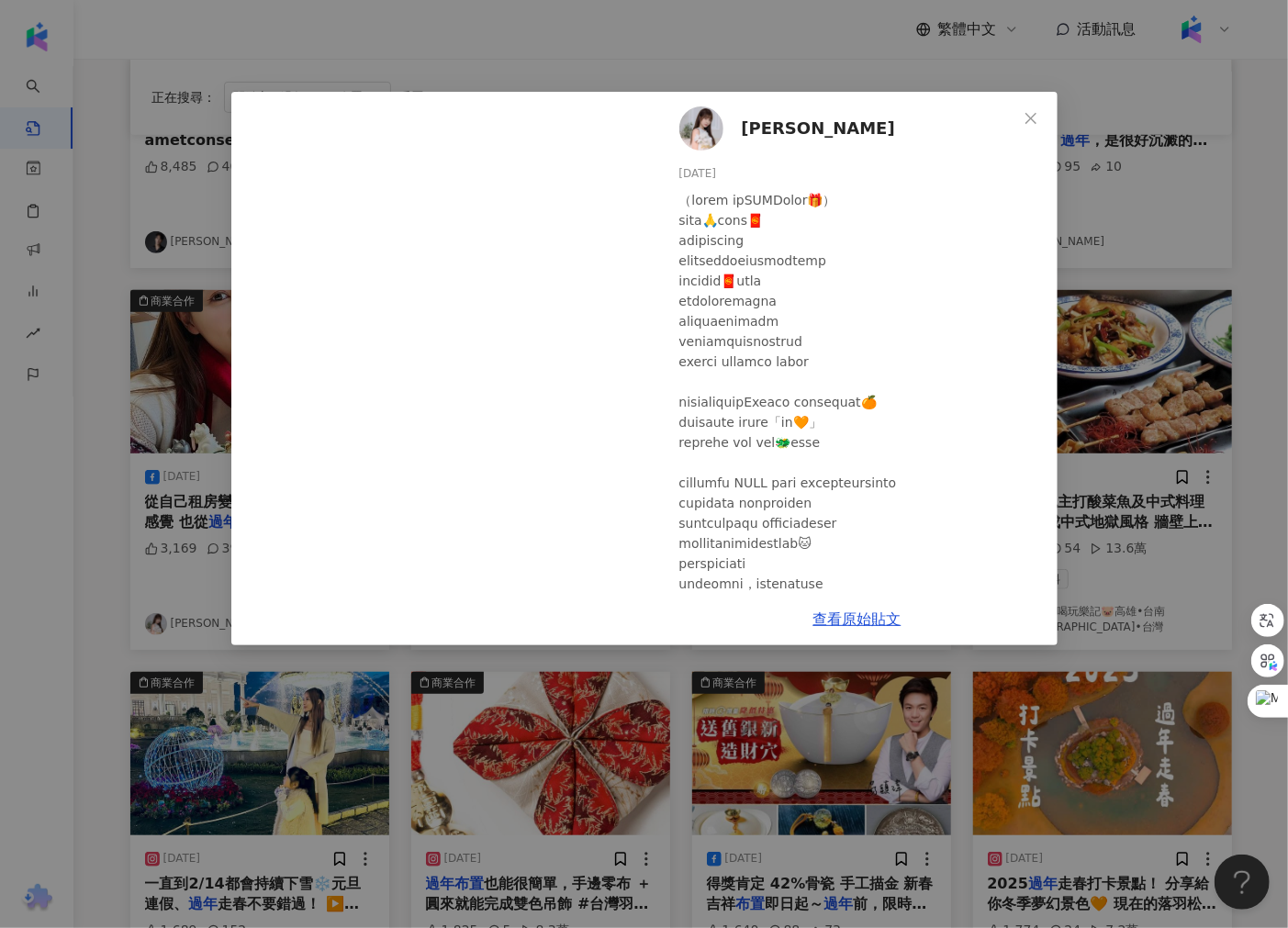
click at [1093, 337] on div "[PERSON_NAME][DATE] 3,169 399 91 查看原始貼文" at bounding box center [644, 464] width 1288 height 928
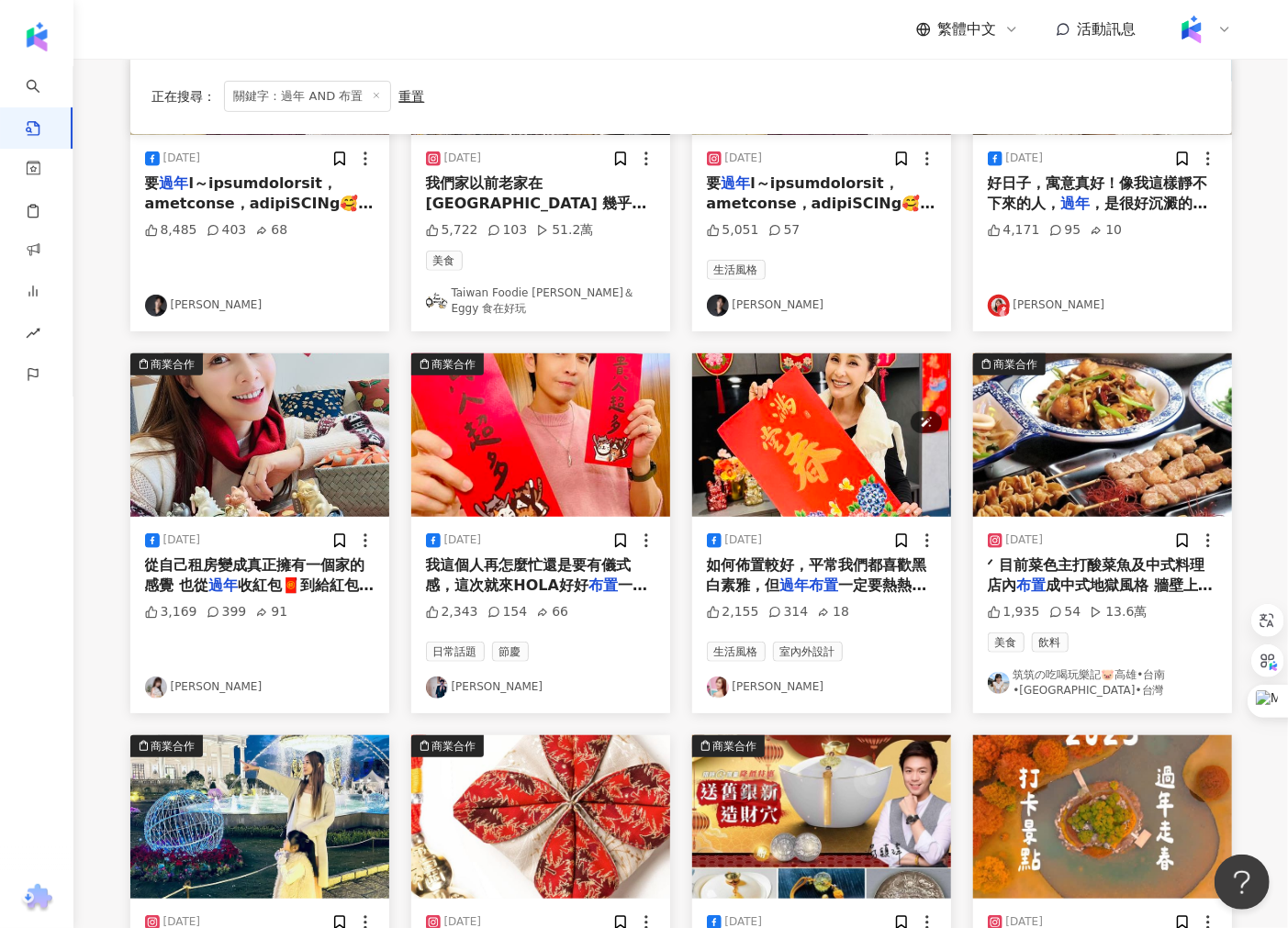
scroll to position [0, 0]
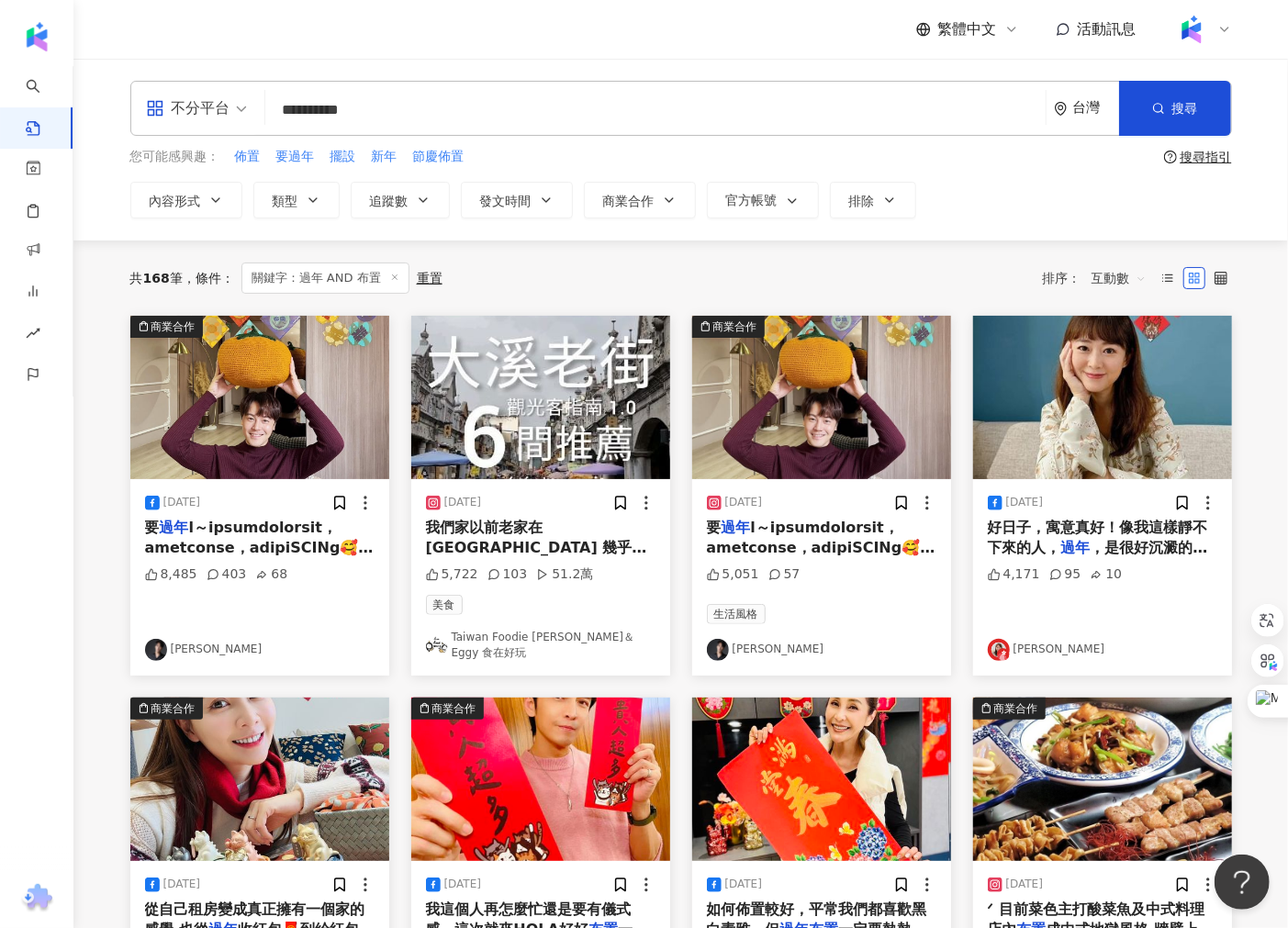
drag, startPoint x: 306, startPoint y: 110, endPoint x: 231, endPoint y: 97, distance: 76.1
click at [241, 97] on div "**********" at bounding box center [681, 108] width 1101 height 55
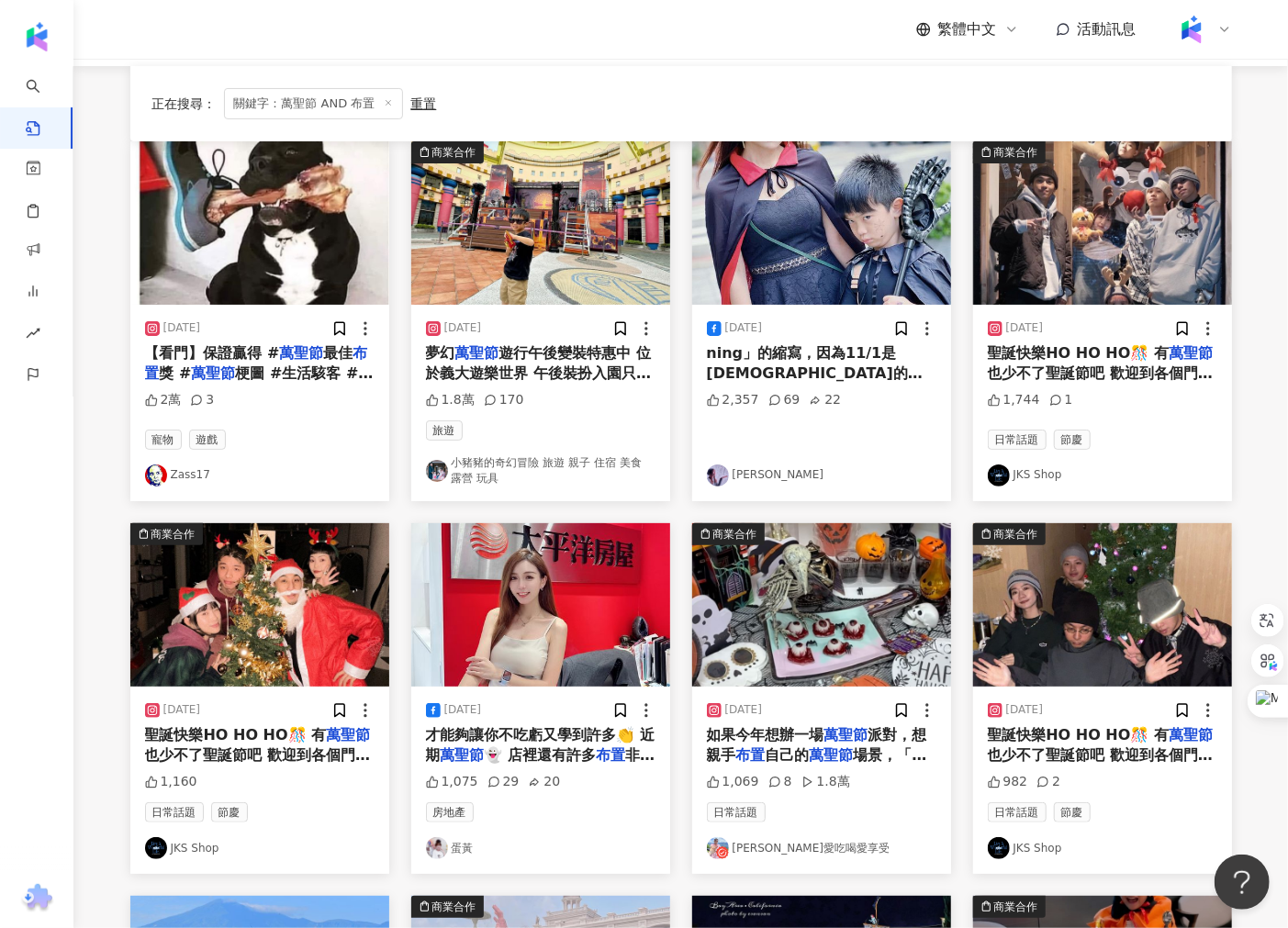
scroll to position [204, 0]
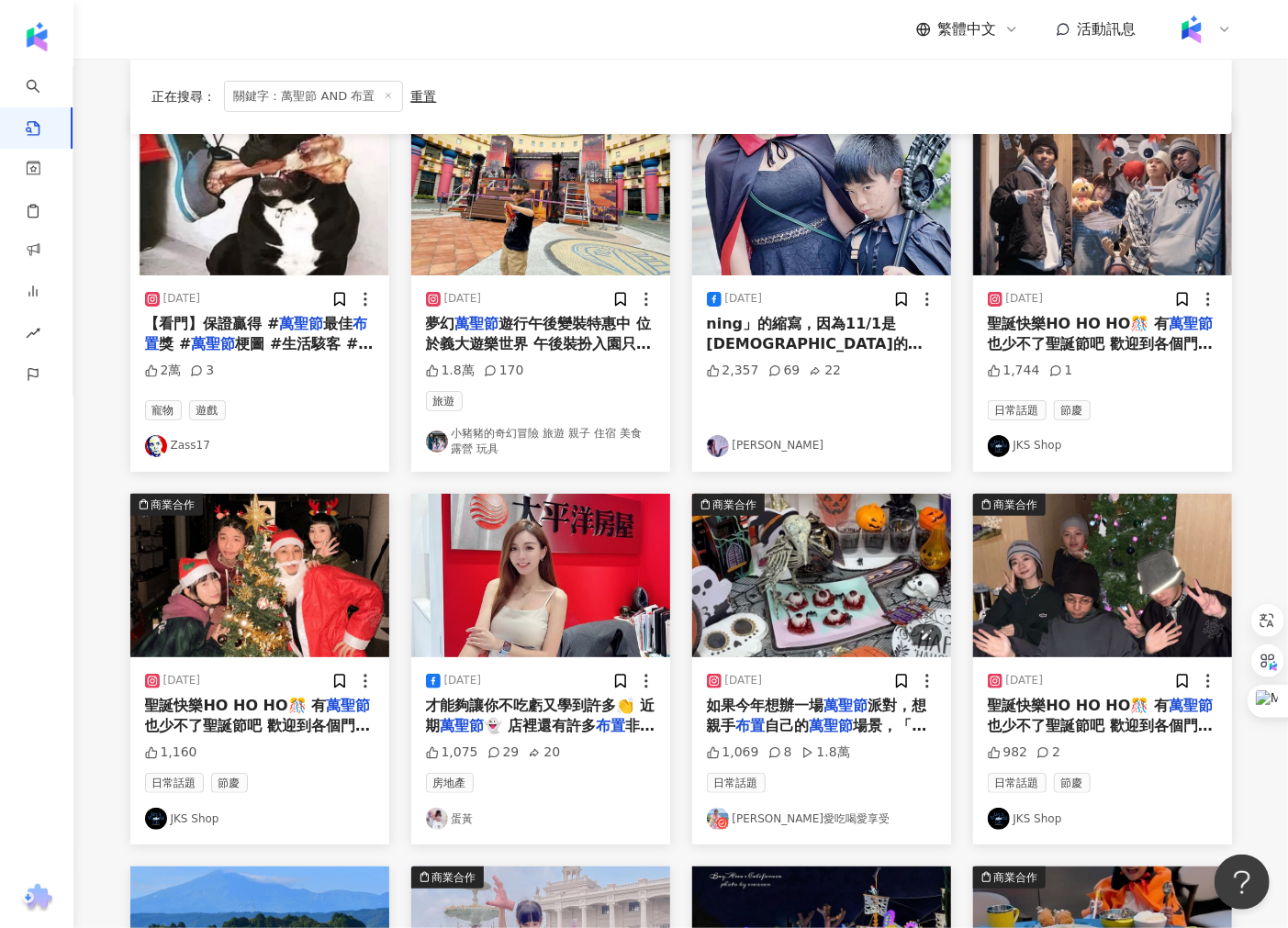
click at [777, 560] on img "button" at bounding box center [821, 576] width 258 height 163
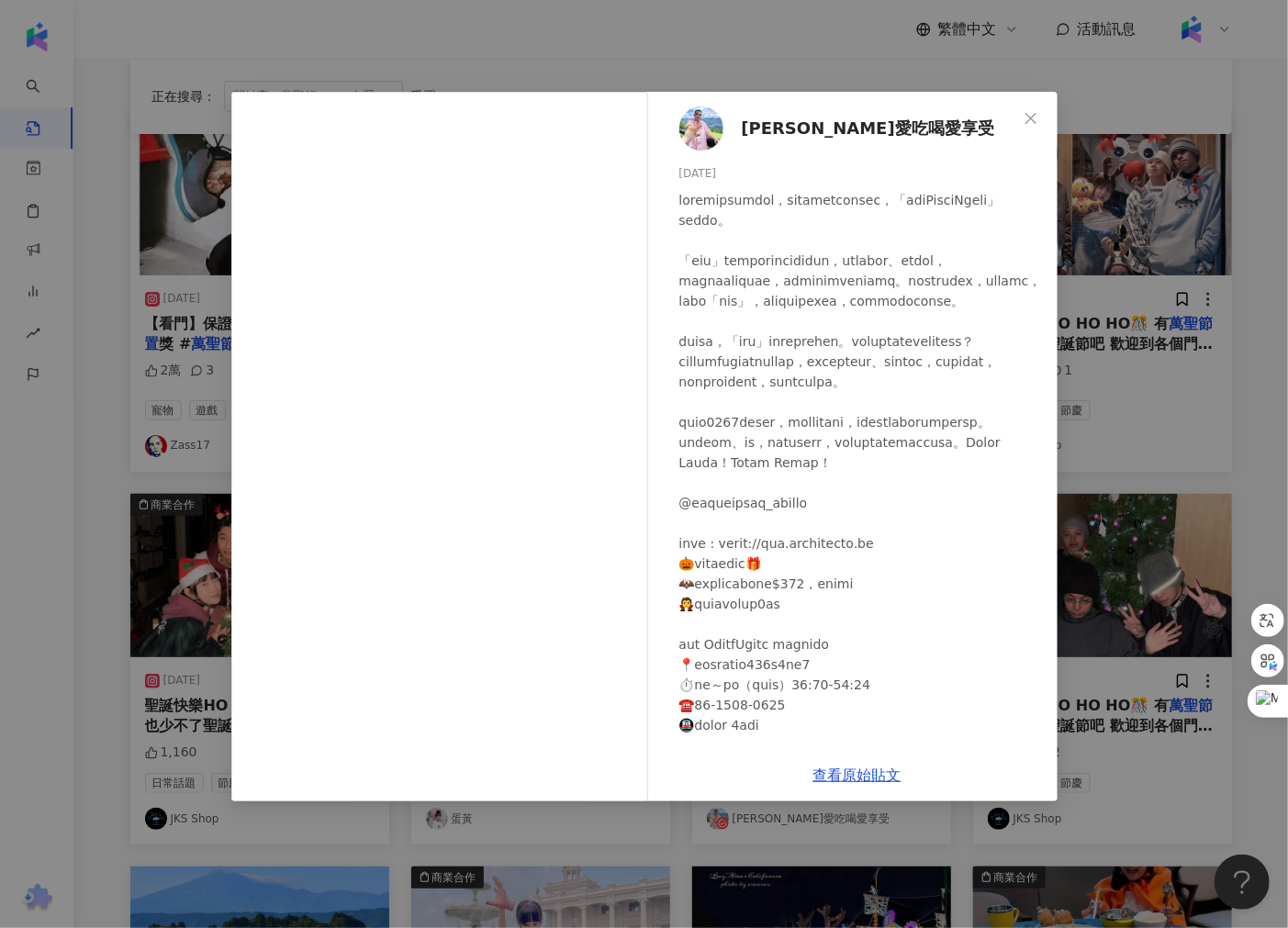
click at [500, 69] on div "[PERSON_NAME]愛吃喝愛享受 [DATE] 1,069 8 1.8萬 查看原始貼文" at bounding box center [644, 464] width 1288 height 928
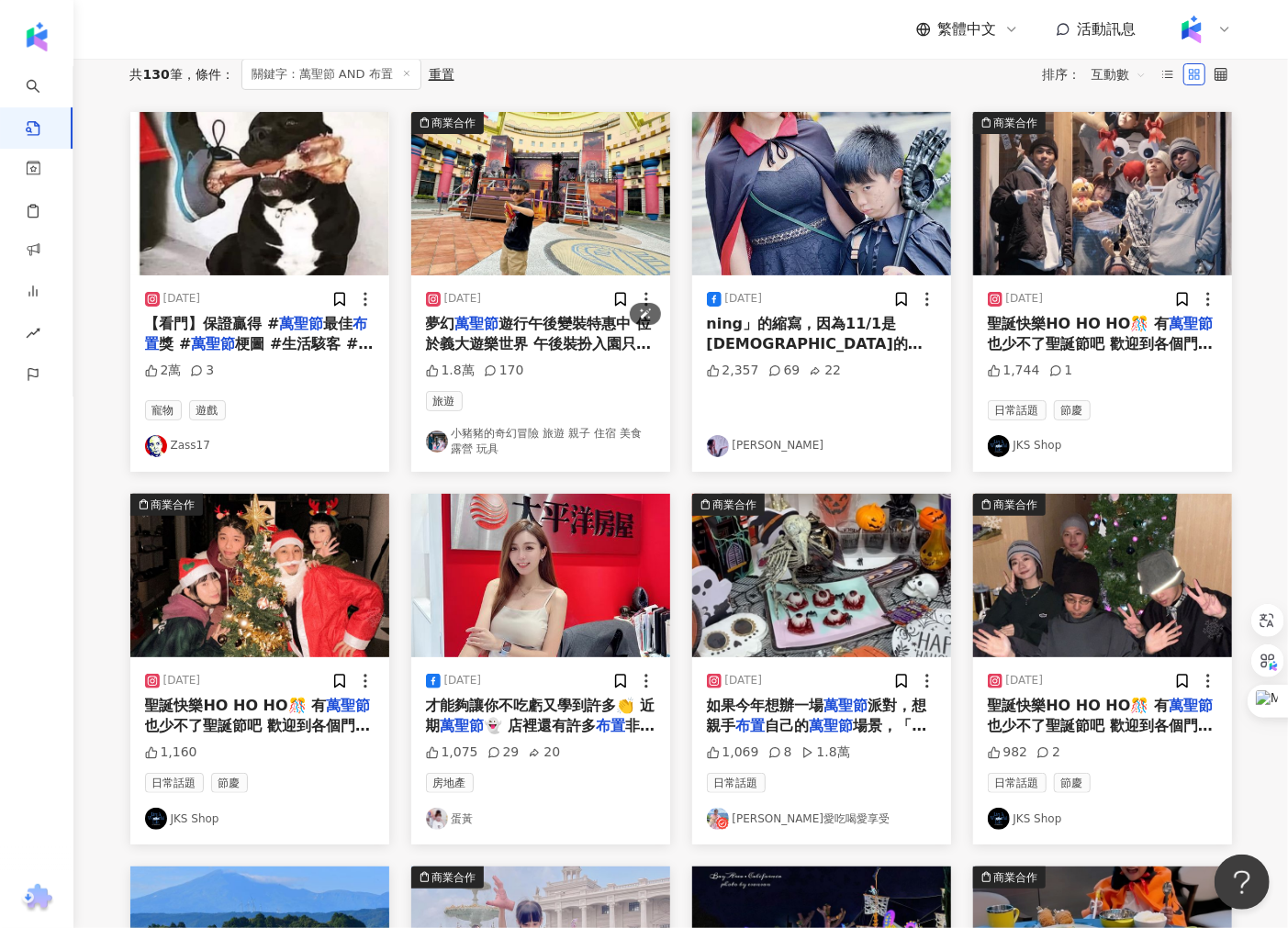
scroll to position [0, 0]
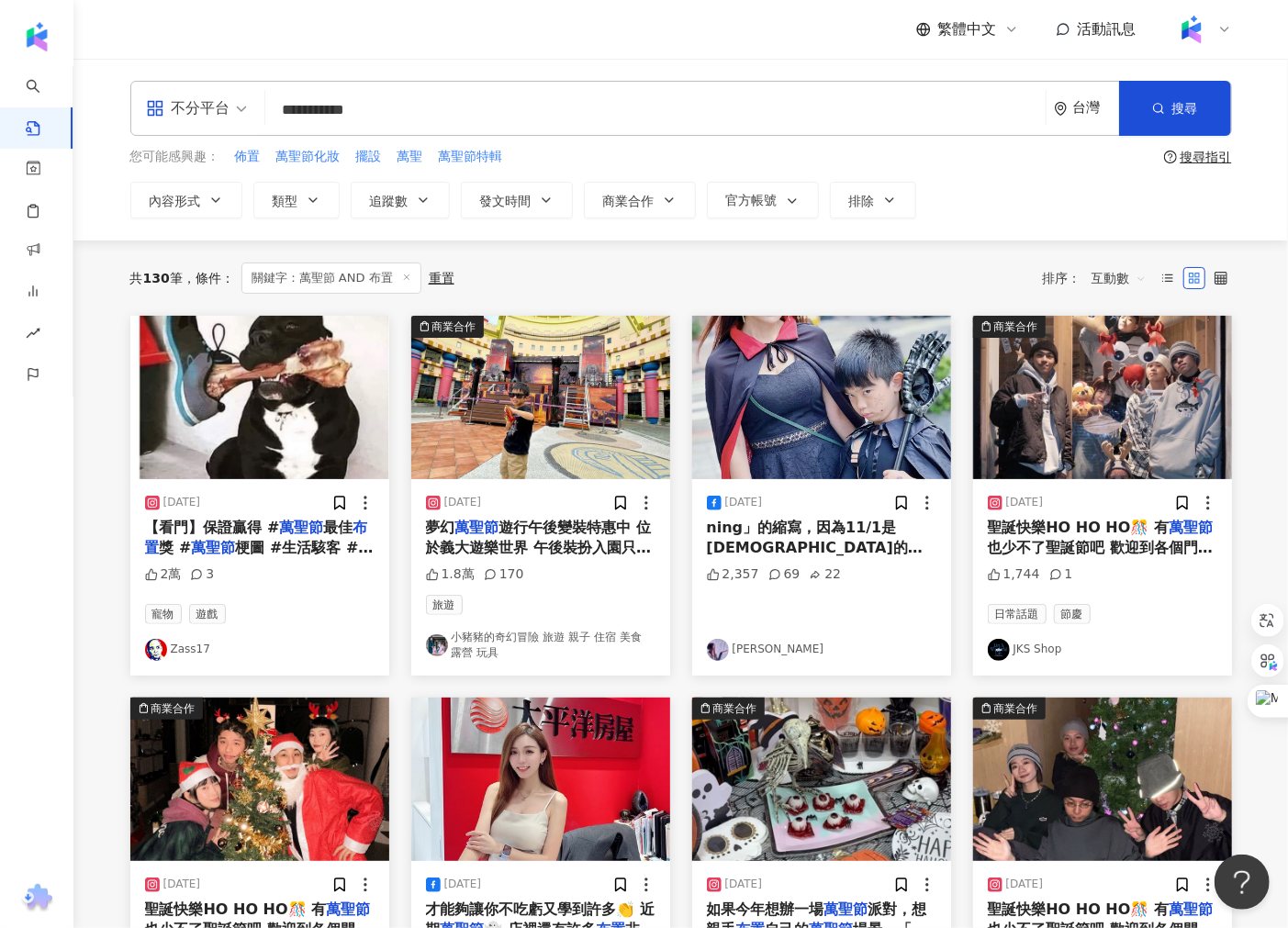
drag, startPoint x: 324, startPoint y: 116, endPoint x: 251, endPoint y: 117, distance: 73.0
click at [255, 117] on div "**********" at bounding box center [681, 108] width 1101 height 55
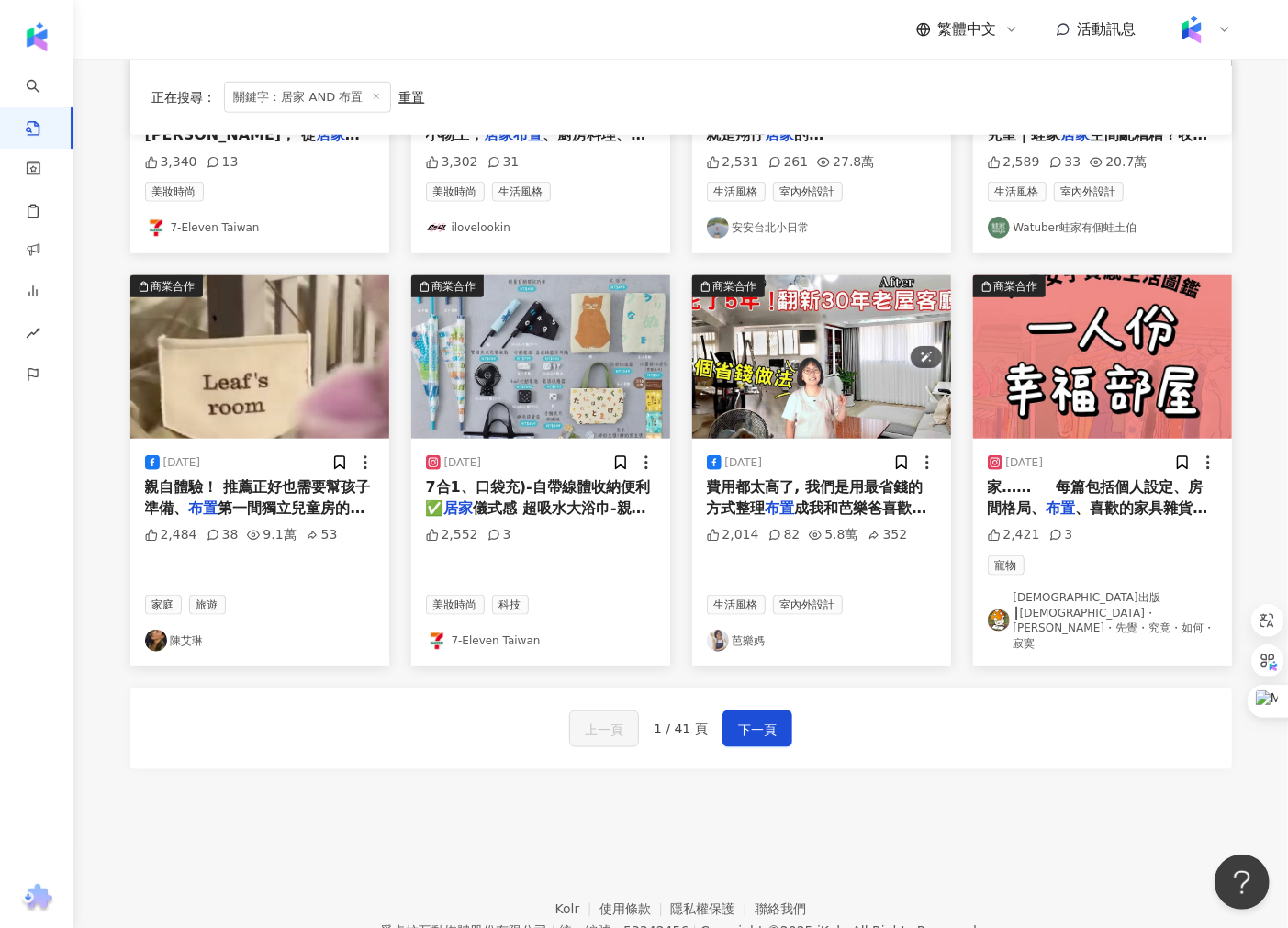
scroll to position [846, 0]
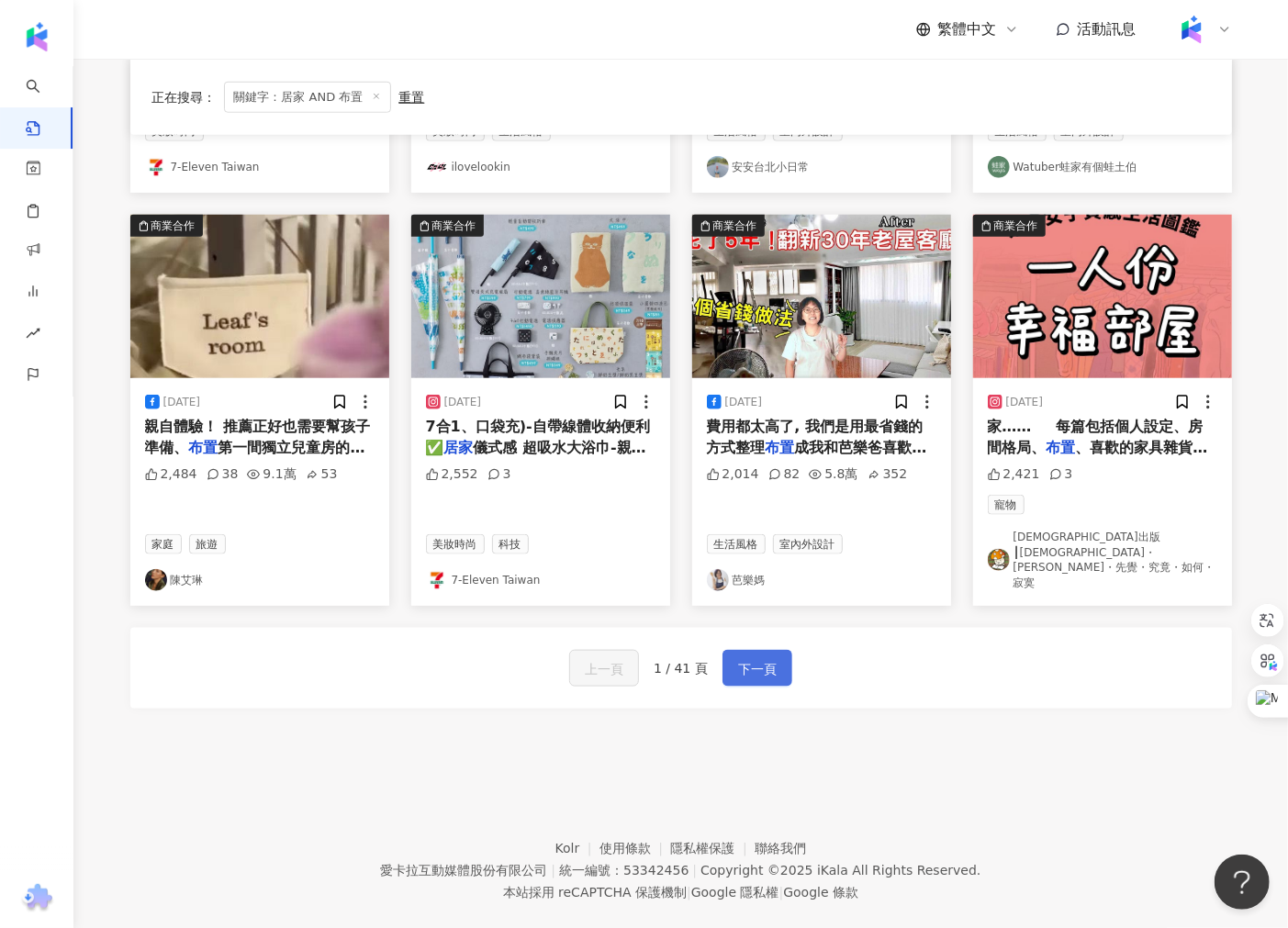
click at [776, 650] on button "下一頁" at bounding box center [757, 668] width 70 height 37
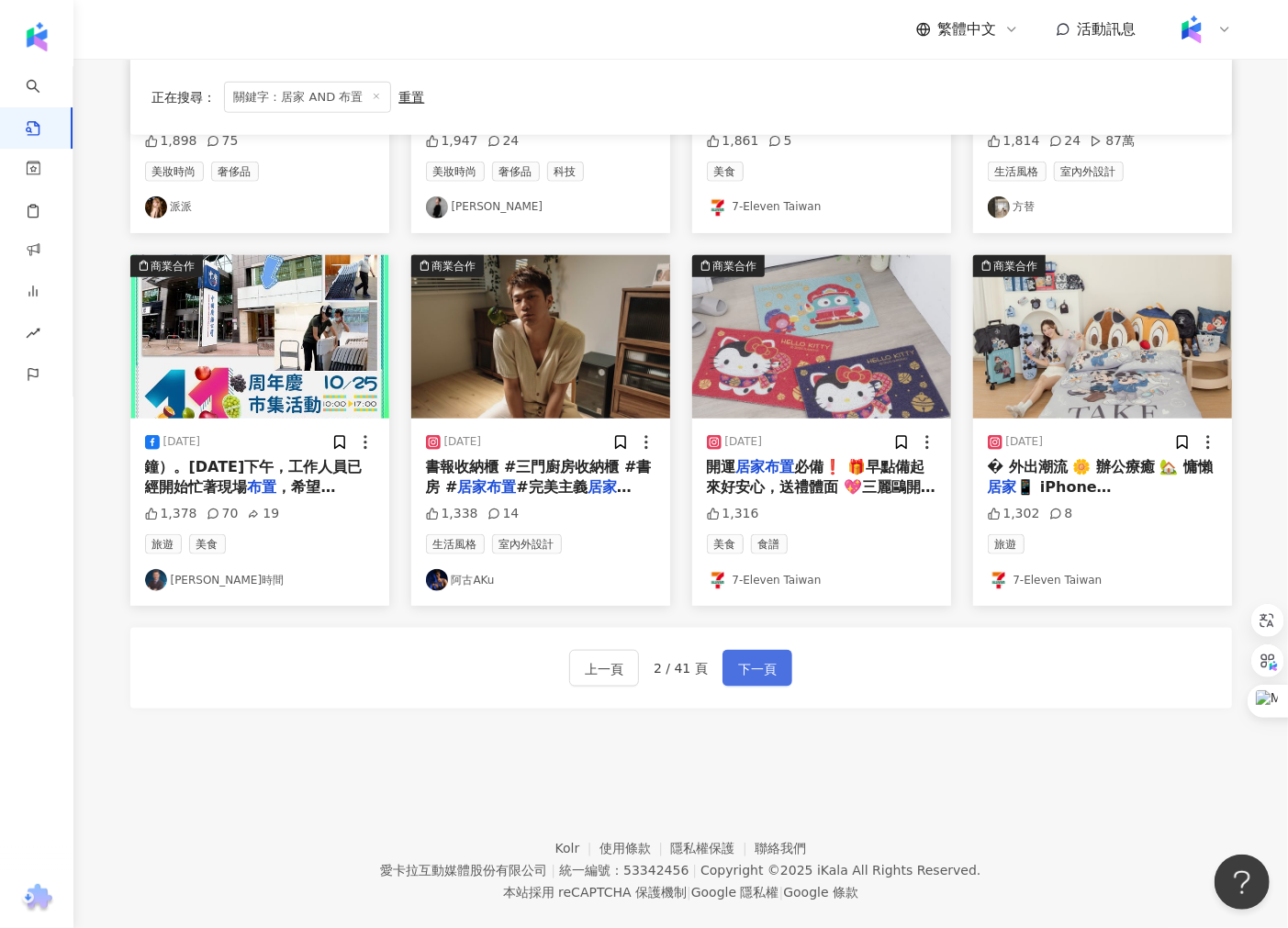
click at [768, 657] on span "下一頁" at bounding box center [756, 668] width 39 height 22
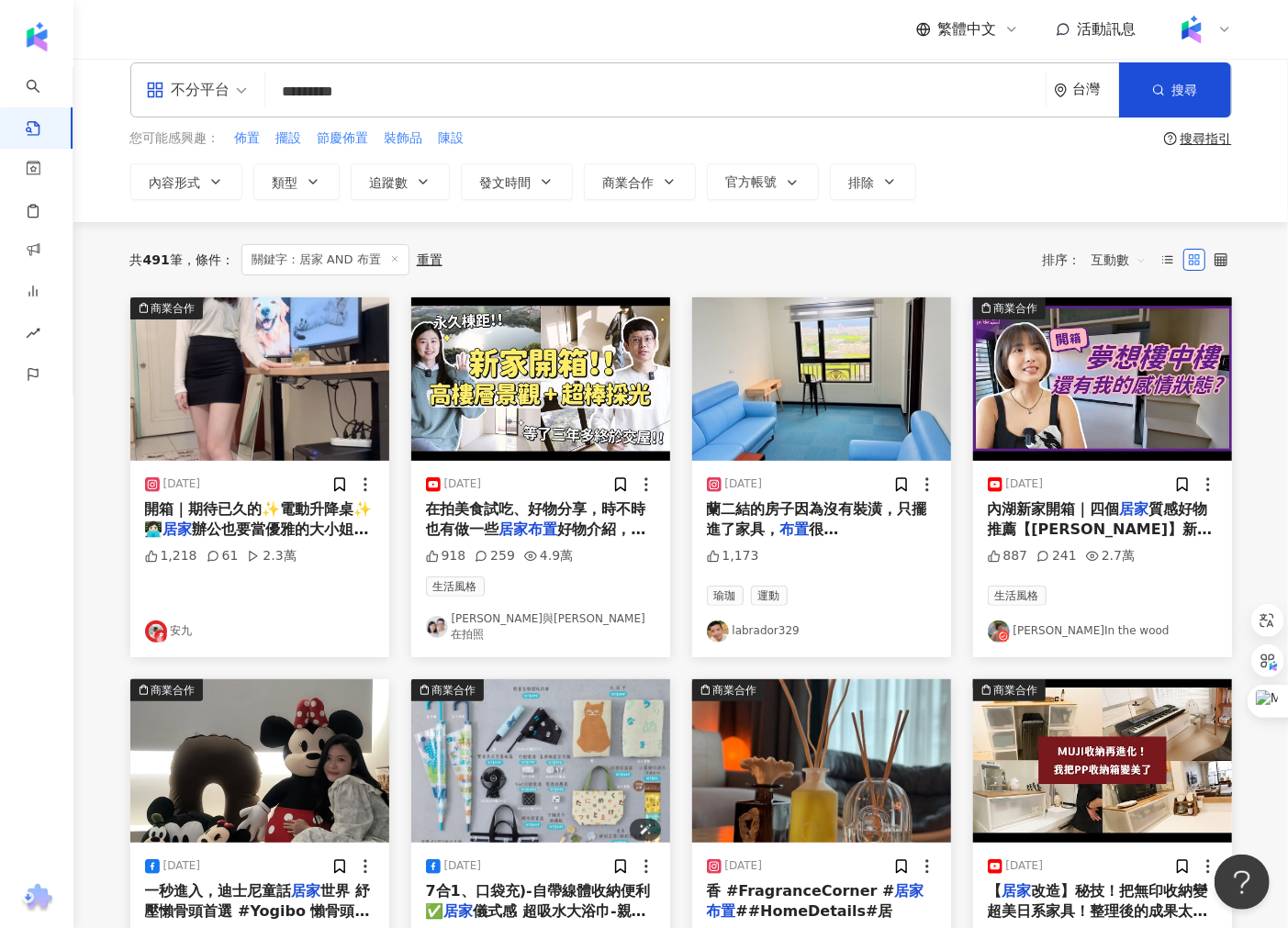
scroll to position [0, 0]
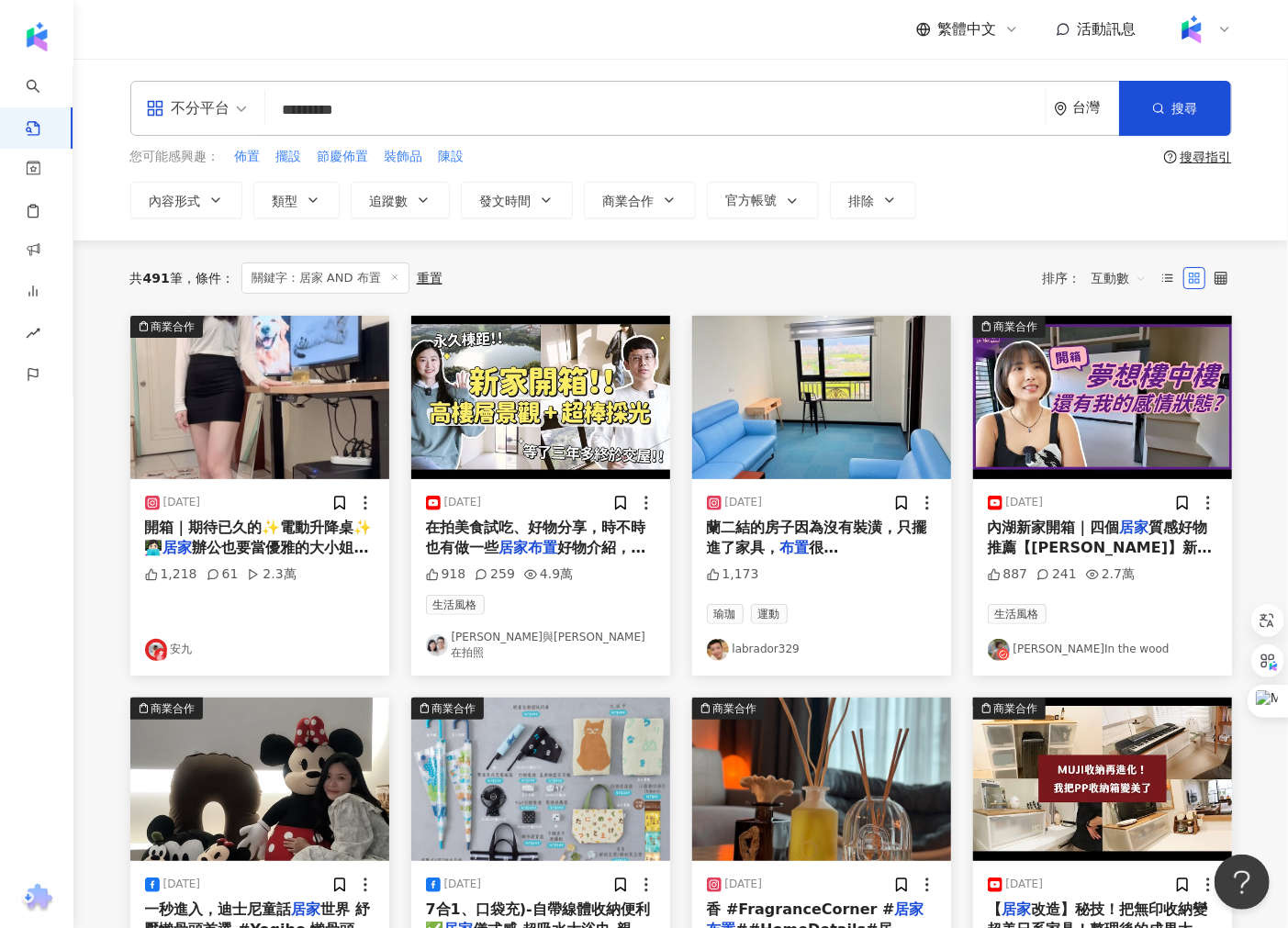
click at [307, 110] on input "*********" at bounding box center [655, 110] width 766 height 39
drag, startPoint x: 309, startPoint y: 111, endPoint x: 277, endPoint y: 112, distance: 32.0
click at [277, 112] on input "*********" at bounding box center [655, 110] width 766 height 39
type input "*********"
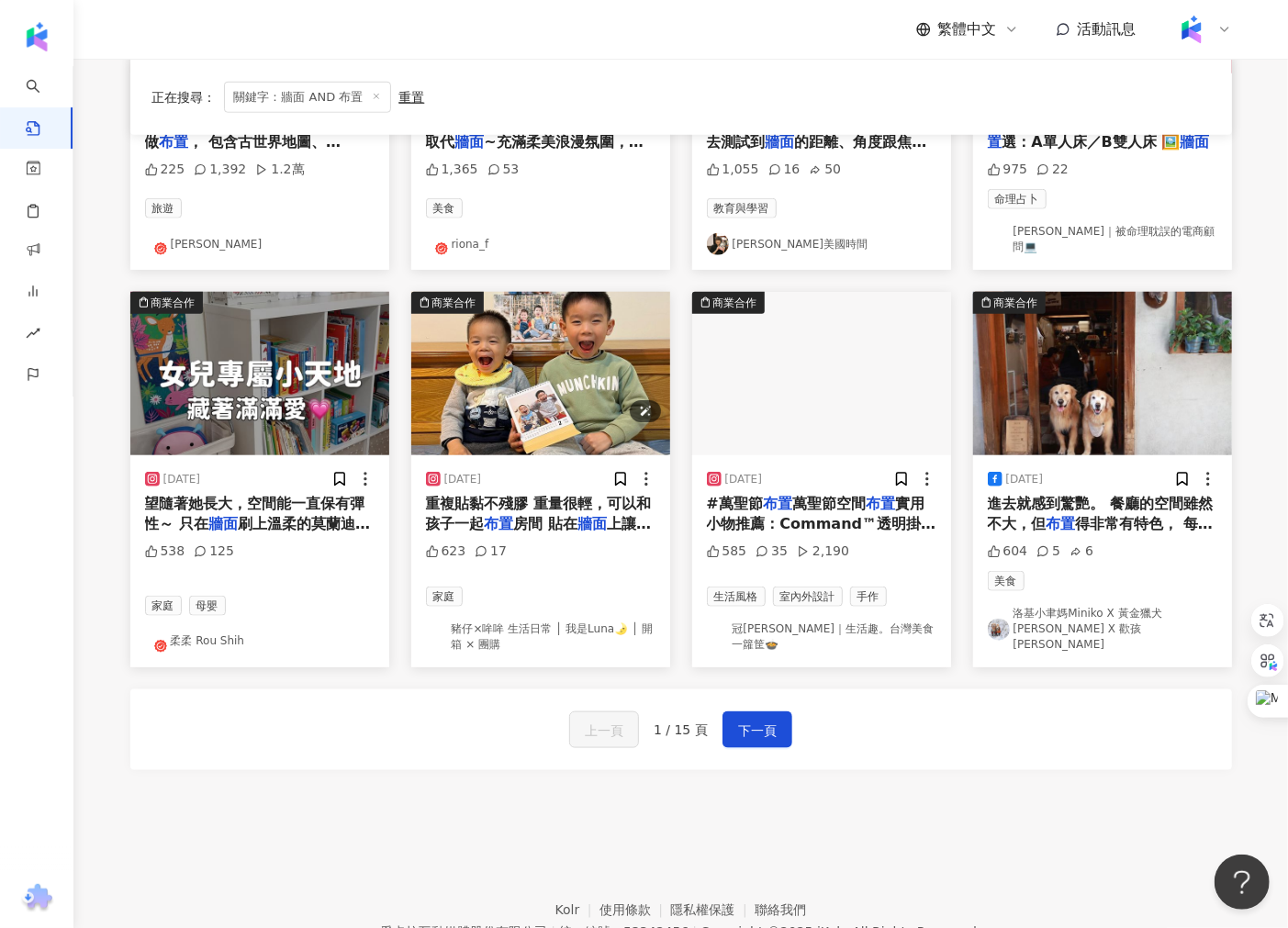
scroll to position [814, 0]
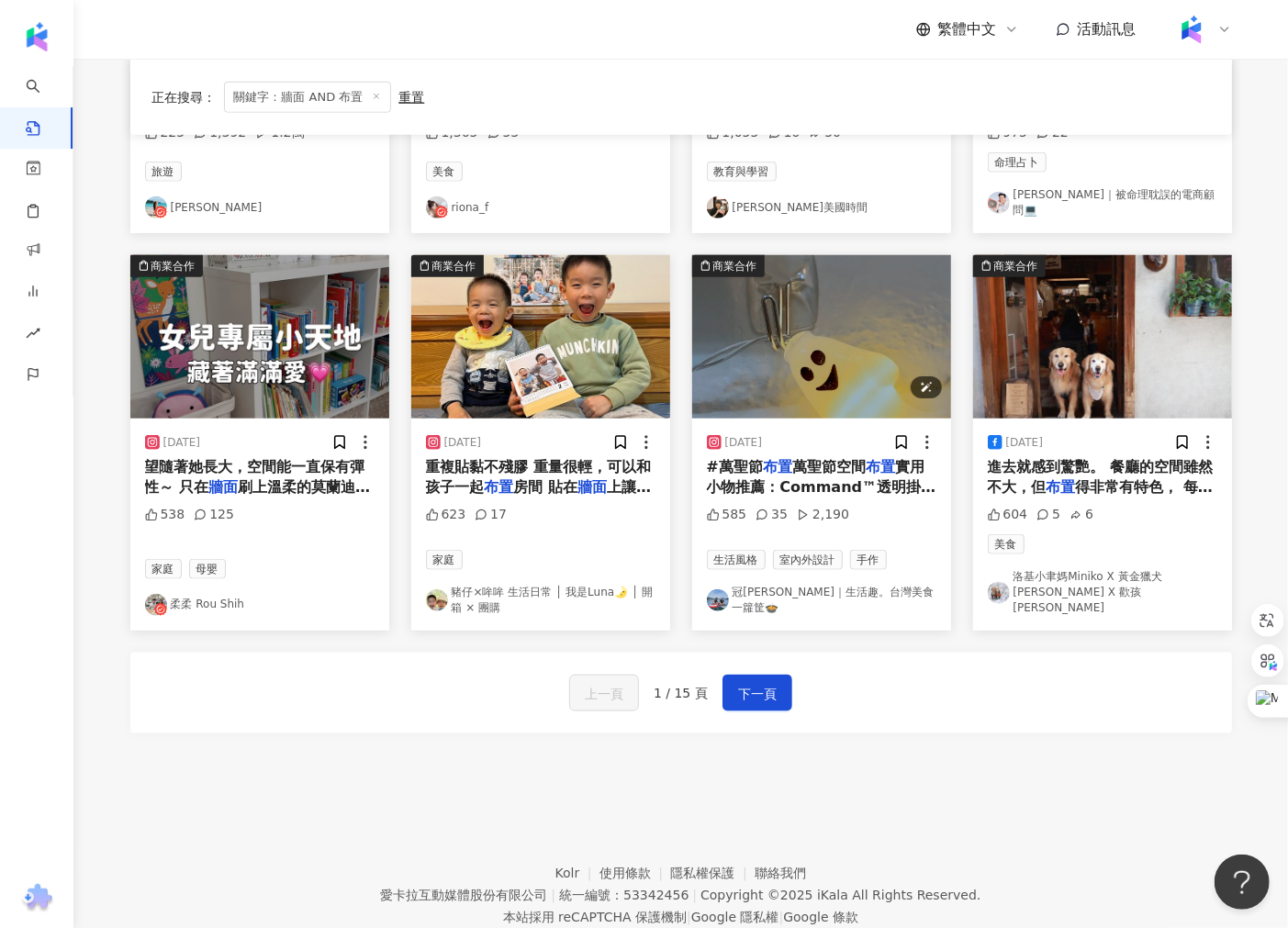
click at [799, 367] on img "button" at bounding box center [821, 337] width 258 height 163
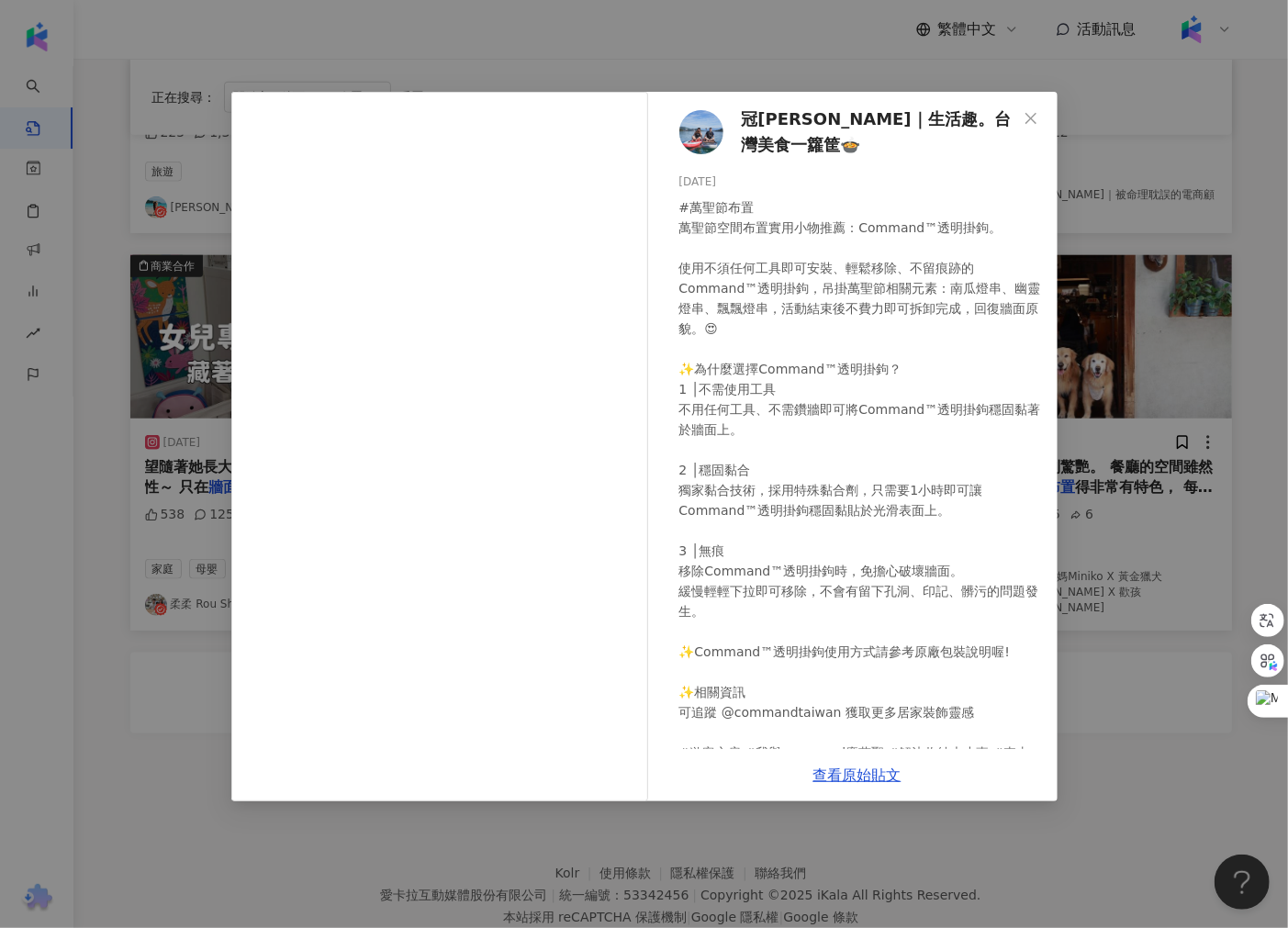
click at [1126, 494] on div "冠[PERSON_NAME]｜生活趣。台灣美食一籮筐🍲 [DATE] 585 35 2,190 查看原始貼文" at bounding box center [644, 464] width 1288 height 928
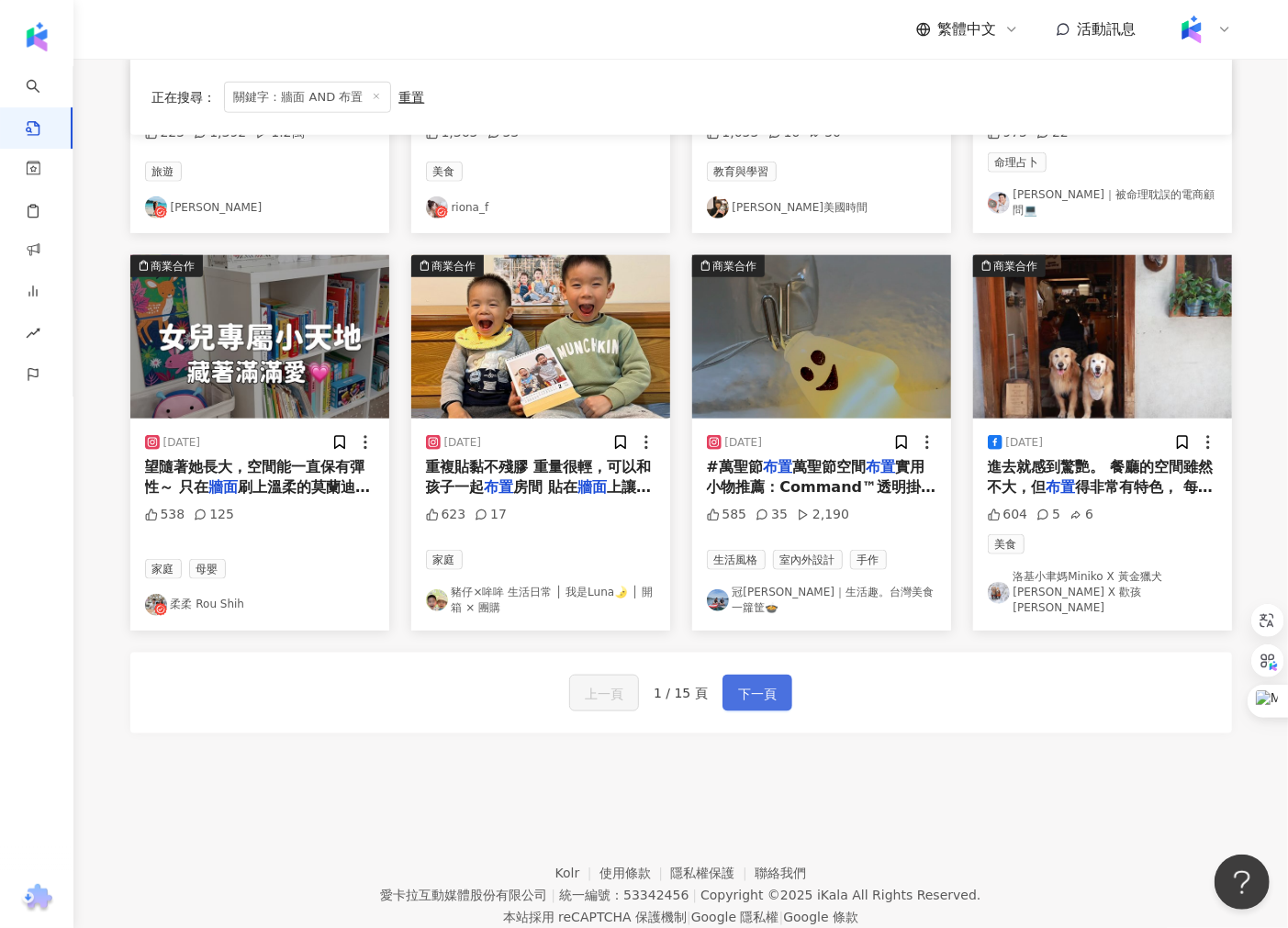
click at [731, 684] on button "下一頁" at bounding box center [757, 692] width 70 height 37
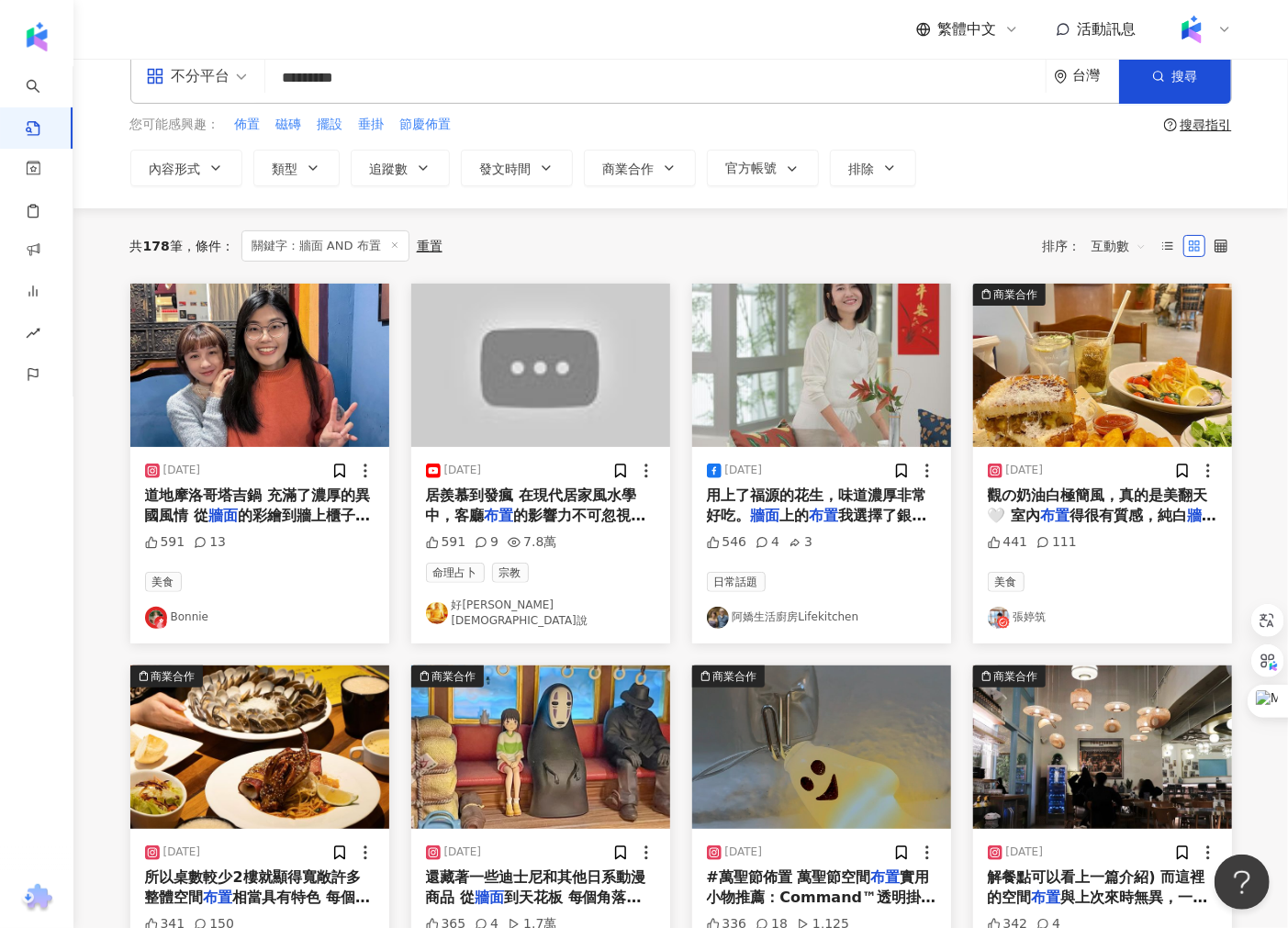
scroll to position [0, 0]
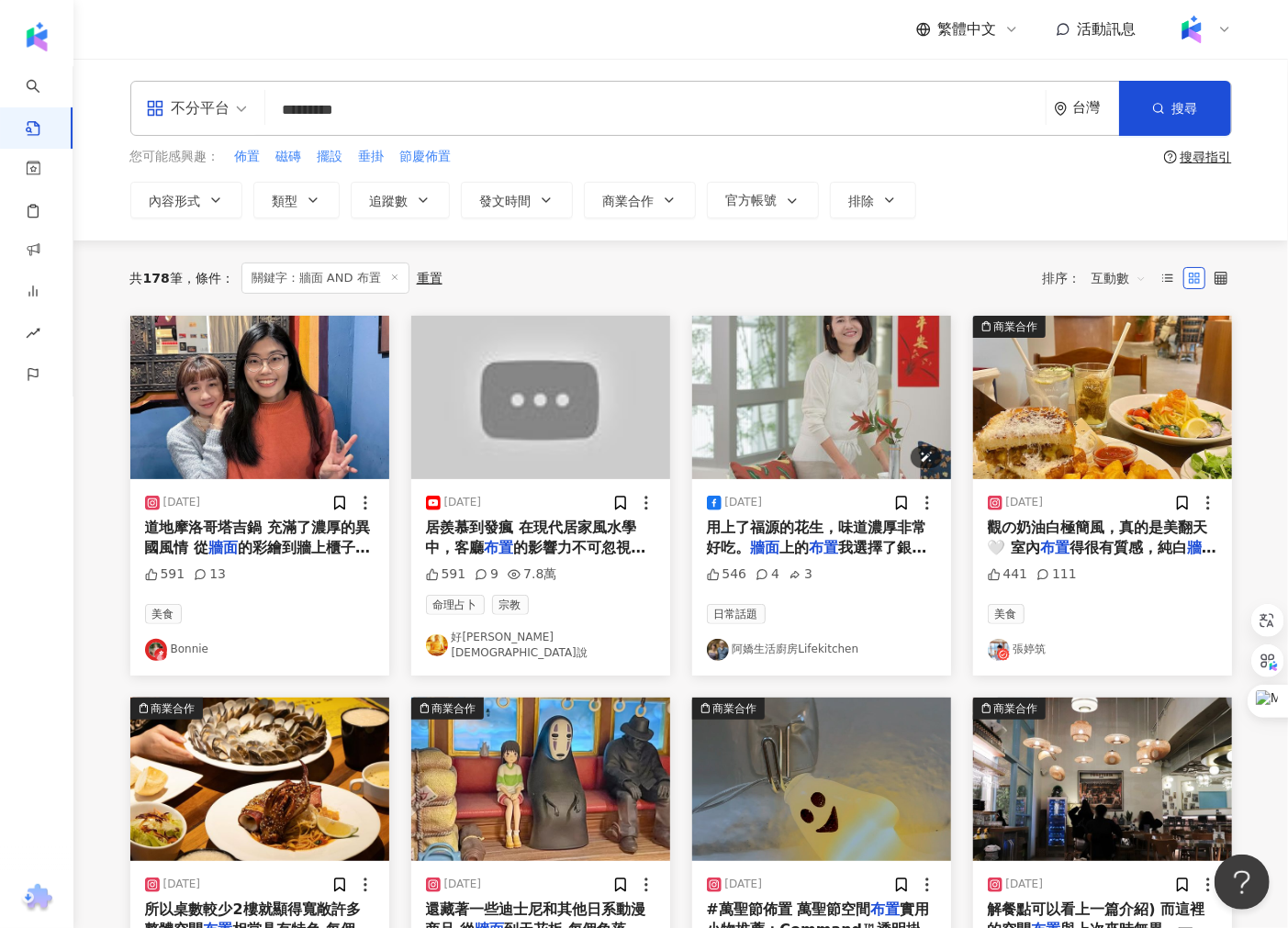
click at [826, 422] on img "button" at bounding box center [821, 397] width 258 height 163
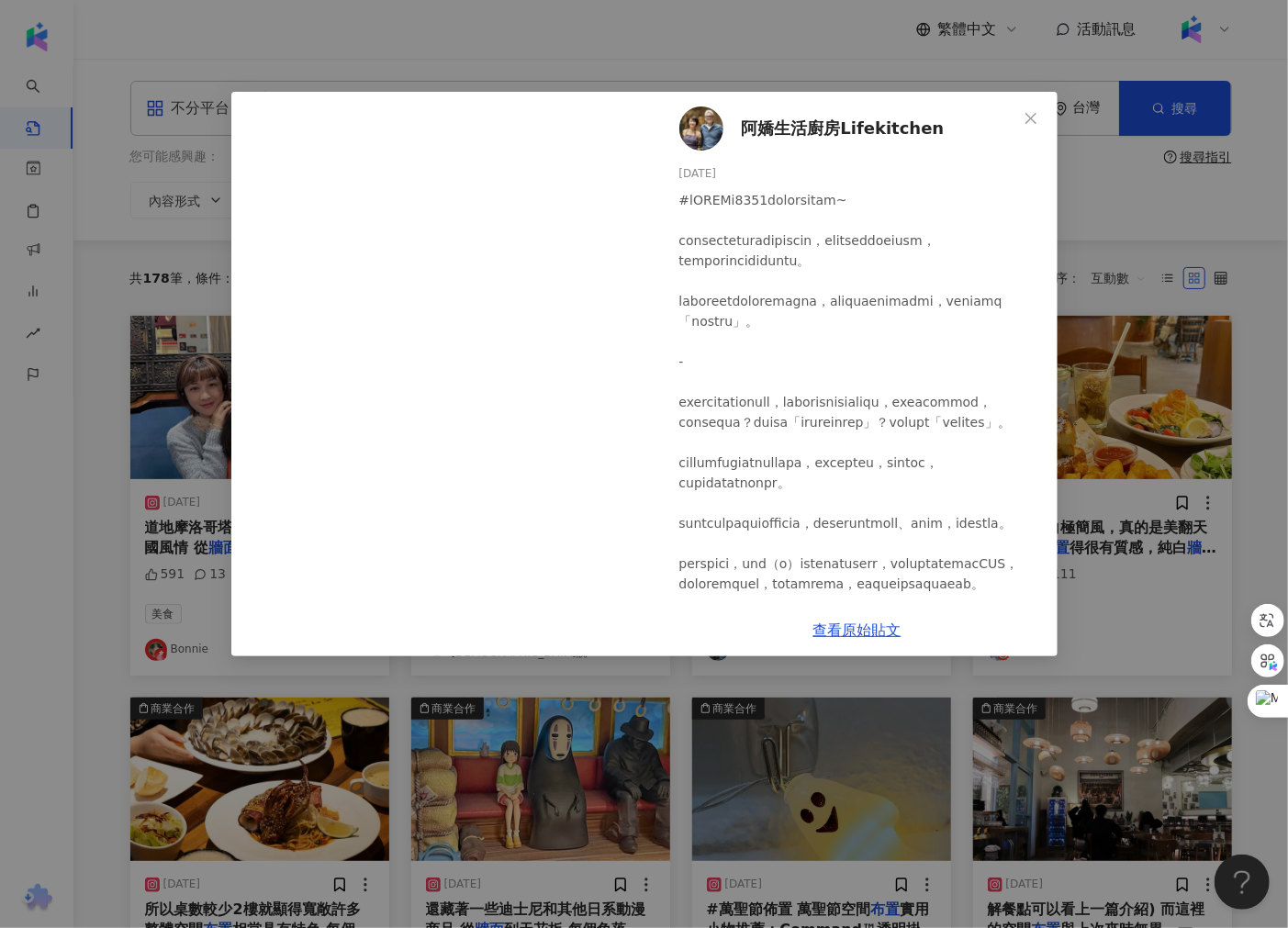
click at [562, 694] on div "阿嬌生活廚房Lifekitchen [DATE] 546 4 3 查看原始貼文" at bounding box center [644, 464] width 1288 height 928
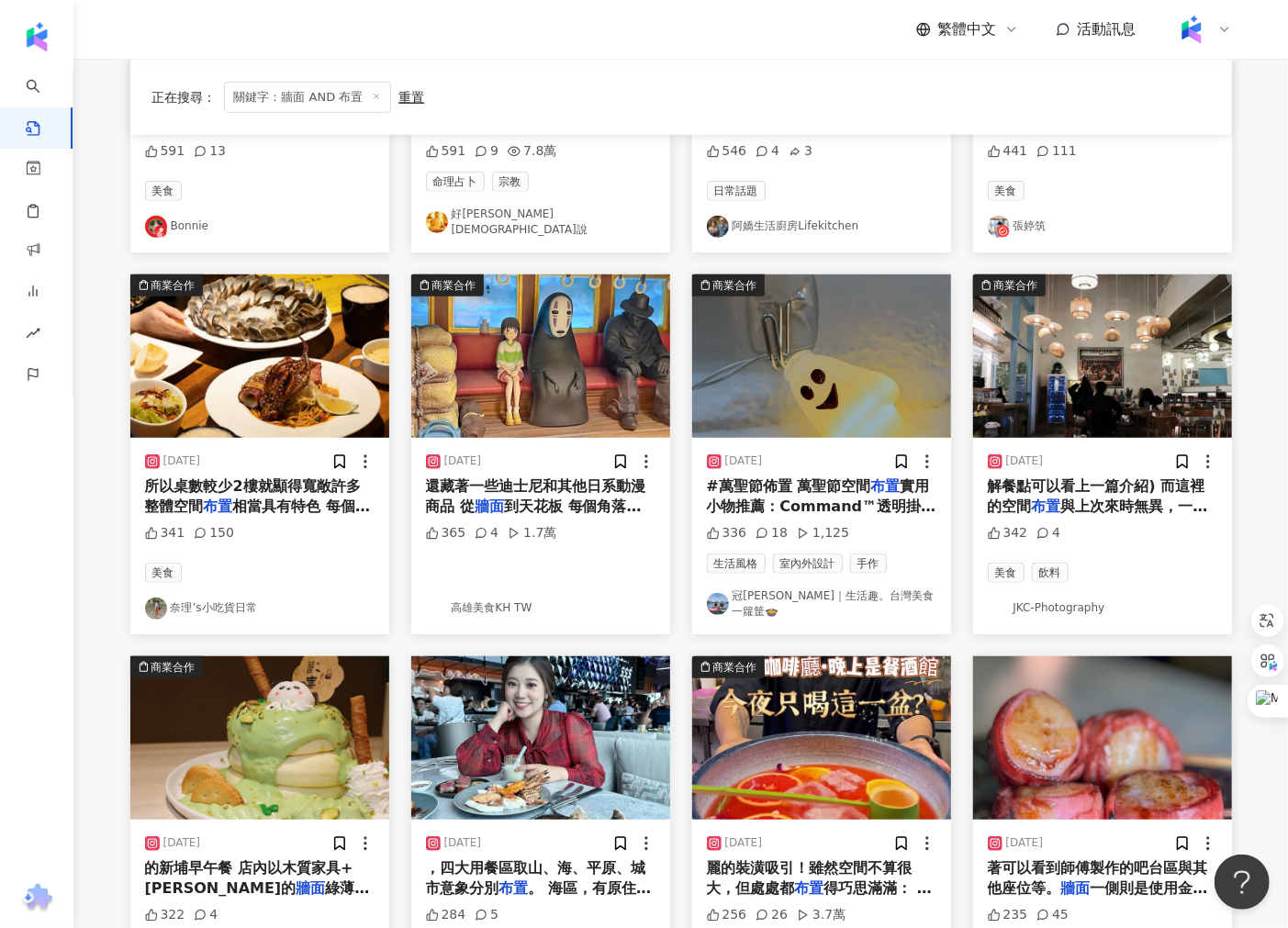
scroll to position [327, 0]
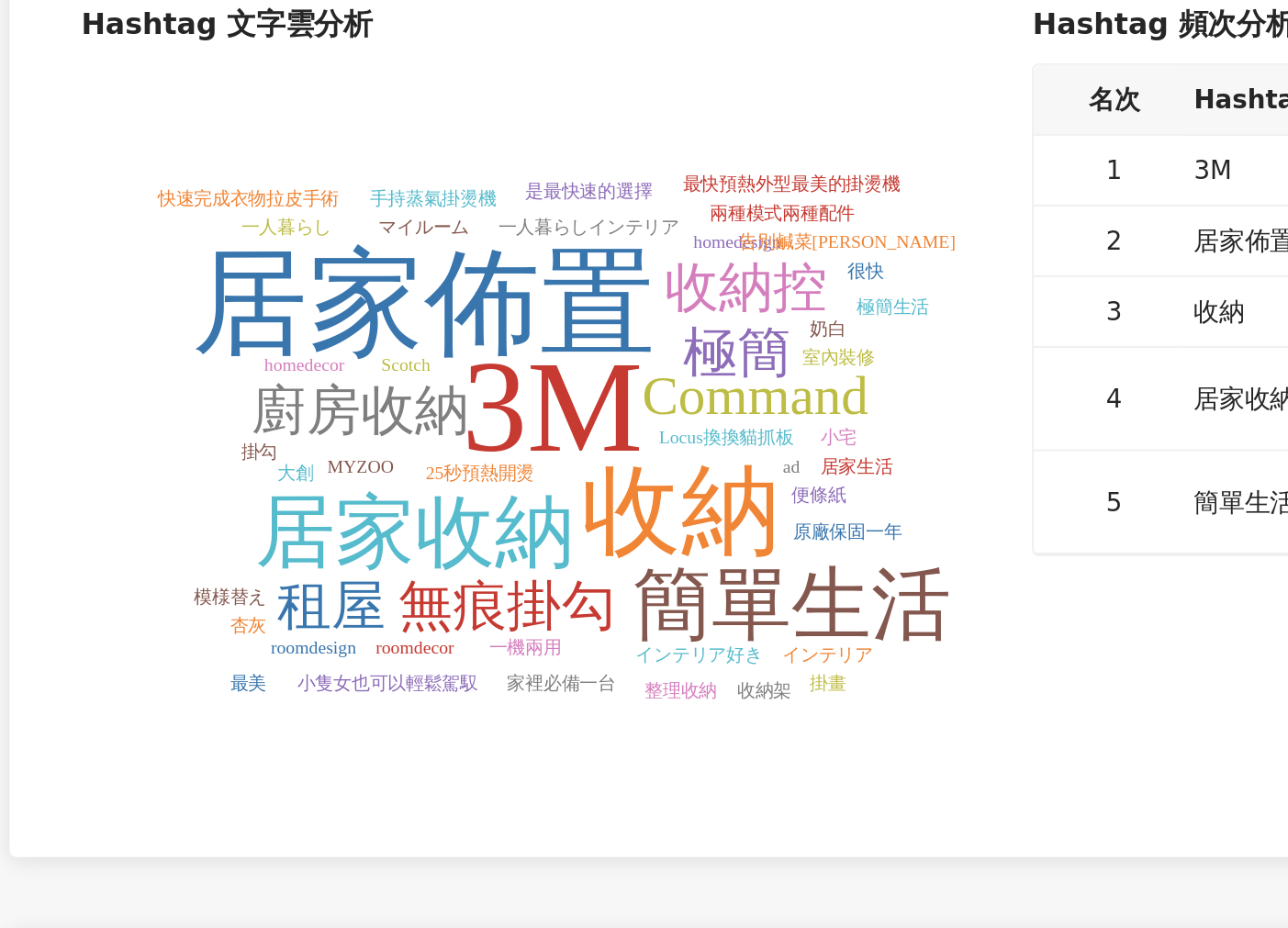
scroll to position [0, 1]
